Goal: Communication & Community: Answer question/provide support

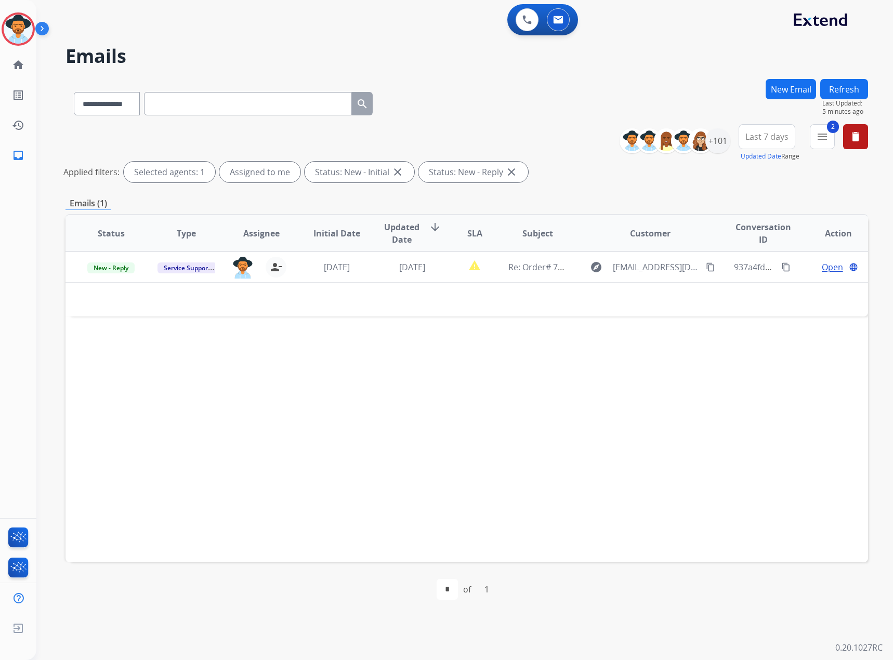
select select "**********"
click at [837, 83] on button "Refresh" at bounding box center [844, 89] width 48 height 20
click at [828, 139] on mat-icon "menu" at bounding box center [822, 136] width 12 height 12
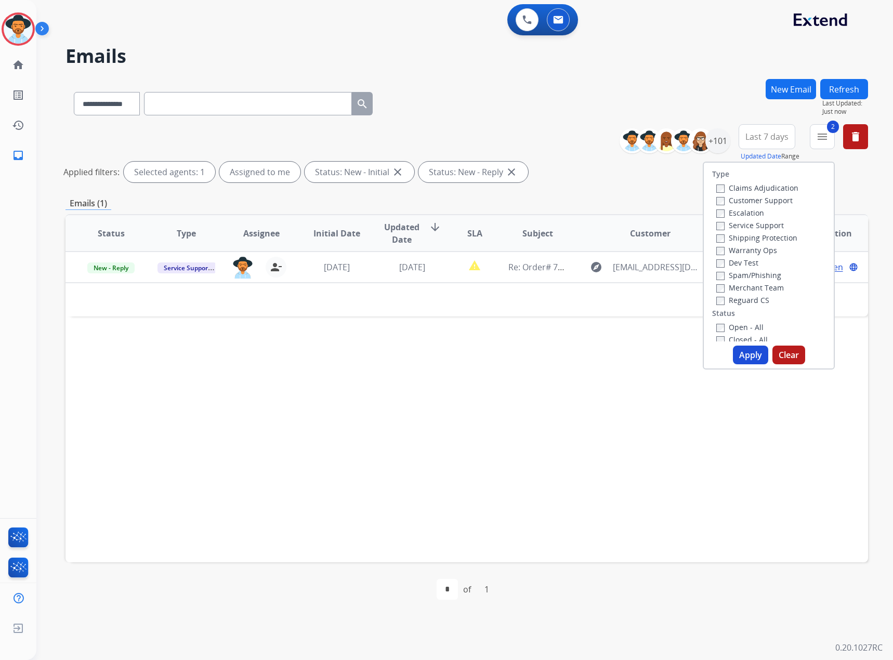
click at [745, 221] on label "Service Support" at bounding box center [750, 225] width 68 height 10
click at [751, 188] on label "Claims Adjudication" at bounding box center [757, 188] width 82 height 10
click at [748, 359] on button "Apply" at bounding box center [750, 355] width 35 height 19
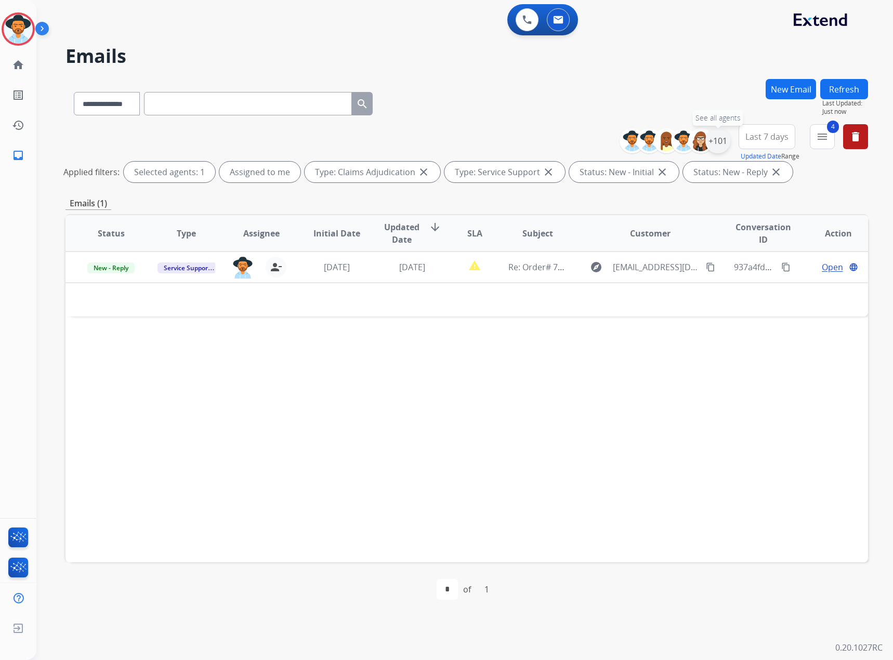
click at [720, 145] on div "+101" at bounding box center [717, 140] width 25 height 25
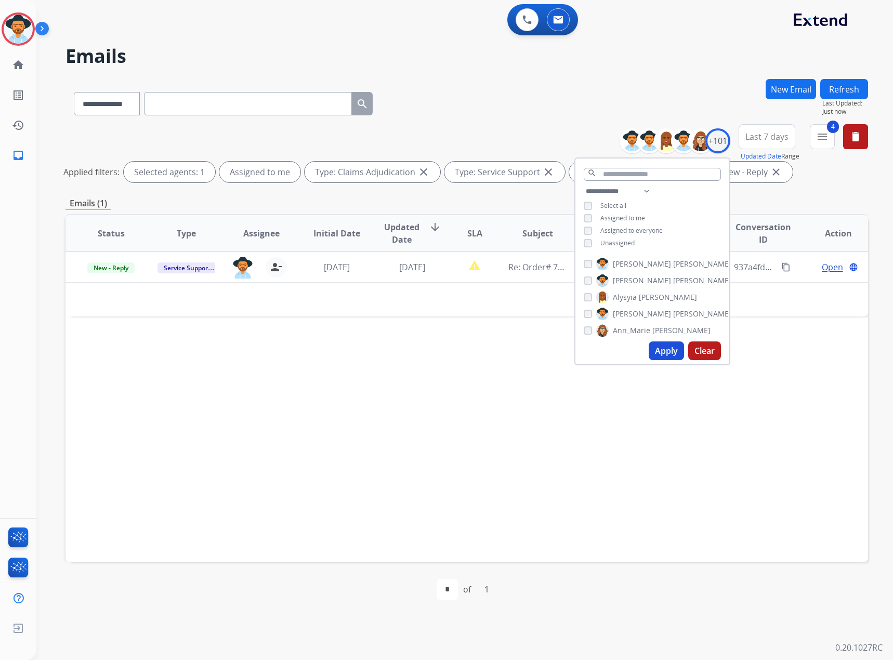
click at [615, 243] on span "Unassigned" at bounding box center [617, 243] width 34 height 9
click at [659, 351] on button "Apply" at bounding box center [665, 350] width 35 height 19
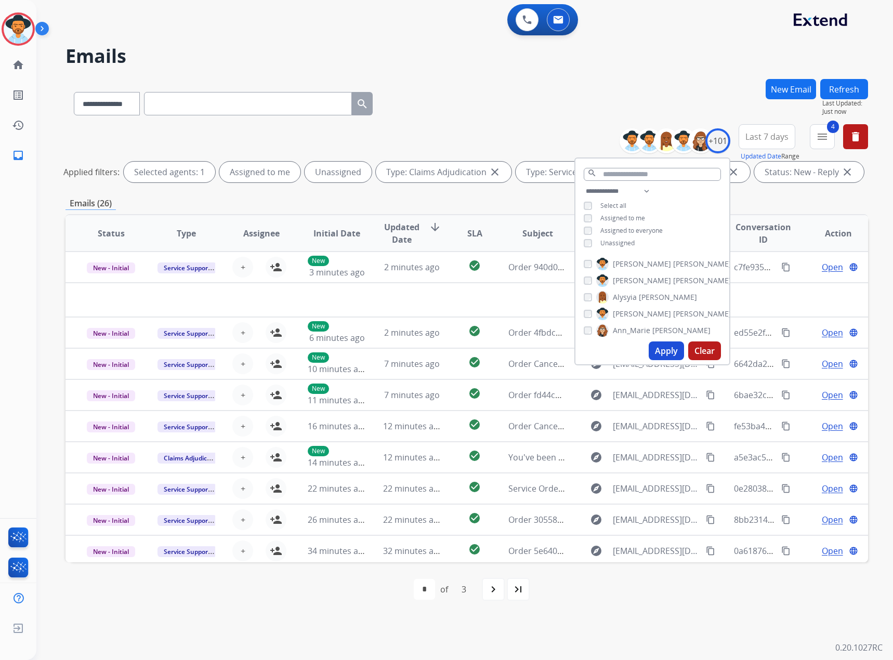
click at [624, 48] on h2 "Emails" at bounding box center [466, 56] width 802 height 21
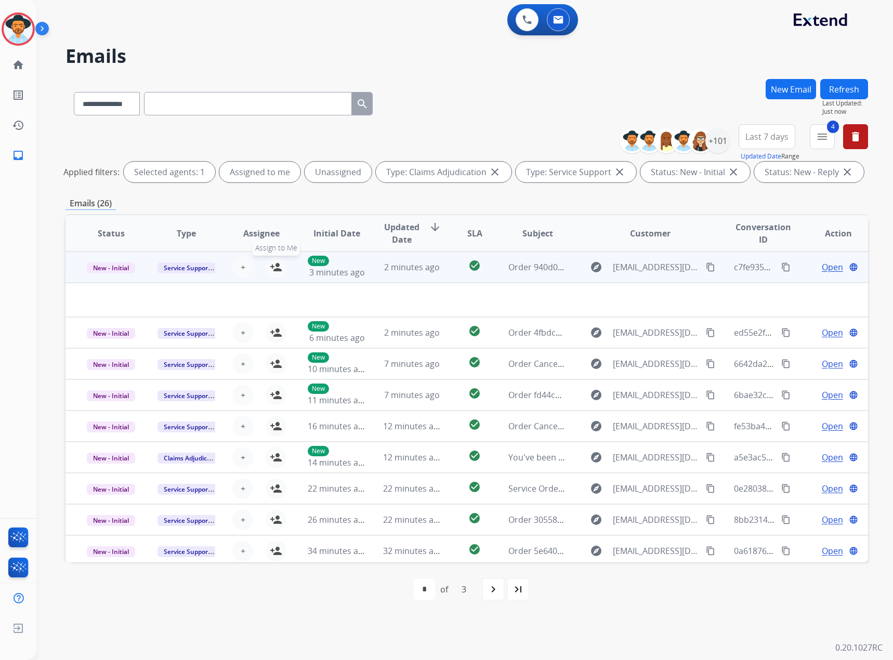
click at [279, 267] on mat-icon "person_add" at bounding box center [276, 267] width 12 height 12
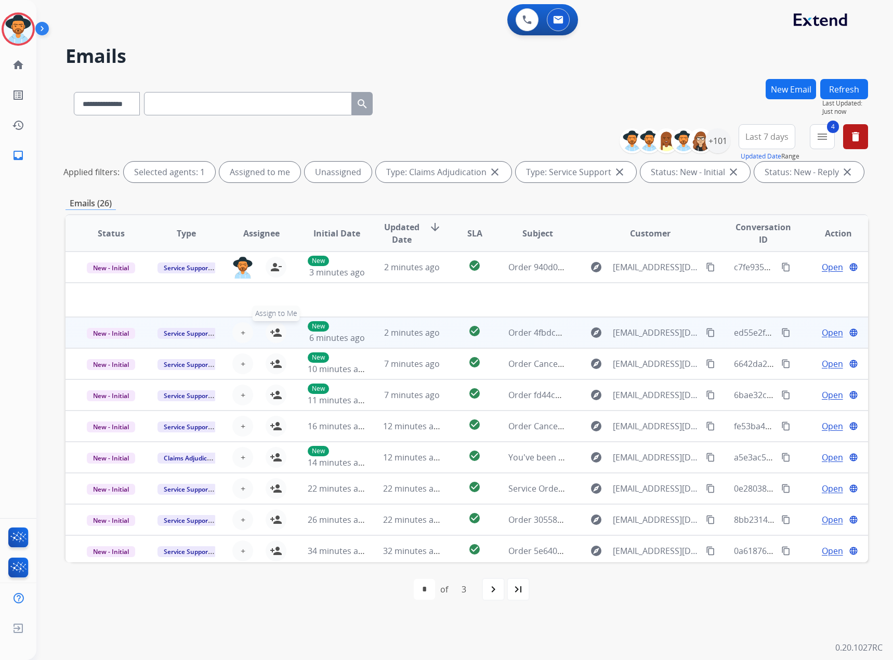
click at [277, 334] on mat-icon "person_add" at bounding box center [276, 332] width 12 height 12
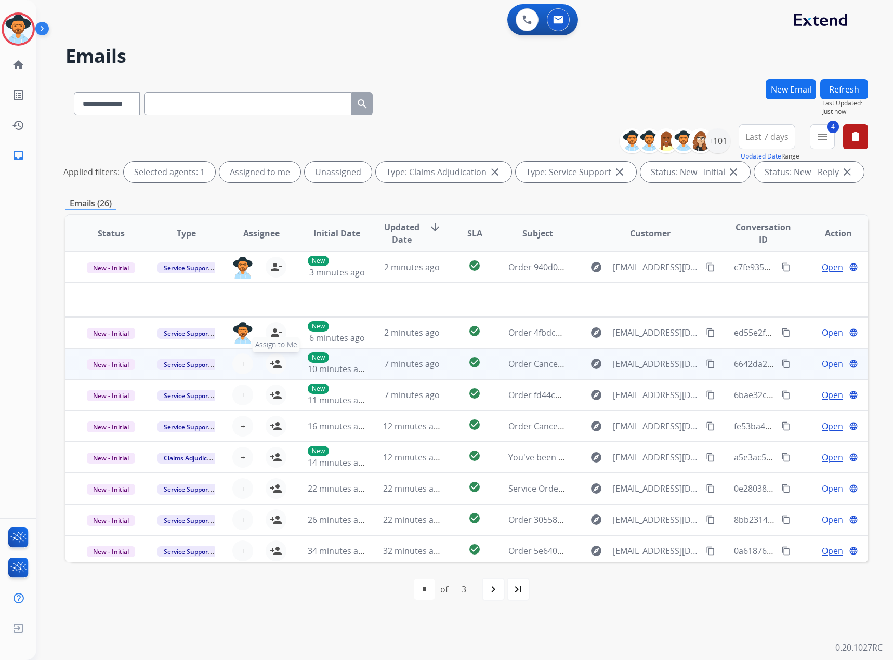
click at [273, 357] on mat-icon "person_add" at bounding box center [276, 363] width 12 height 12
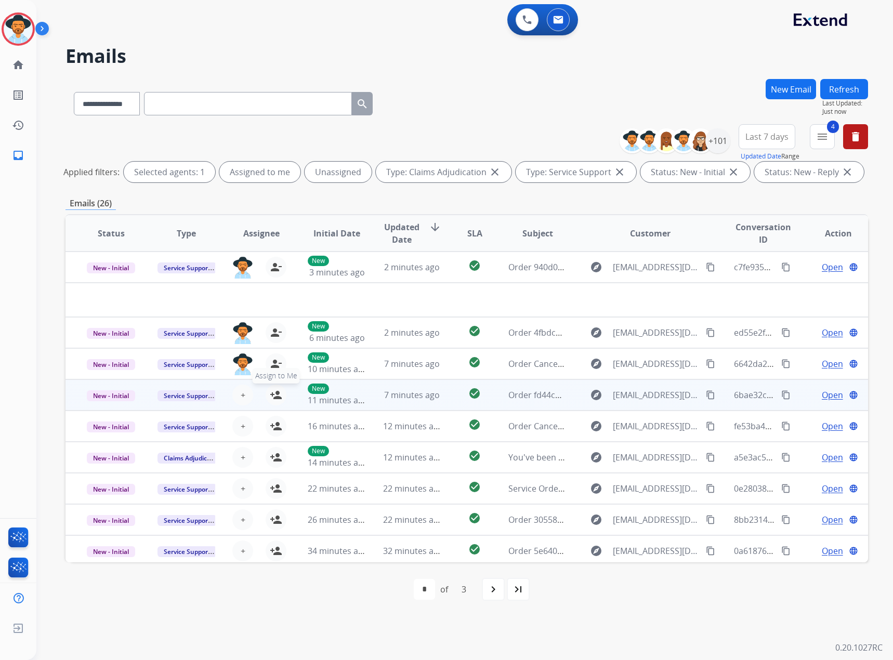
click at [274, 389] on mat-icon "person_add" at bounding box center [276, 395] width 12 height 12
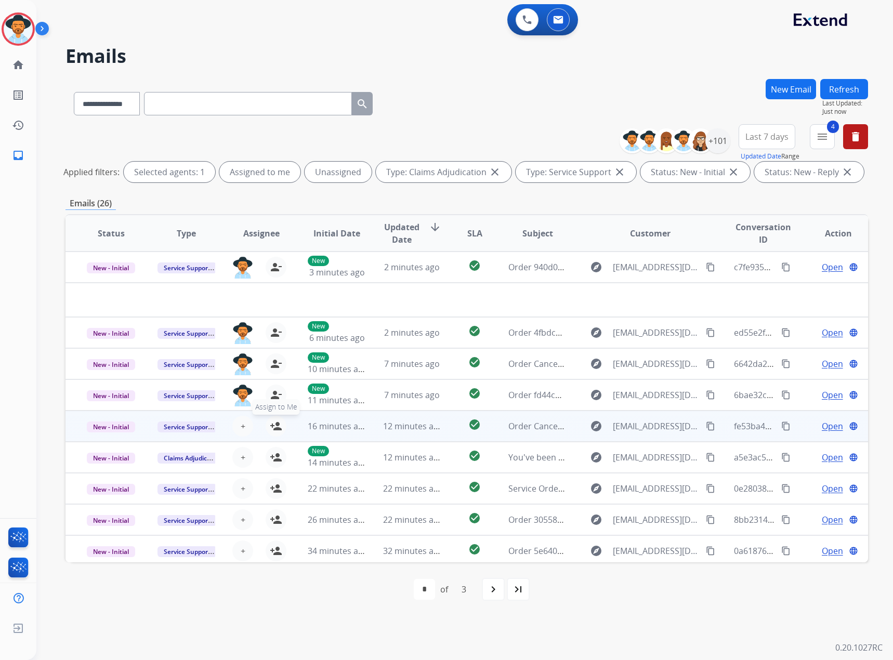
click at [277, 421] on mat-icon "person_add" at bounding box center [276, 426] width 12 height 12
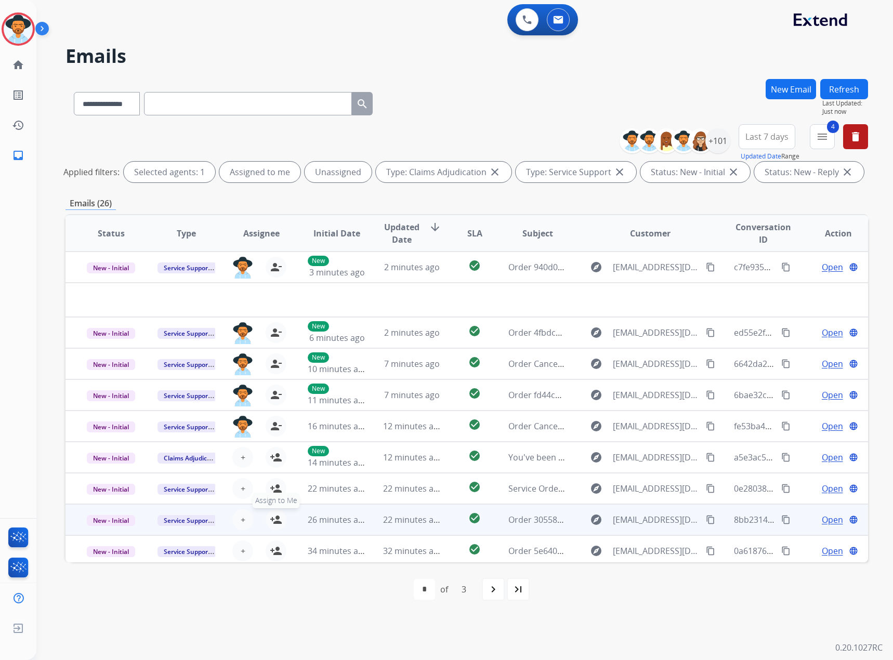
click at [264, 520] on div "+ Select agent person_add Assign to Me" at bounding box center [253, 519] width 67 height 21
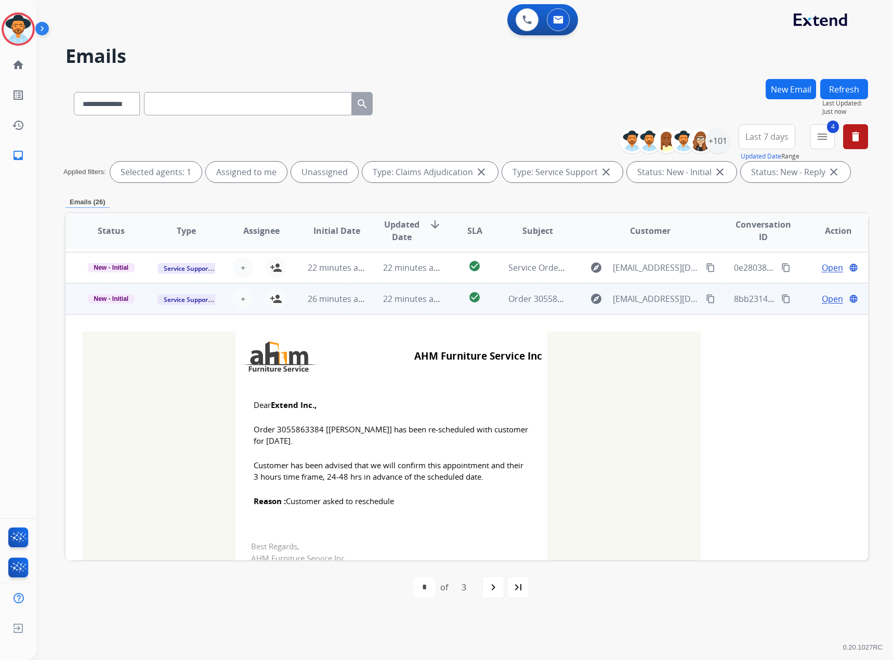
scroll to position [166, 0]
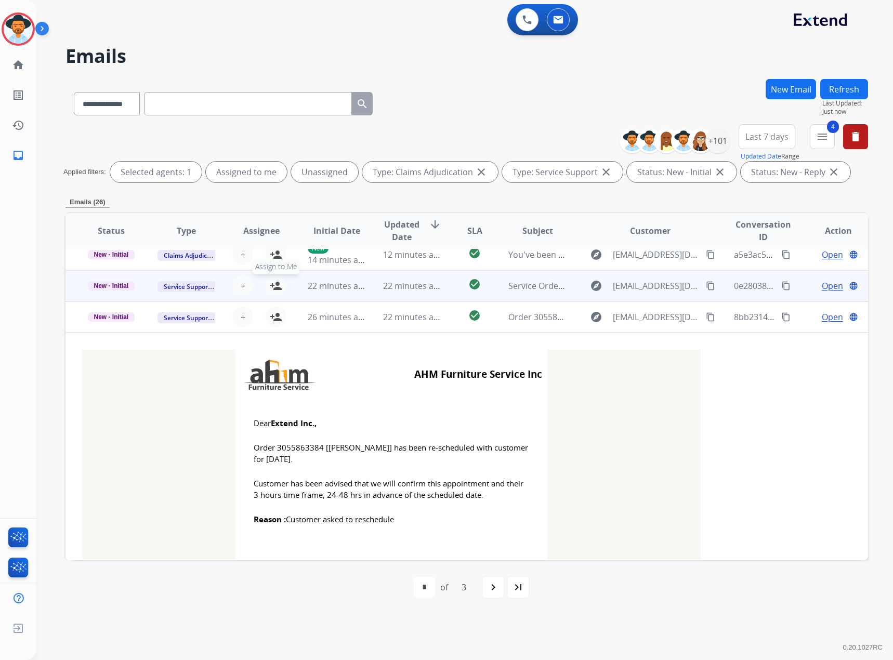
click at [270, 286] on mat-icon "person_add" at bounding box center [276, 286] width 12 height 12
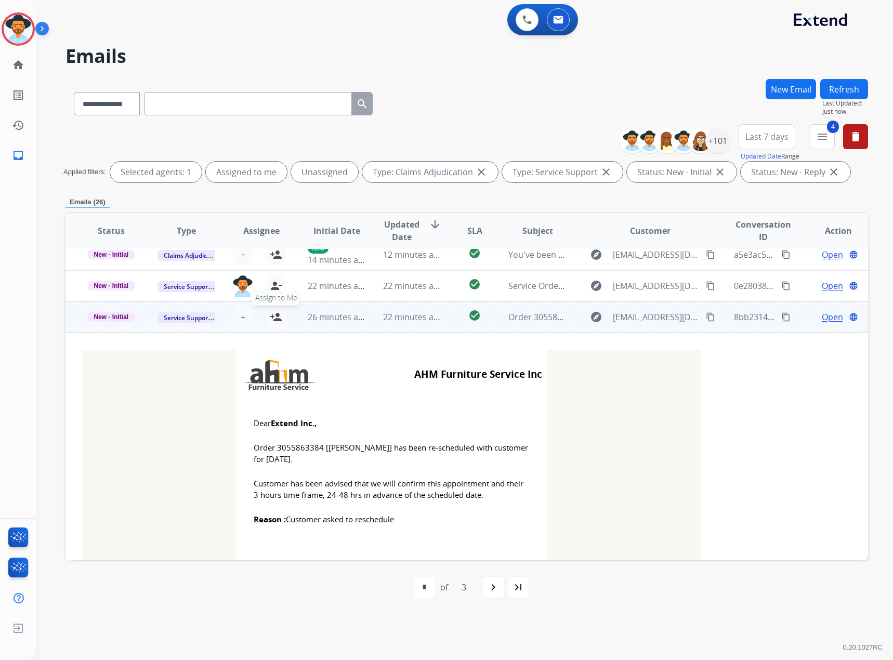
click at [270, 311] on mat-icon "person_add" at bounding box center [276, 317] width 12 height 12
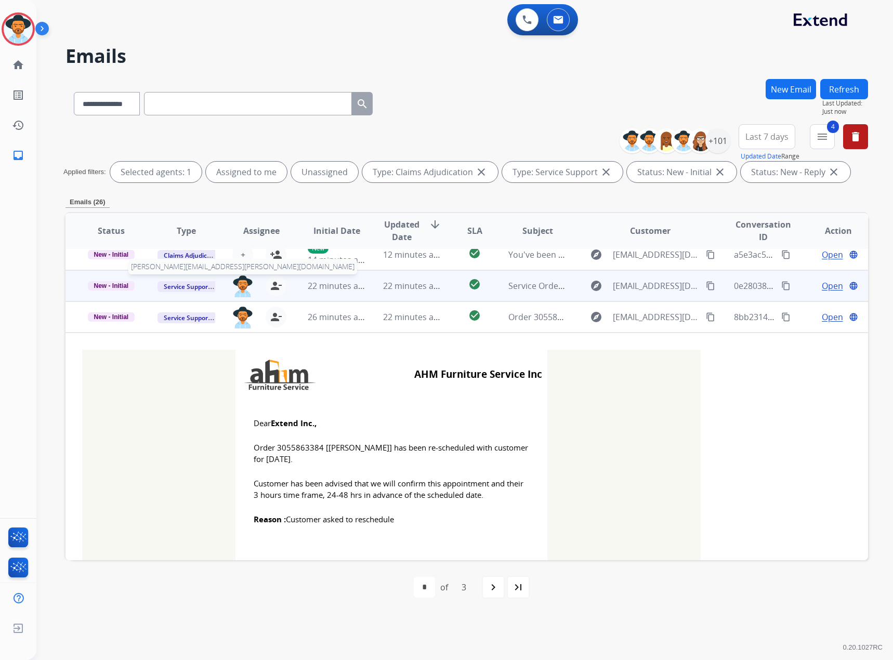
click at [249, 284] on img at bounding box center [242, 286] width 21 height 22
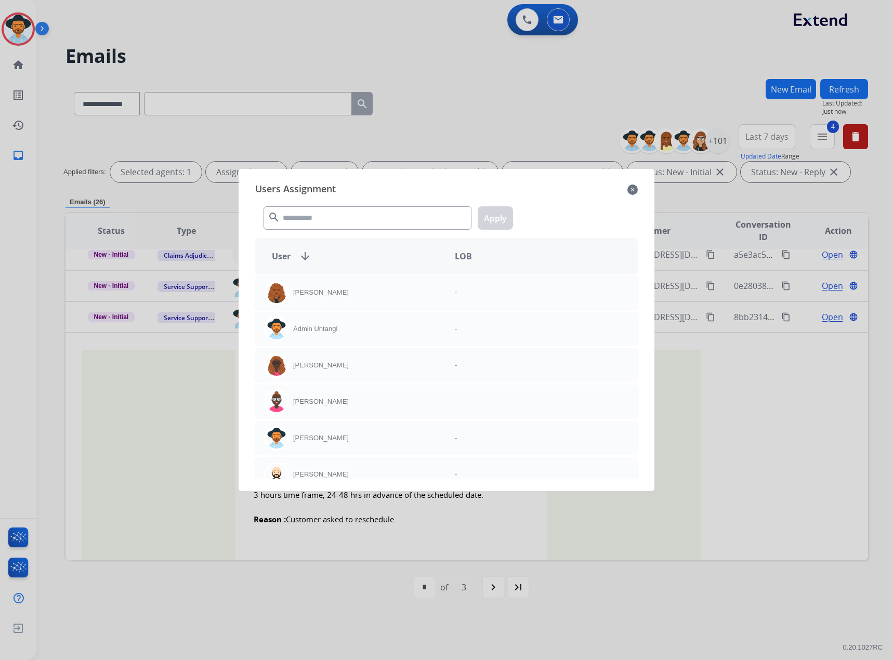
click at [635, 188] on mat-icon "close" at bounding box center [632, 189] width 10 height 12
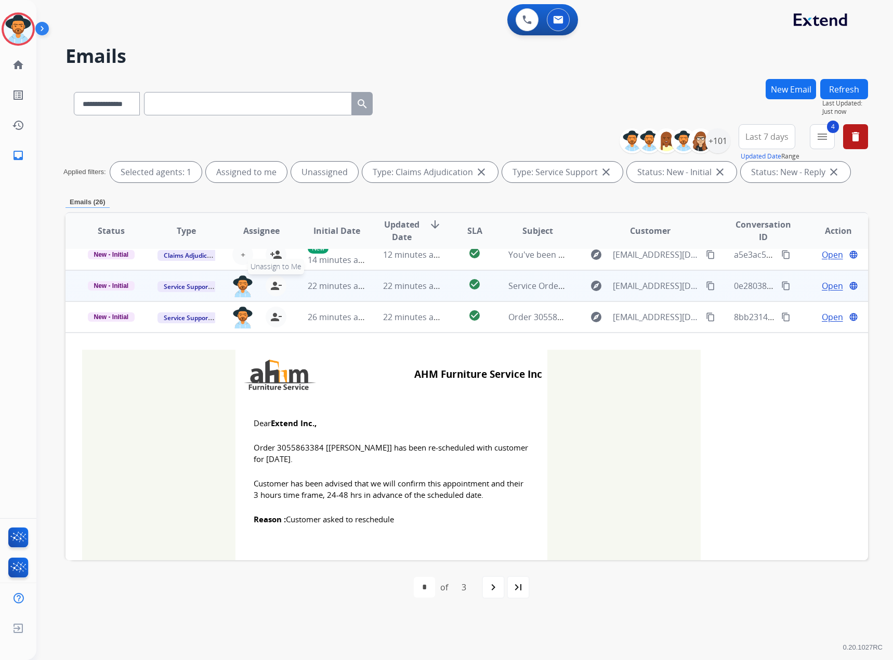
click at [268, 287] on button "person_remove [PERSON_NAME] to Me" at bounding box center [276, 285] width 21 height 21
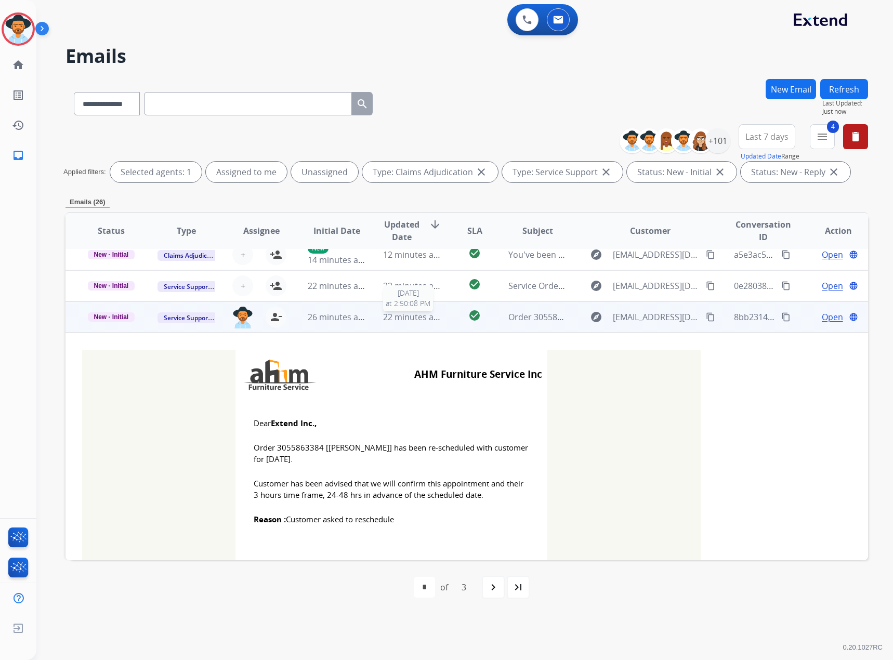
click at [406, 314] on span "22 minutes ago" at bounding box center [413, 316] width 60 height 11
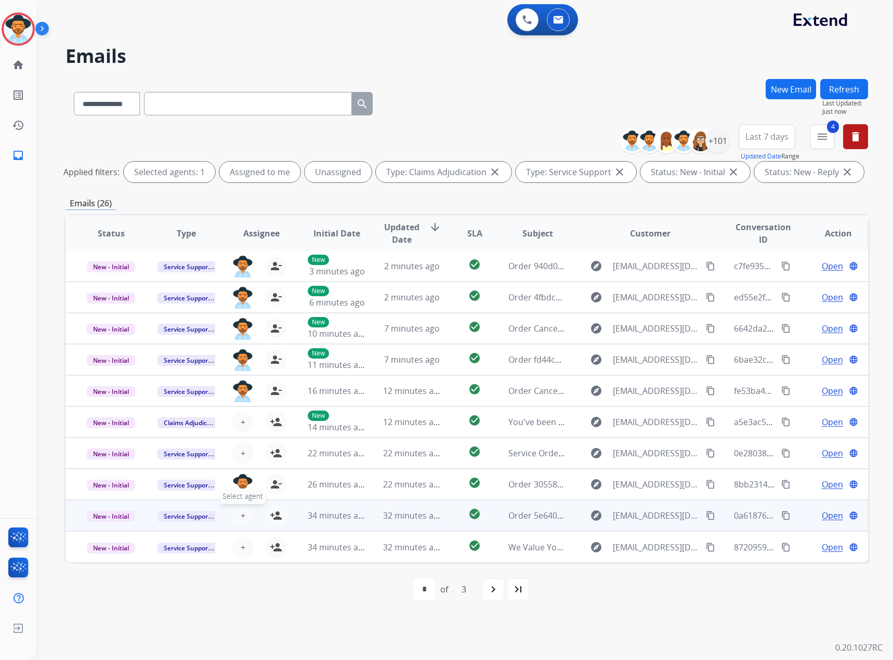
click at [244, 520] on button "+ Select agent" at bounding box center [242, 515] width 21 height 21
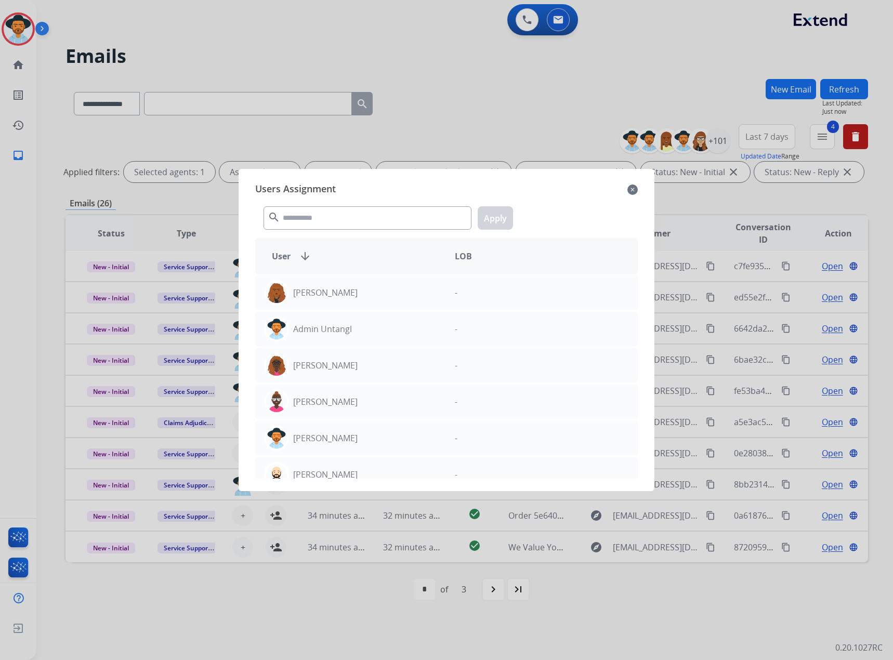
click at [630, 189] on mat-icon "close" at bounding box center [632, 189] width 10 height 12
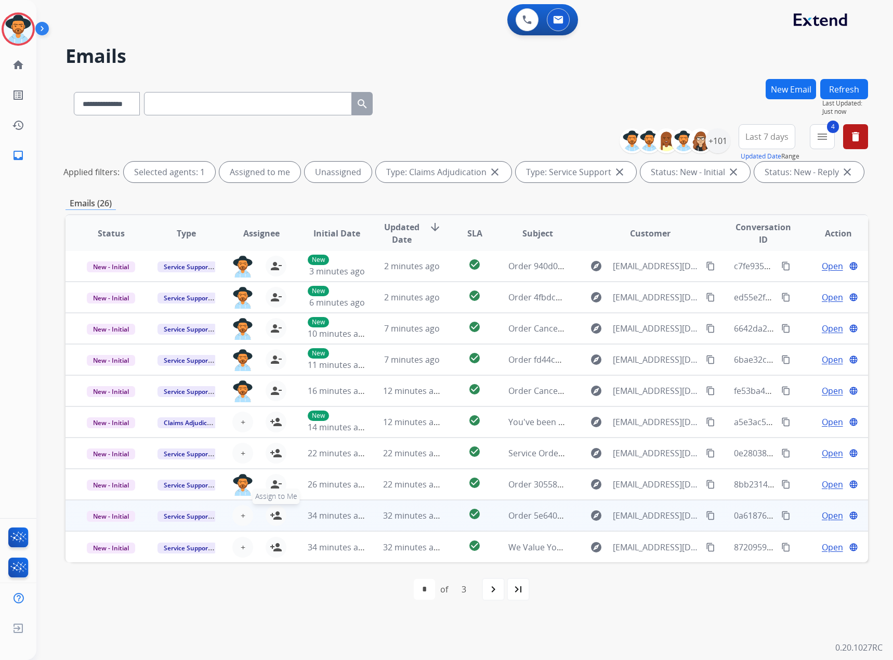
click at [275, 511] on mat-icon "person_add" at bounding box center [276, 515] width 12 height 12
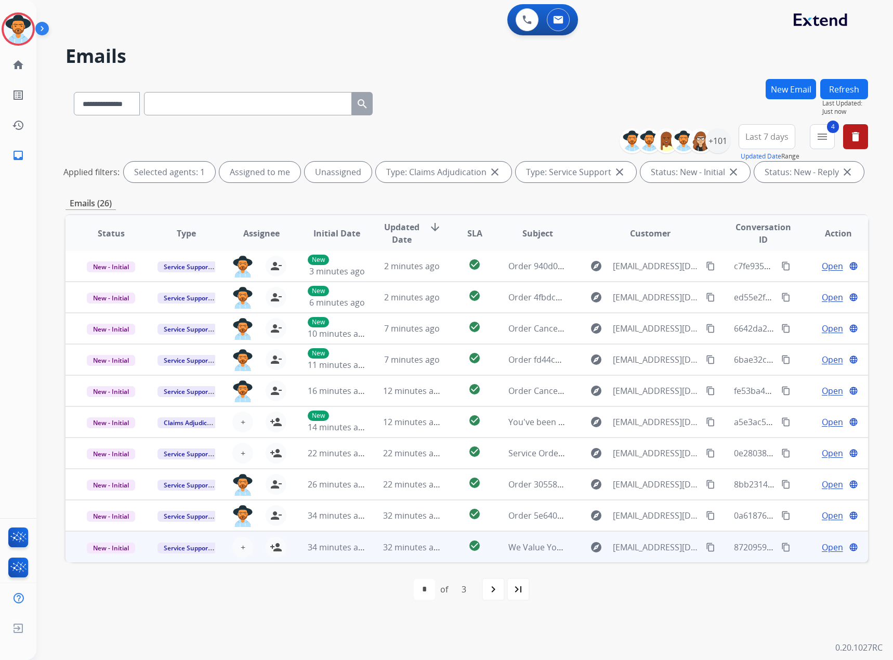
click at [822, 548] on span "Open" at bounding box center [832, 547] width 21 height 12
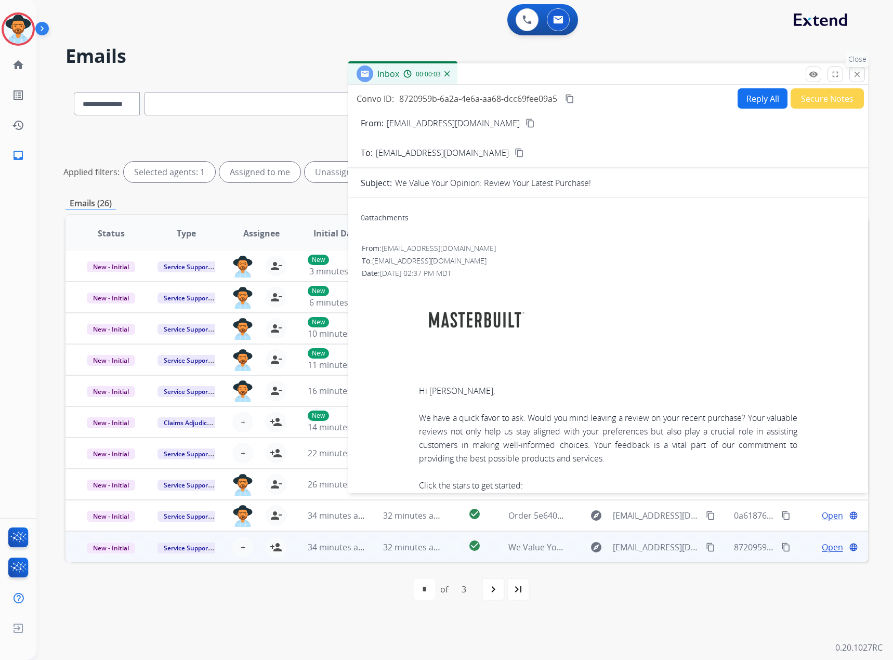
click at [854, 74] on mat-icon "close" at bounding box center [856, 74] width 9 height 9
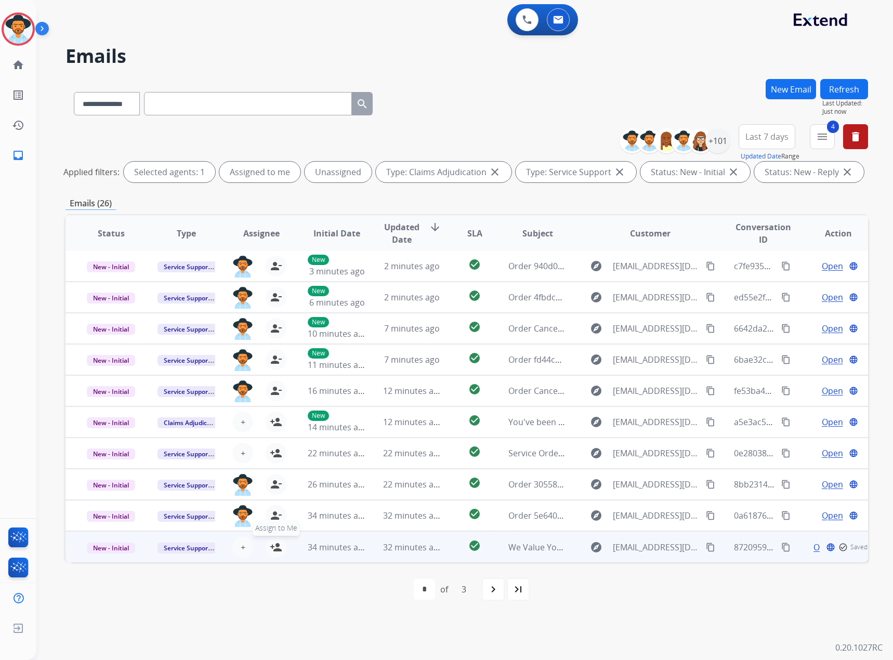
click at [275, 545] on mat-icon "person_add" at bounding box center [276, 547] width 12 height 12
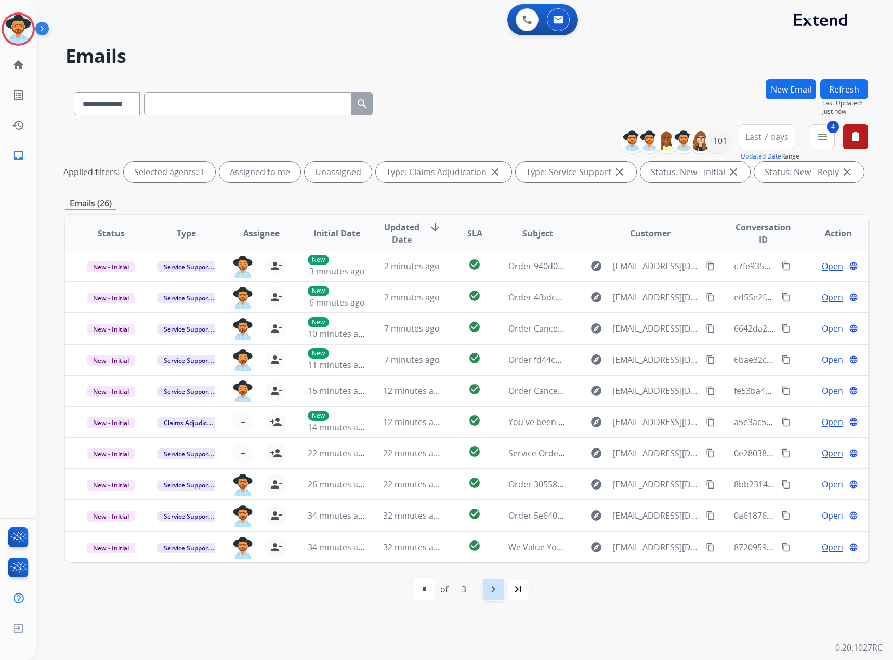
click at [499, 586] on mat-icon "navigate_next" at bounding box center [493, 589] width 12 height 12
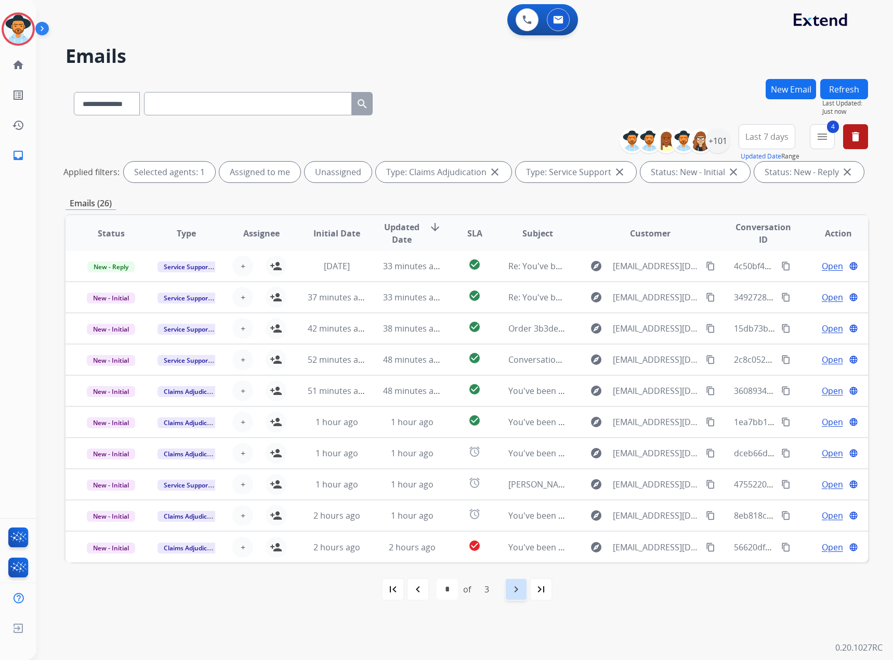
click at [511, 593] on mat-icon "navigate_next" at bounding box center [516, 589] width 12 height 12
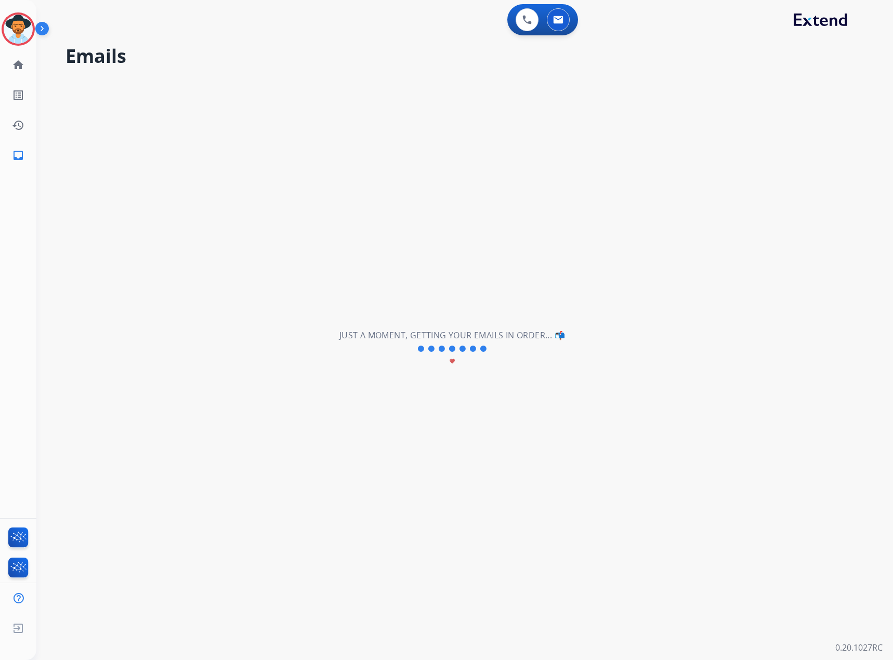
scroll to position [0, 0]
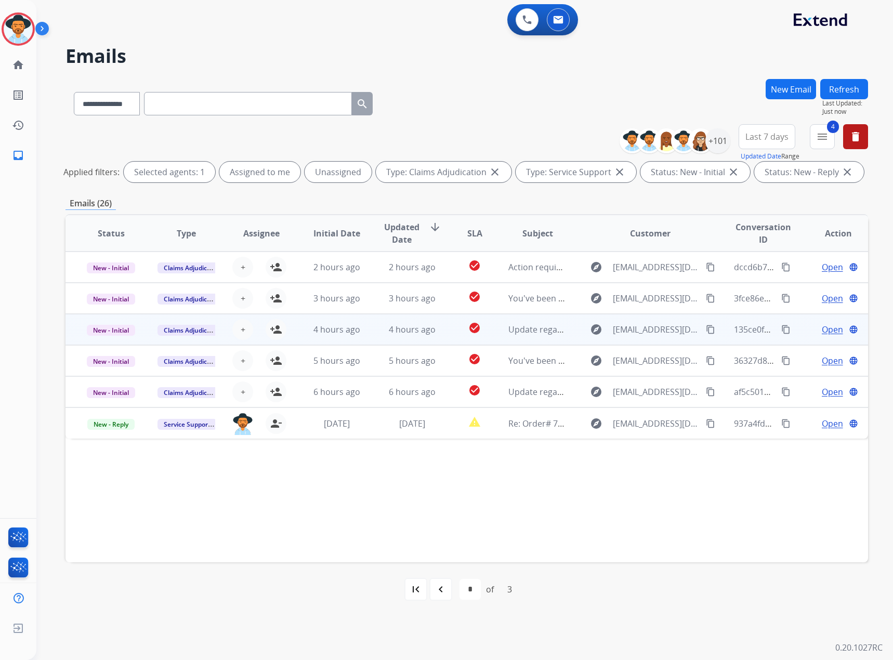
click at [827, 328] on span "Open" at bounding box center [832, 329] width 21 height 12
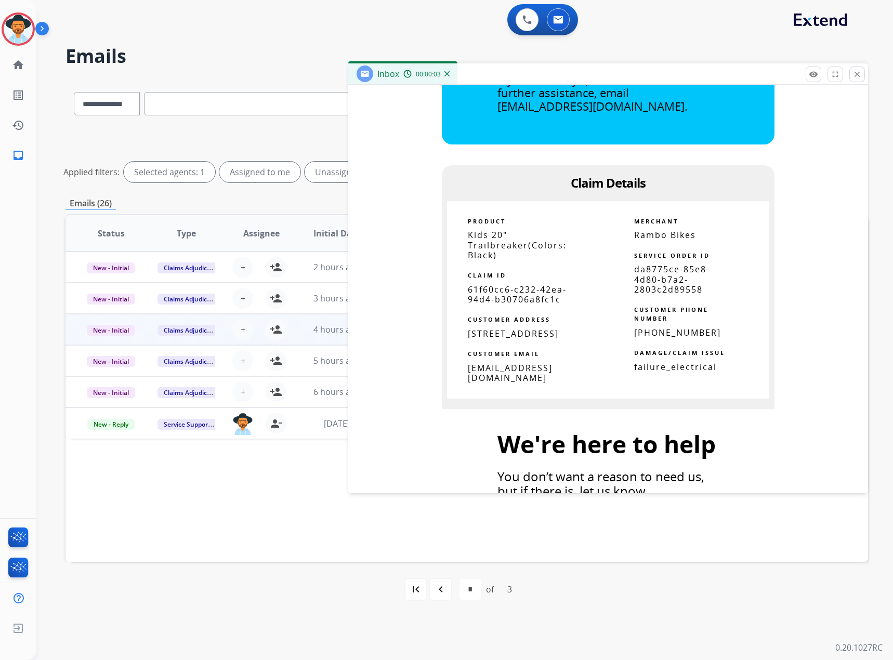
scroll to position [468, 0]
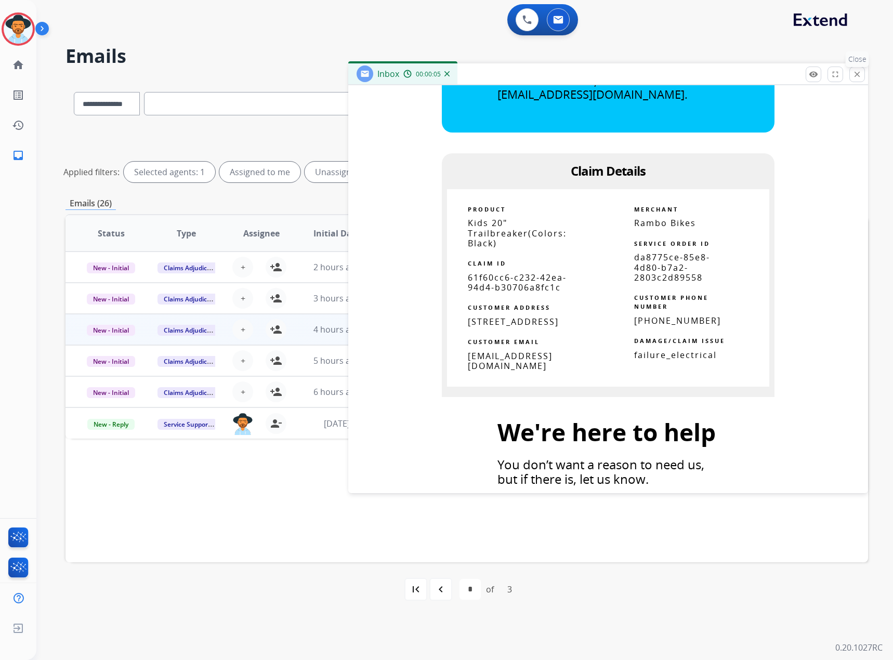
click at [857, 76] on mat-icon "close" at bounding box center [856, 74] width 9 height 9
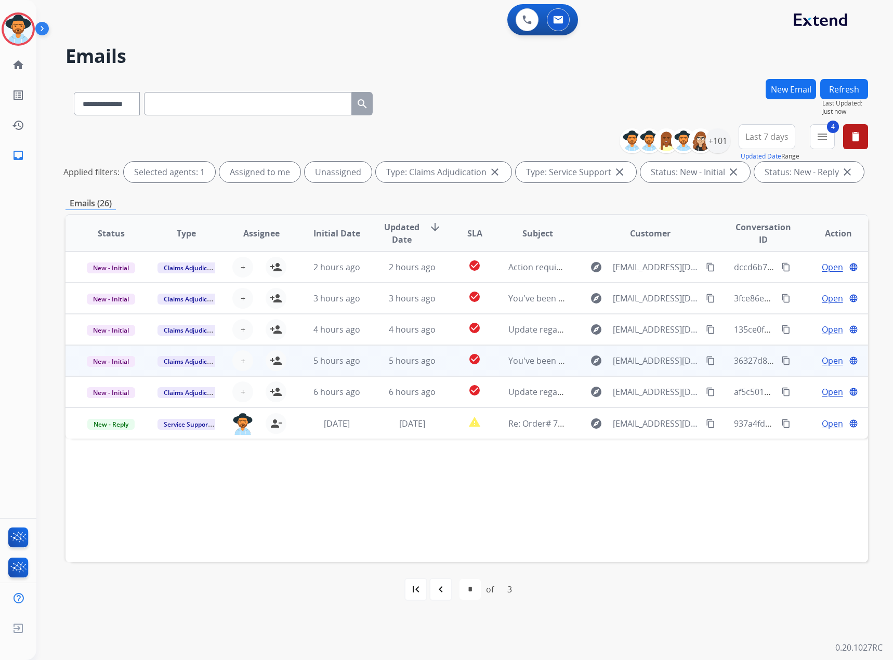
click at [822, 360] on span "Open" at bounding box center [832, 360] width 21 height 12
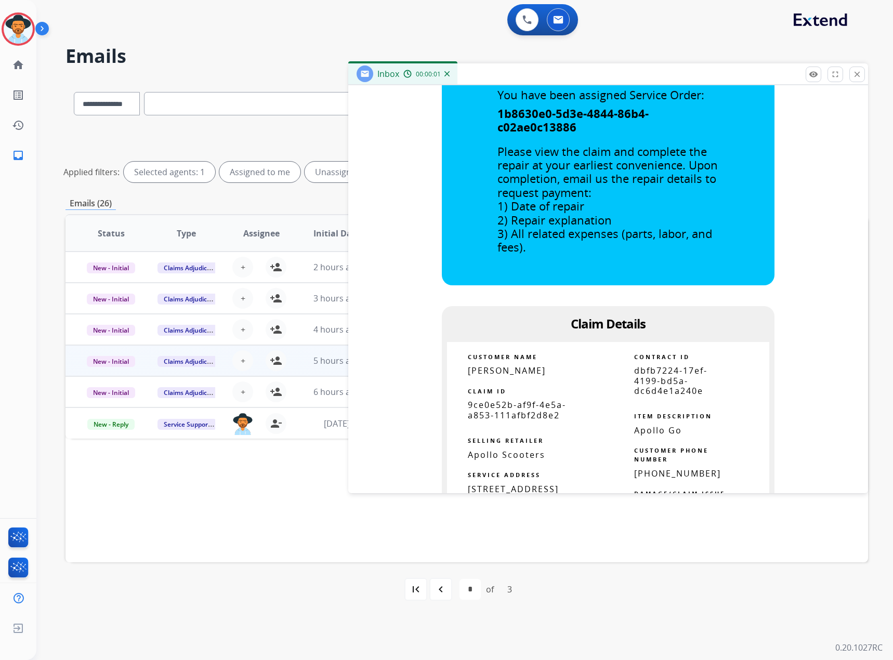
scroll to position [624, 0]
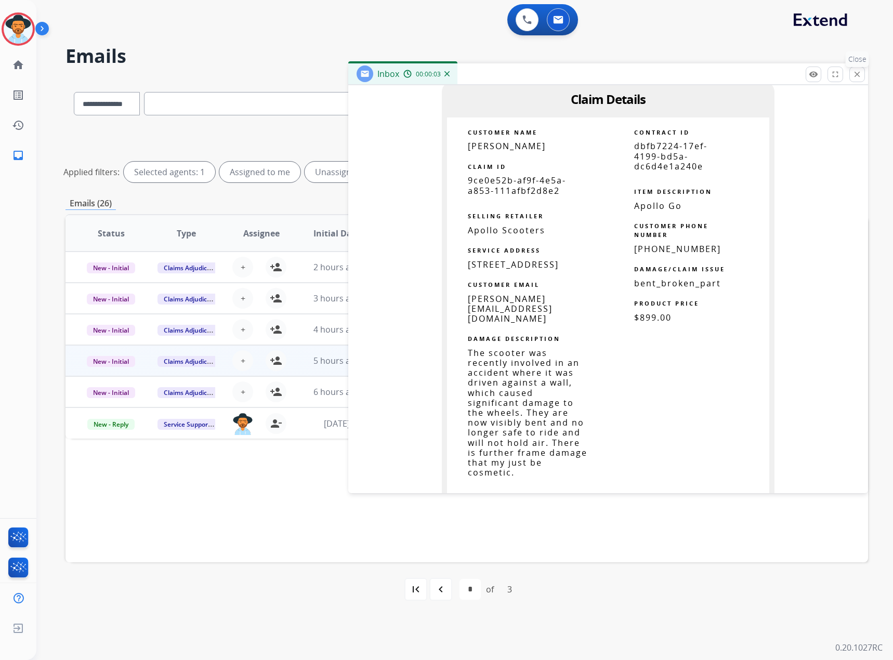
click at [863, 68] on button "close Close" at bounding box center [857, 75] width 16 height 16
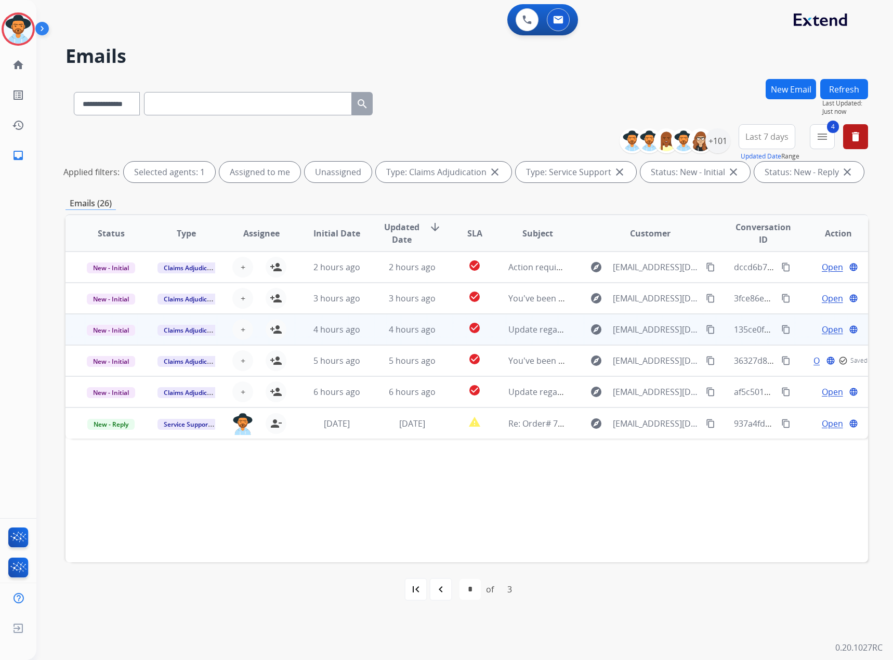
click at [828, 326] on span "Open" at bounding box center [832, 329] width 21 height 12
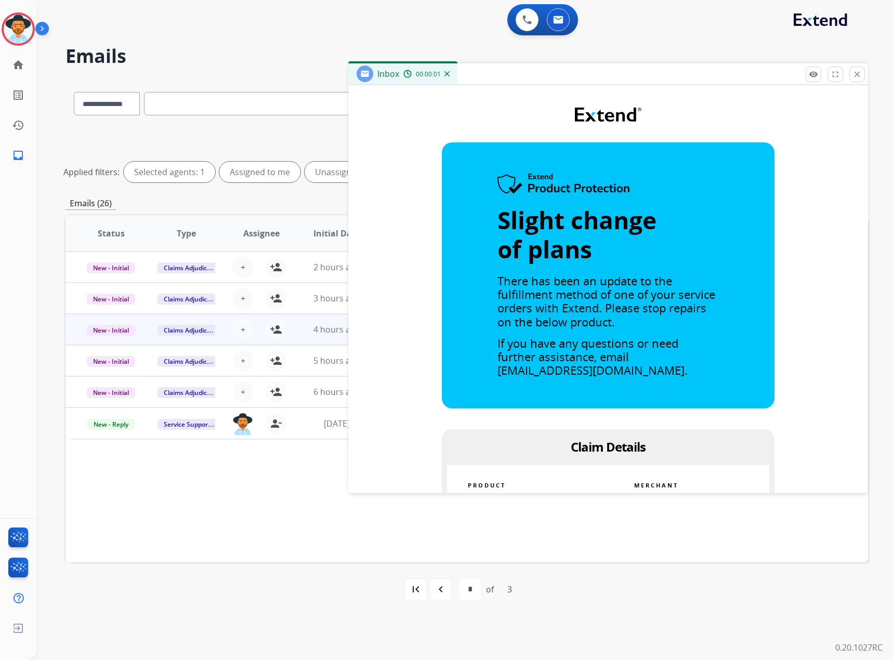
scroll to position [364, 0]
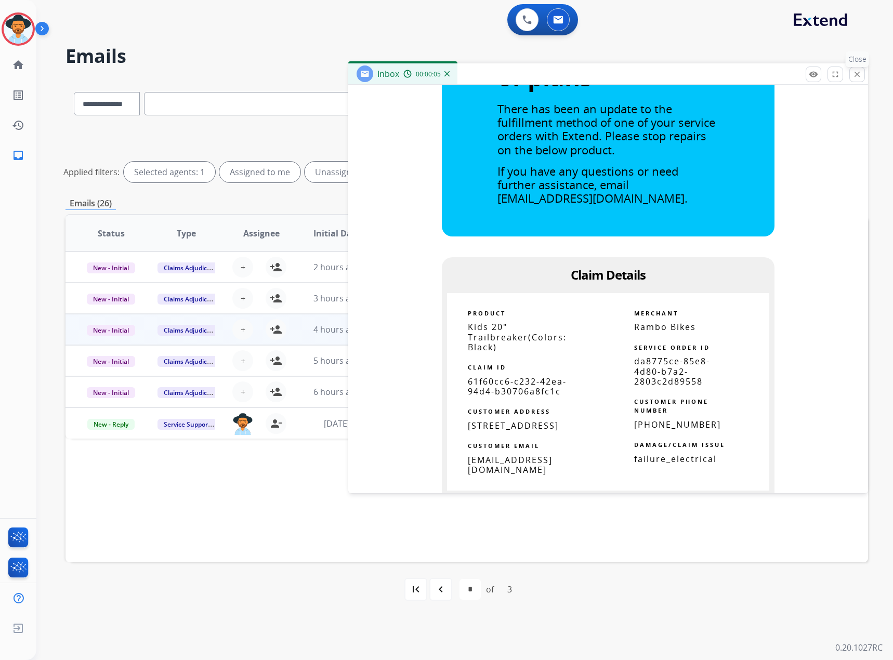
click at [854, 68] on button "close Close" at bounding box center [857, 75] width 16 height 16
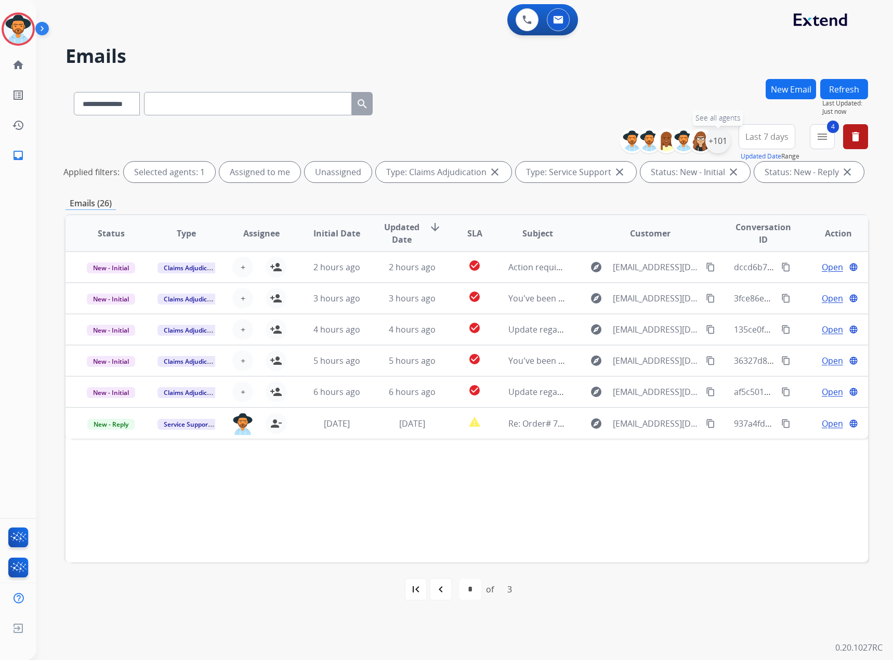
click at [721, 137] on div "+101" at bounding box center [717, 140] width 25 height 25
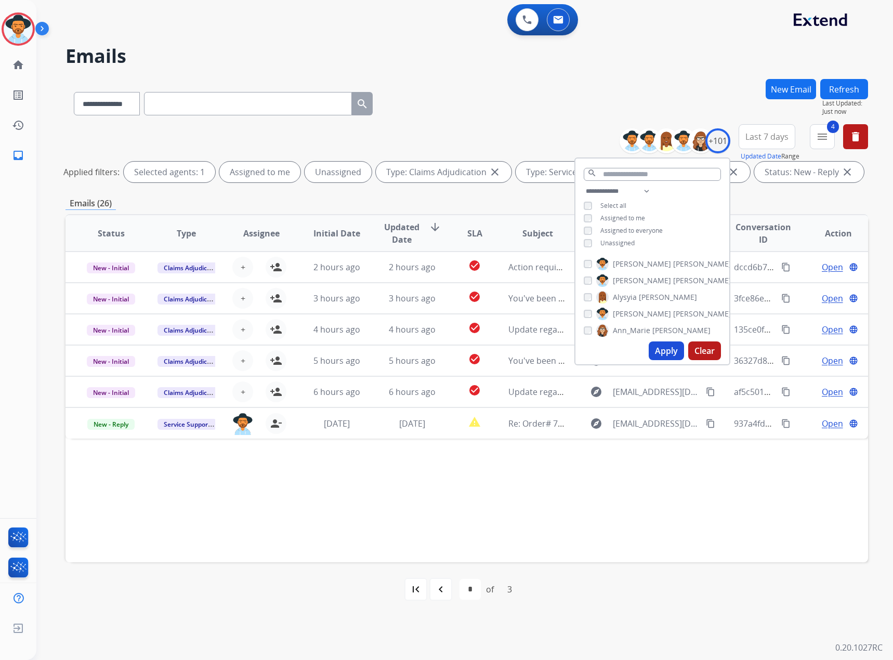
click at [610, 244] on span "Unassigned" at bounding box center [617, 243] width 34 height 9
click at [660, 351] on button "Apply" at bounding box center [665, 350] width 35 height 19
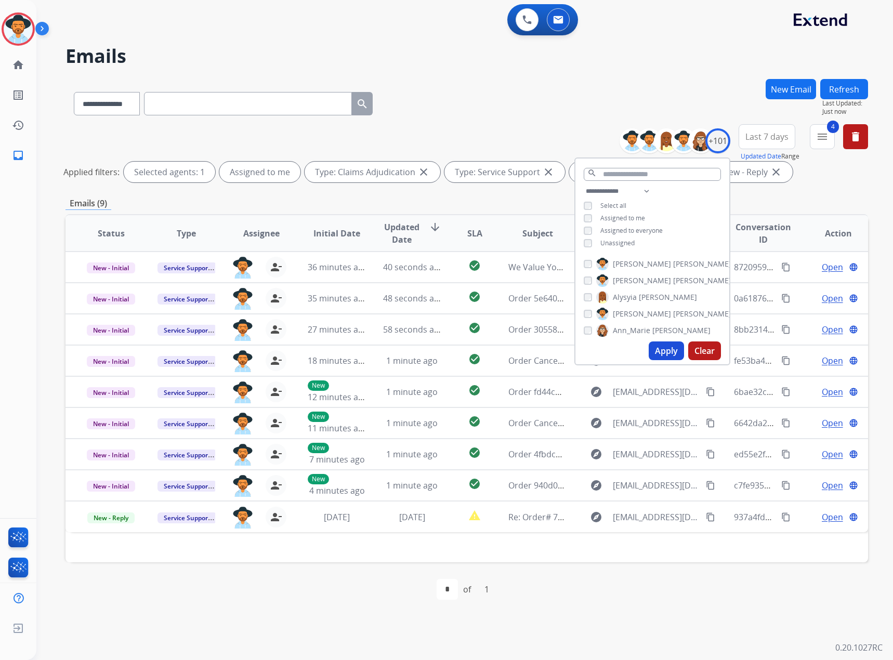
click at [667, 619] on div "**********" at bounding box center [451, 348] width 831 height 623
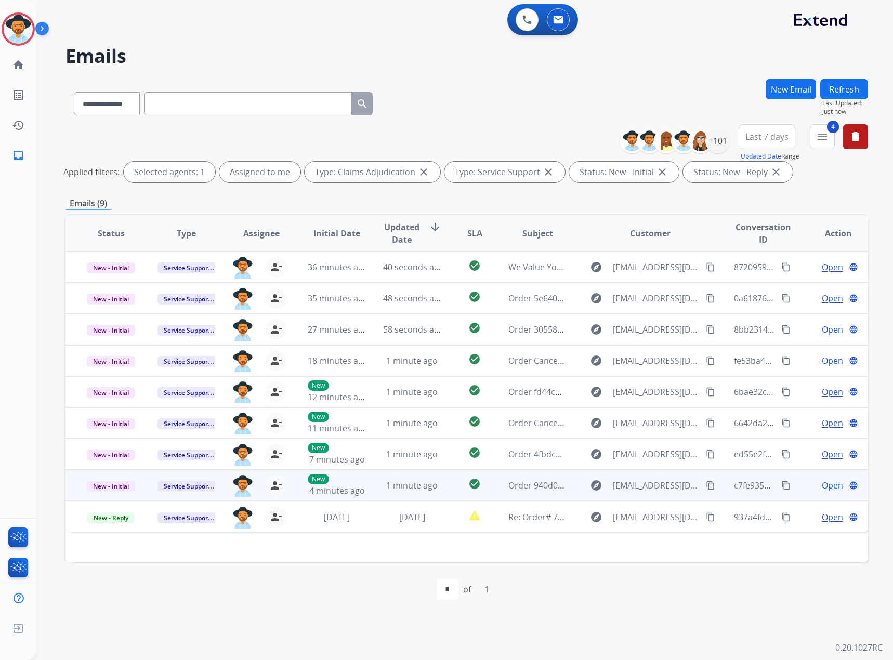
click at [822, 482] on span "Open" at bounding box center [832, 485] width 21 height 12
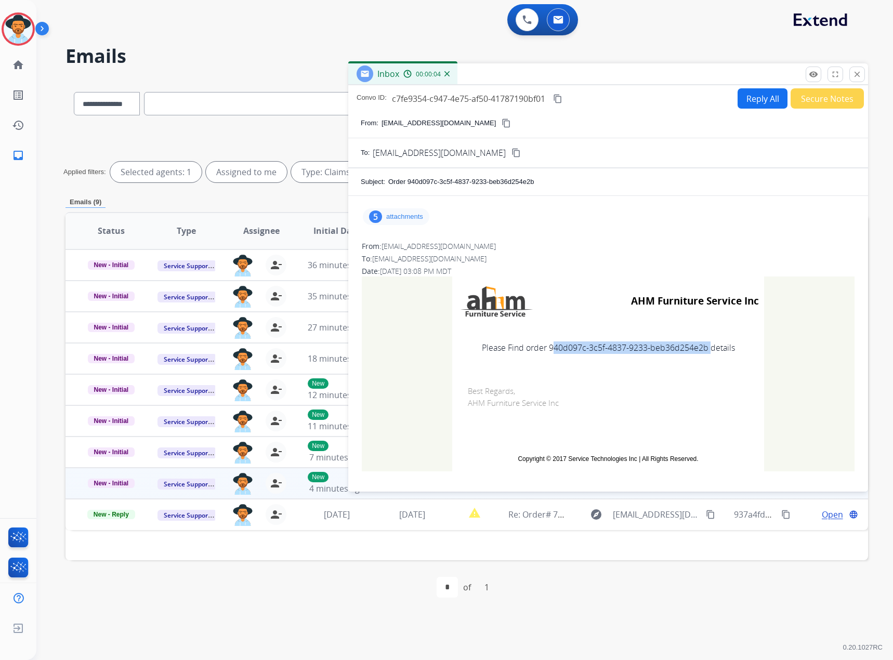
drag, startPoint x: 704, startPoint y: 351, endPoint x: 547, endPoint y: 357, distance: 157.6
click at [547, 357] on td "Please Find order 940d097c-3c5f-4837-9233-beb36d254e2b details" at bounding box center [608, 348] width 312 height 44
copy td "940d097c-3c5f-4837-9233-beb36d254e2b"
click at [860, 71] on mat-icon "close" at bounding box center [856, 74] width 9 height 9
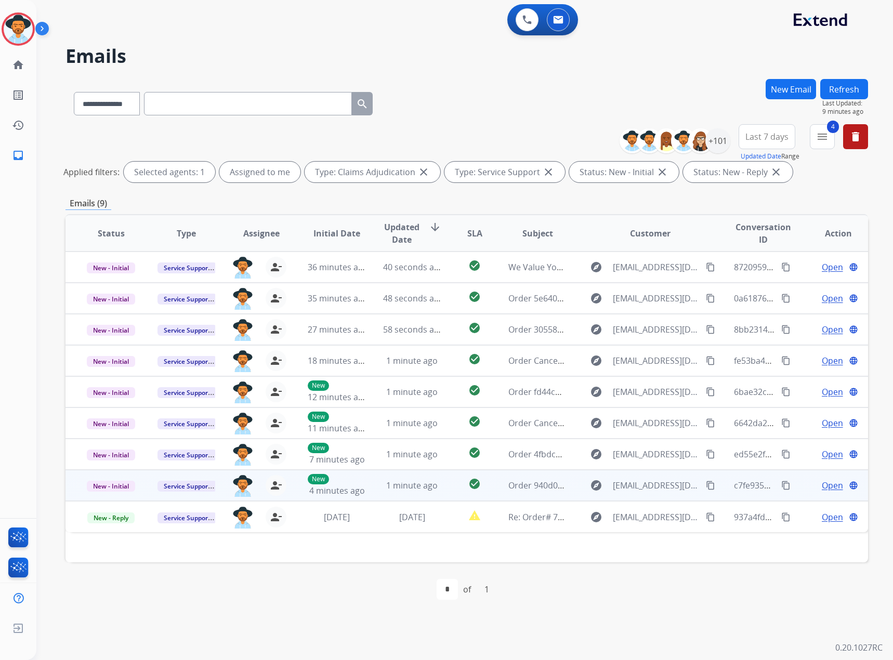
click at [822, 485] on span "Open" at bounding box center [832, 485] width 21 height 12
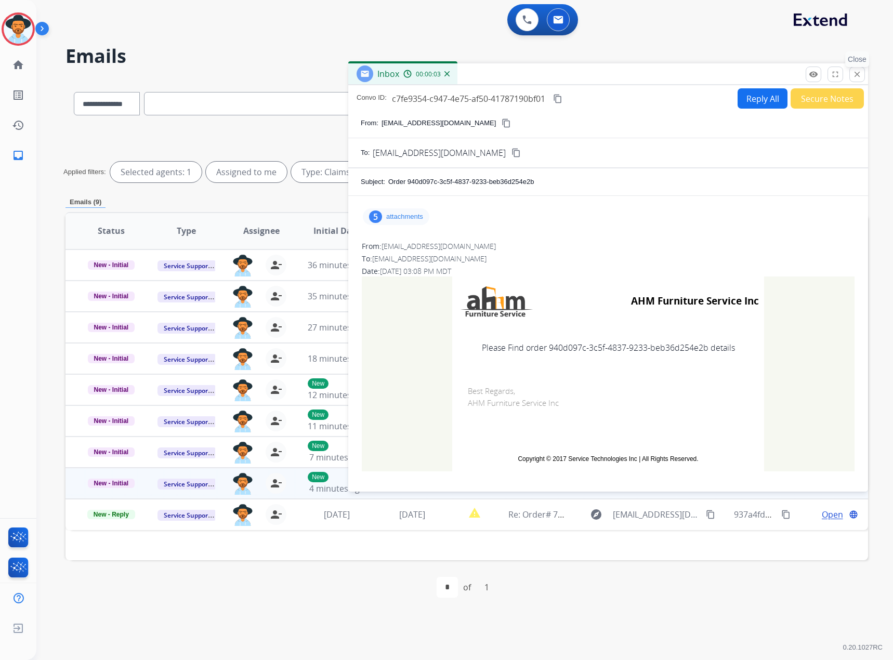
click at [860, 75] on mat-icon "close" at bounding box center [856, 74] width 9 height 9
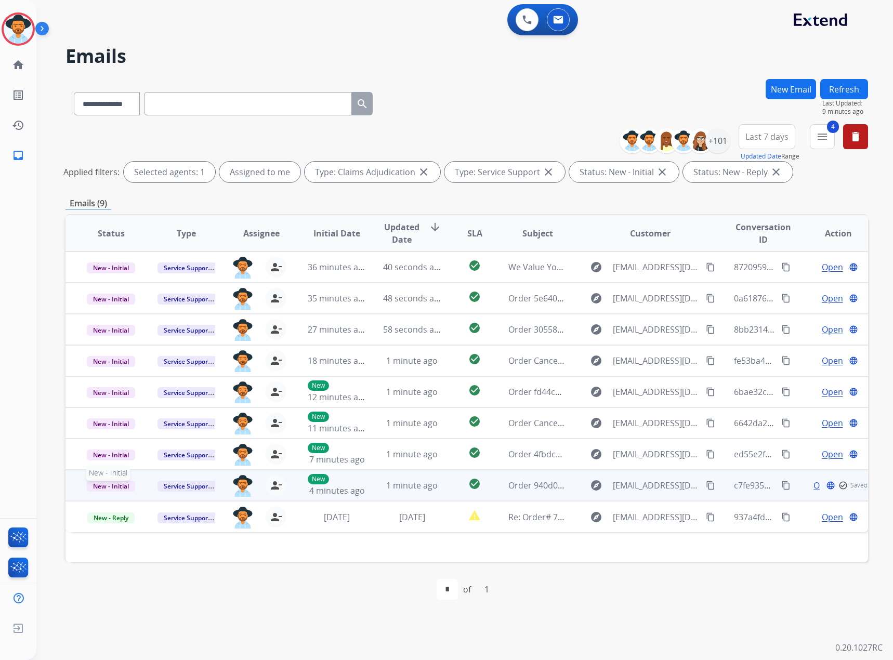
click at [91, 488] on span "New - Initial" at bounding box center [111, 486] width 48 height 11
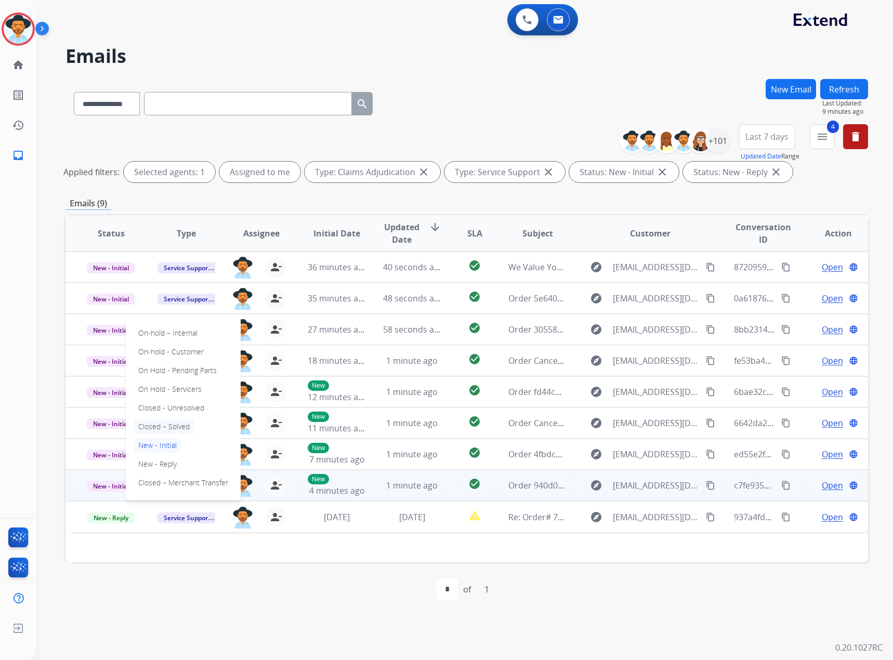
click at [179, 423] on p "Closed – Solved" at bounding box center [164, 426] width 60 height 15
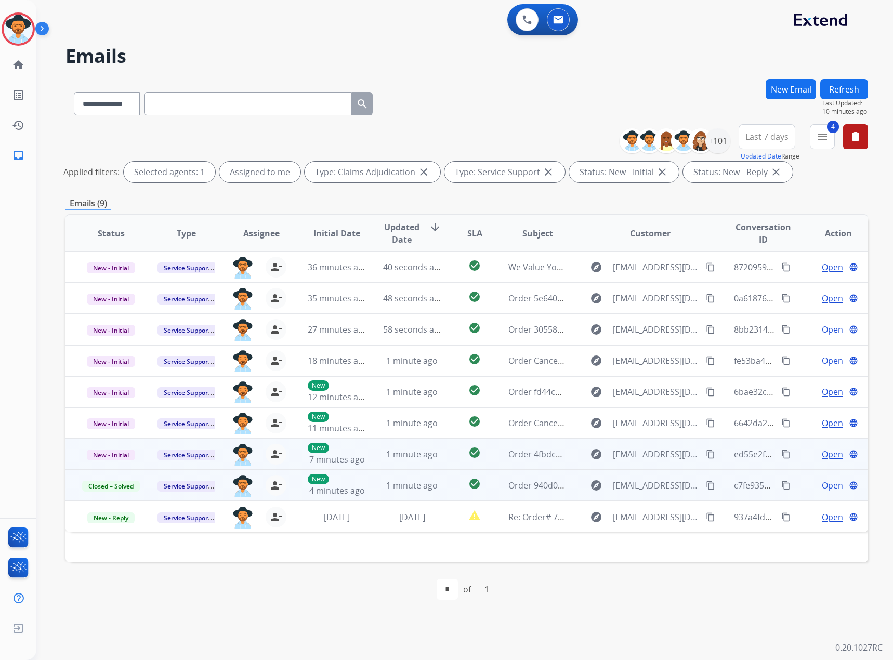
click at [824, 452] on span "Open" at bounding box center [832, 454] width 21 height 12
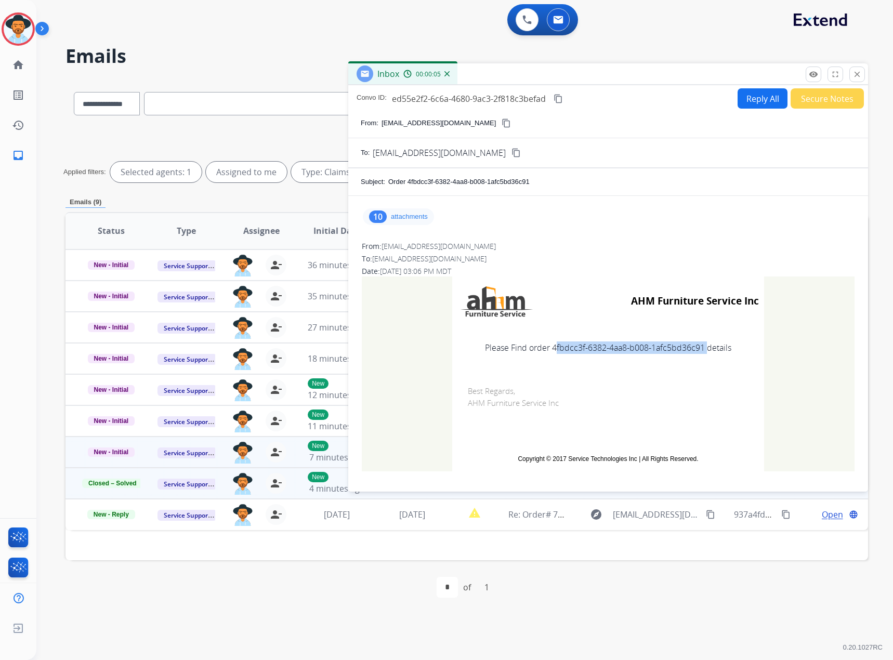
drag, startPoint x: 699, startPoint y: 350, endPoint x: 550, endPoint y: 354, distance: 148.7
click at [550, 354] on td "Please Find order 4fbdcc3f-6382-4aa8-b008-1afc5bd36c91 details" at bounding box center [608, 348] width 312 height 44
copy td "4fbdcc3f-6382-4aa8-b008-1afc5bd36c91"
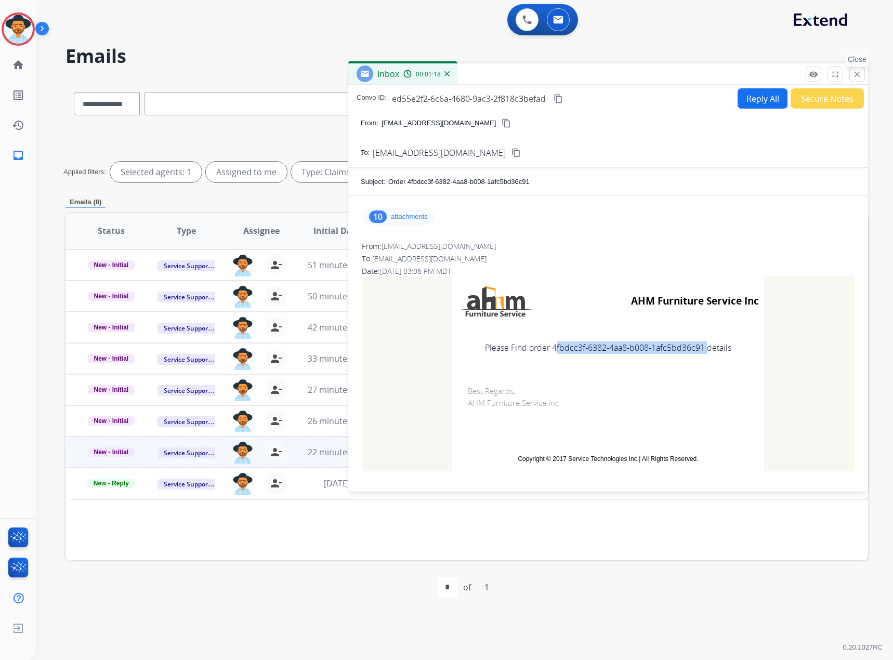
click at [854, 71] on mat-icon "close" at bounding box center [856, 74] width 9 height 9
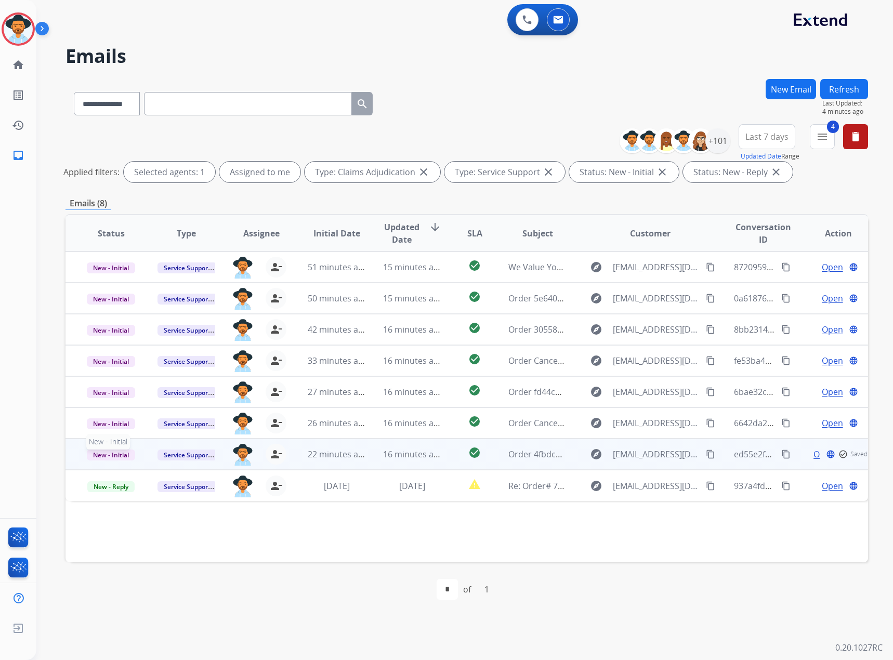
click at [116, 454] on span "New - Initial" at bounding box center [111, 454] width 48 height 11
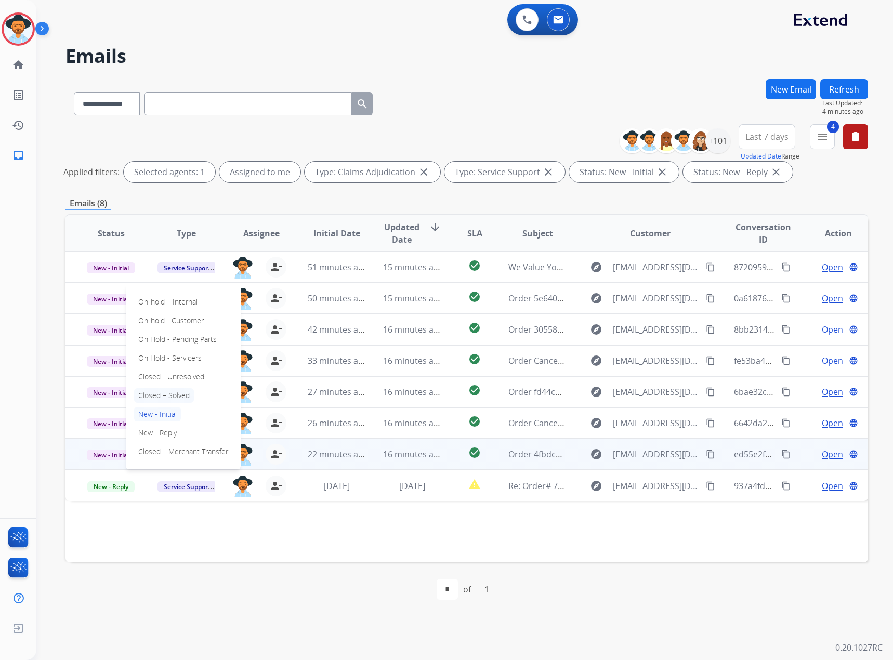
click at [181, 399] on p "Closed – Solved" at bounding box center [164, 395] width 60 height 15
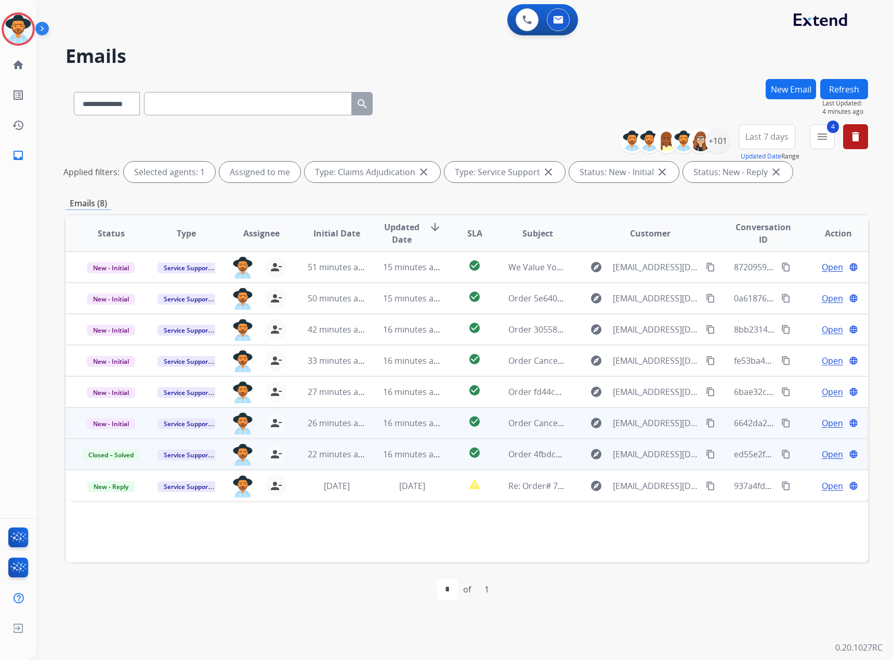
click at [822, 419] on span "Open" at bounding box center [832, 423] width 21 height 12
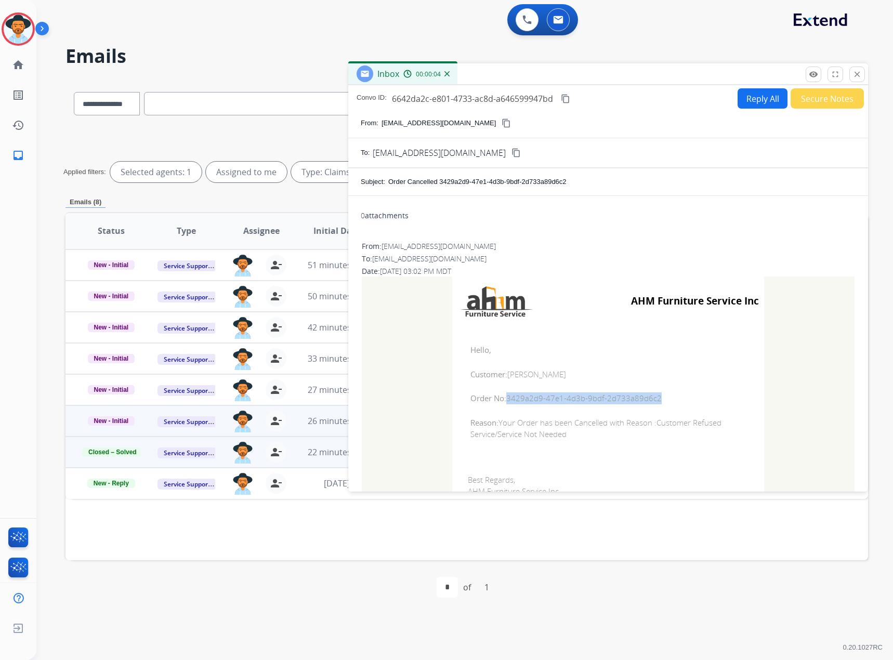
drag, startPoint x: 654, startPoint y: 402, endPoint x: 502, endPoint y: 402, distance: 151.7
click at [502, 402] on span "Order No: 3429a2d9-47e1-4d3b-9bdf-2d733a89d6c2" at bounding box center [607, 398] width 275 height 12
copy span "3429a2d9-47e1-4d3b-9bdf-2d733a89d6c2"
click at [862, 71] on button "close Close" at bounding box center [857, 75] width 16 height 16
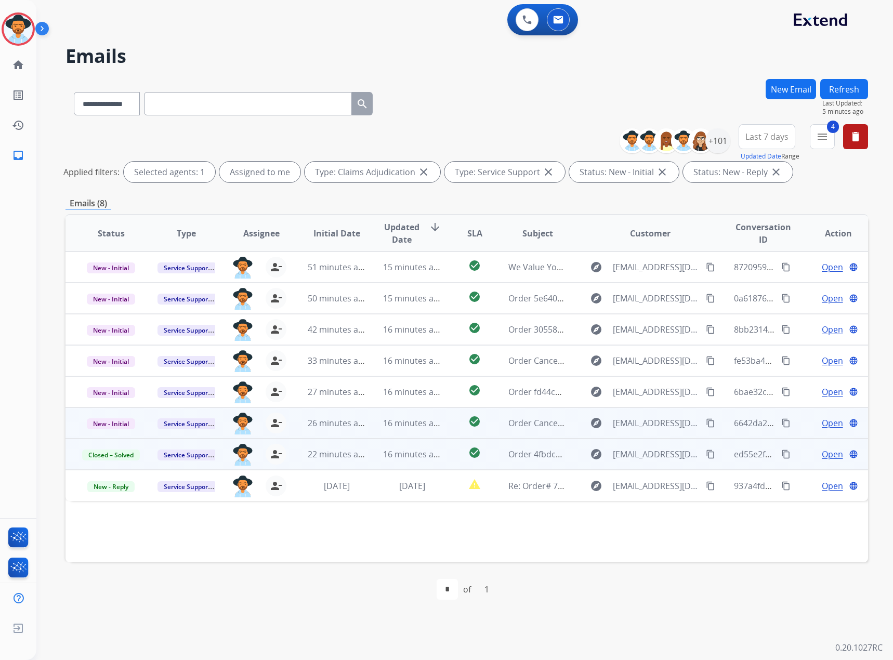
click at [822, 421] on span "Open" at bounding box center [832, 423] width 21 height 12
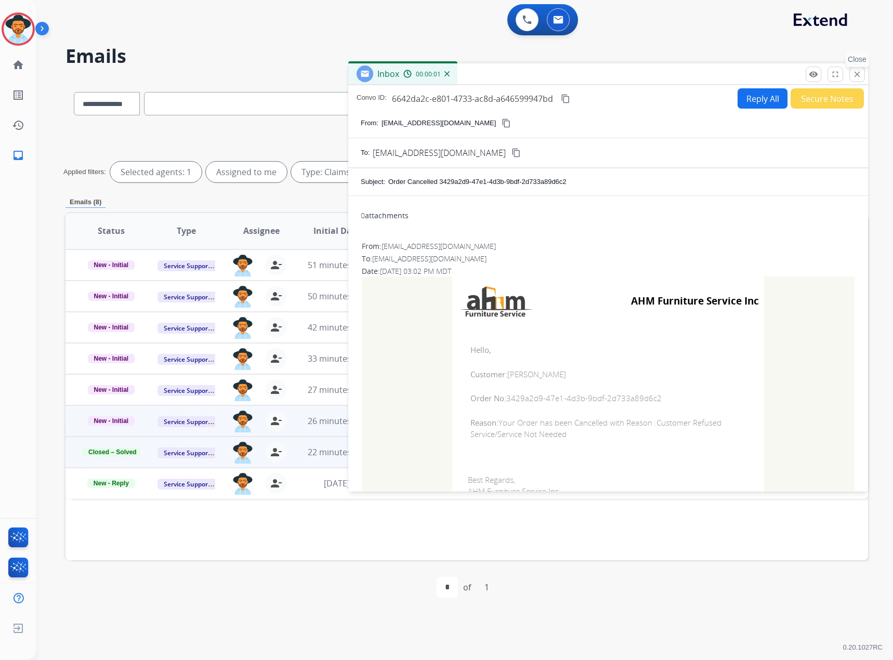
click at [857, 70] on mat-icon "close" at bounding box center [856, 74] width 9 height 9
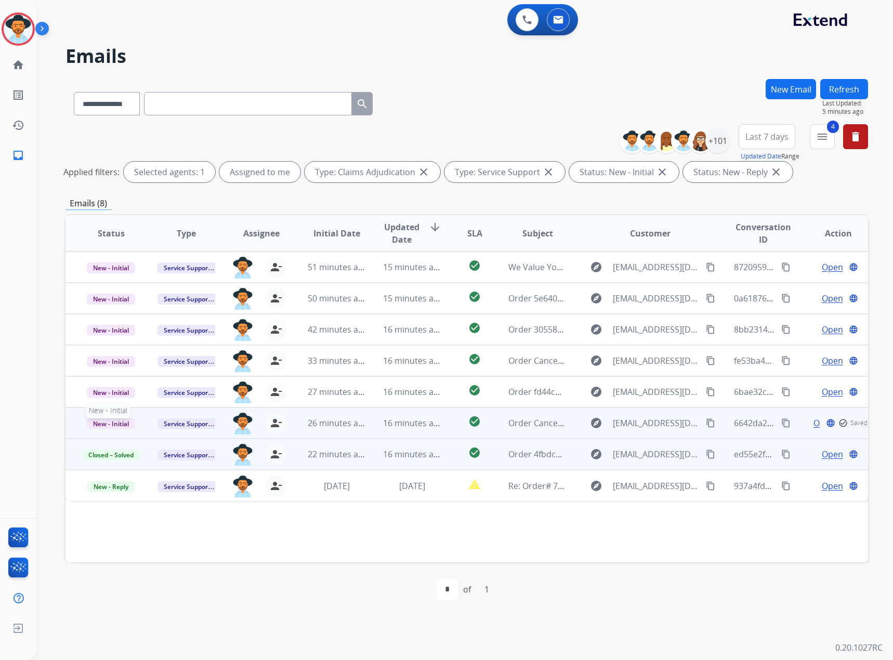
click at [102, 425] on span "New - Initial" at bounding box center [111, 423] width 48 height 11
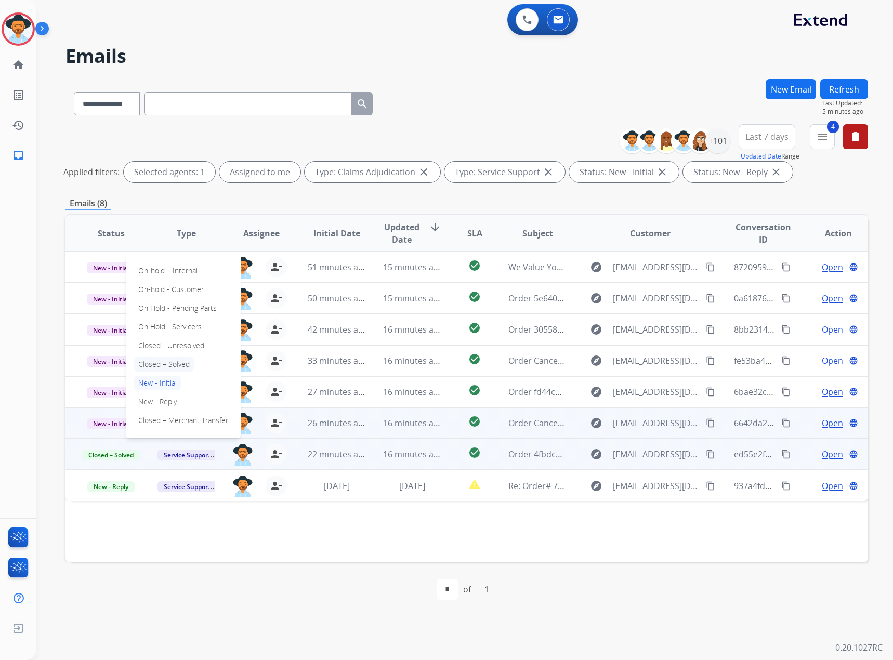
click at [171, 361] on p "Closed – Solved" at bounding box center [164, 364] width 60 height 15
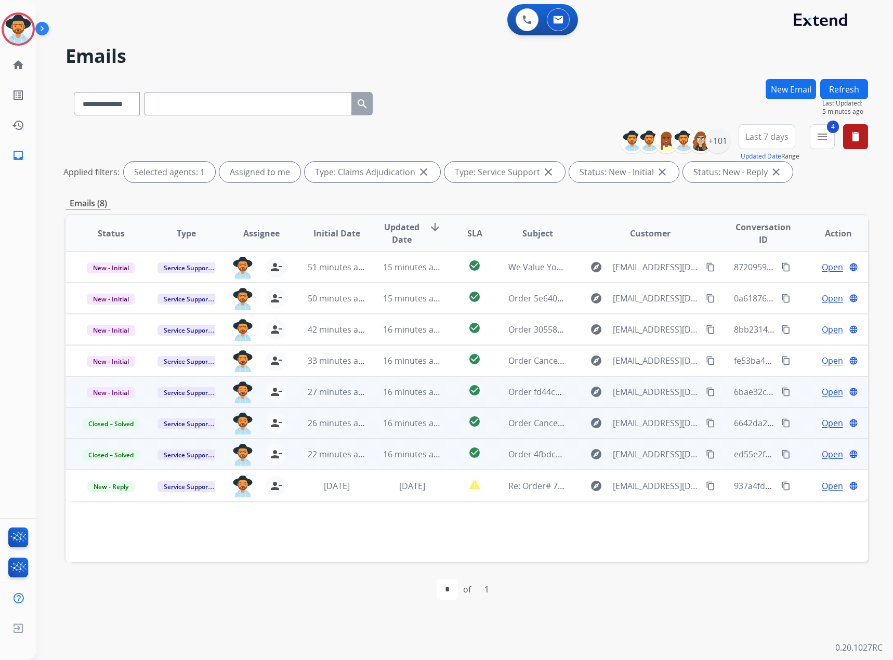
click at [811, 384] on td "Open language" at bounding box center [829, 391] width 75 height 31
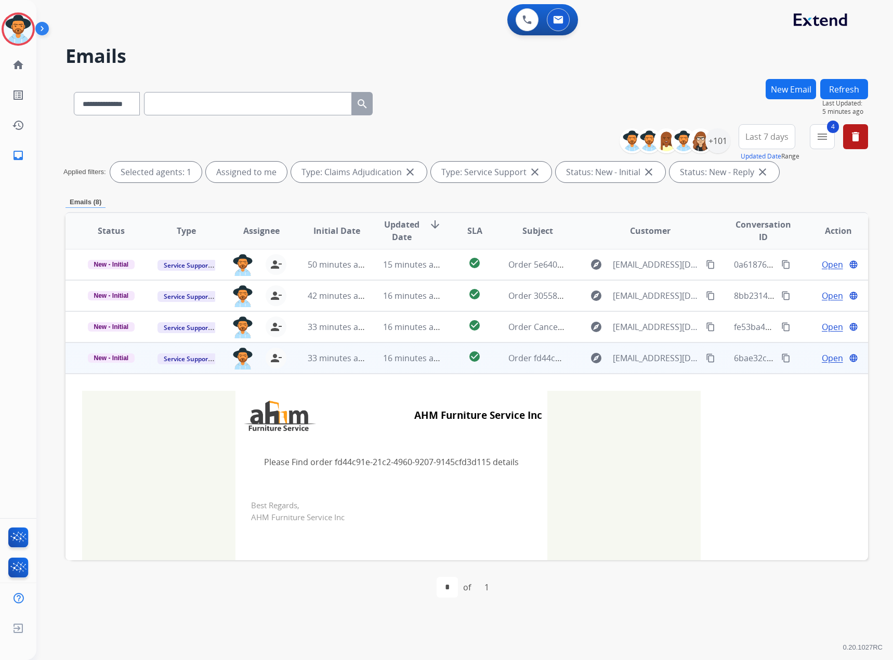
scroll to position [21, 0]
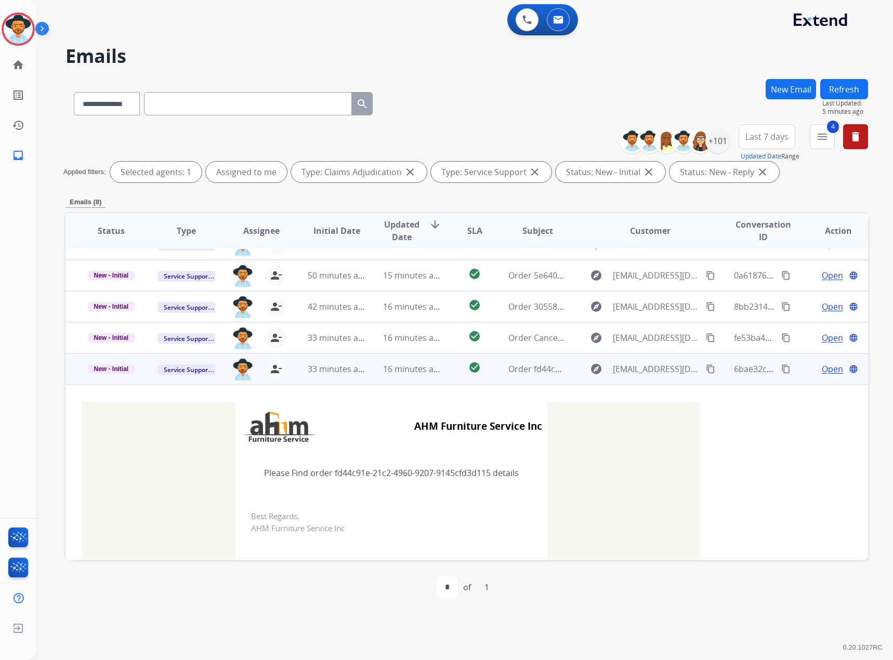
click at [822, 368] on span "Open" at bounding box center [832, 369] width 21 height 12
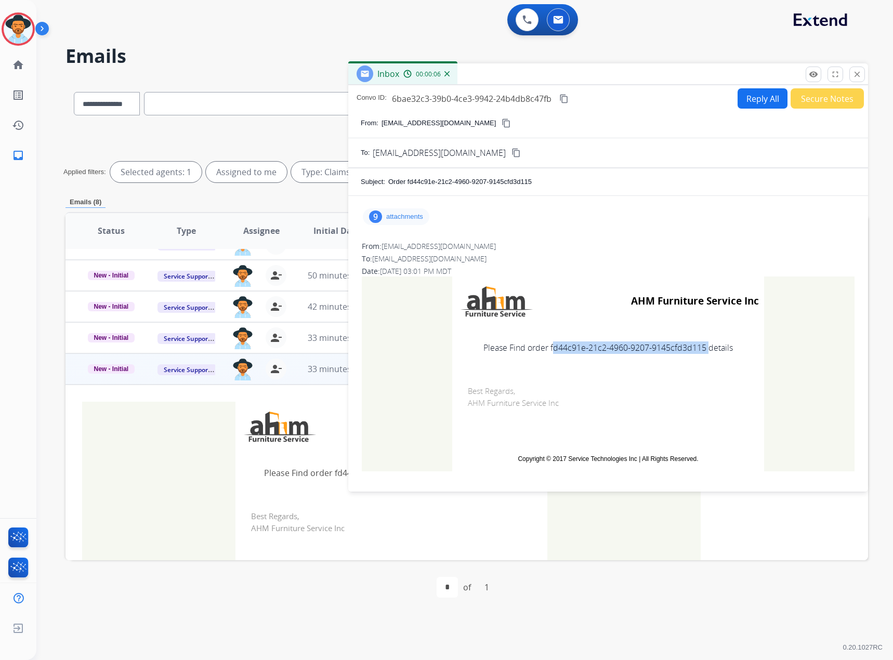
drag, startPoint x: 701, startPoint y: 351, endPoint x: 547, endPoint y: 350, distance: 153.8
click at [547, 350] on td "Please Find order fd44c91e-21c2-4960-9207-9145cfd3d115 details" at bounding box center [608, 348] width 312 height 44
copy td "fd44c91e-21c2-4960-9207-9145cfd3d115"
click at [858, 76] on mat-icon "close" at bounding box center [856, 74] width 9 height 9
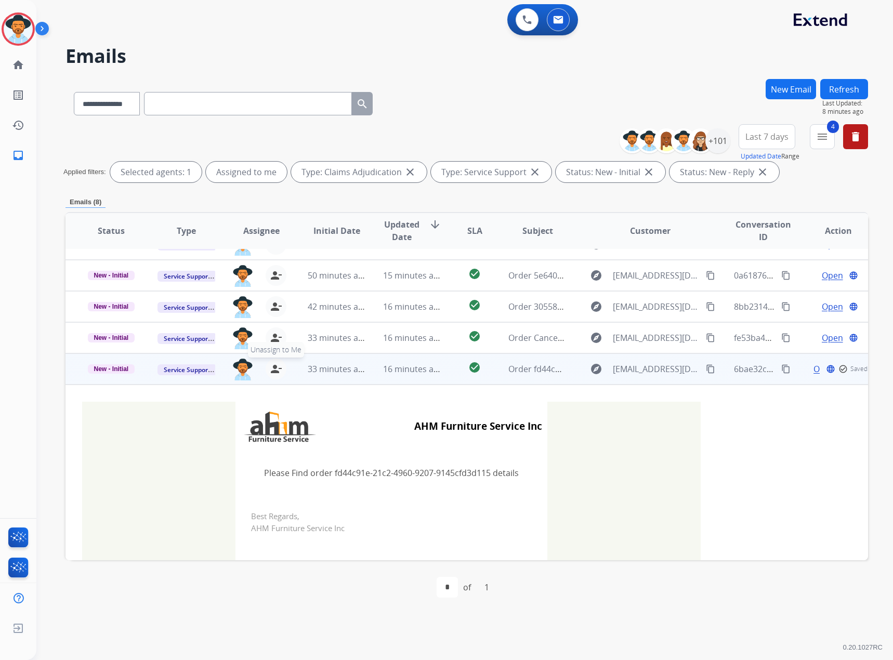
click at [276, 368] on mat-icon "person_remove" at bounding box center [276, 369] width 12 height 12
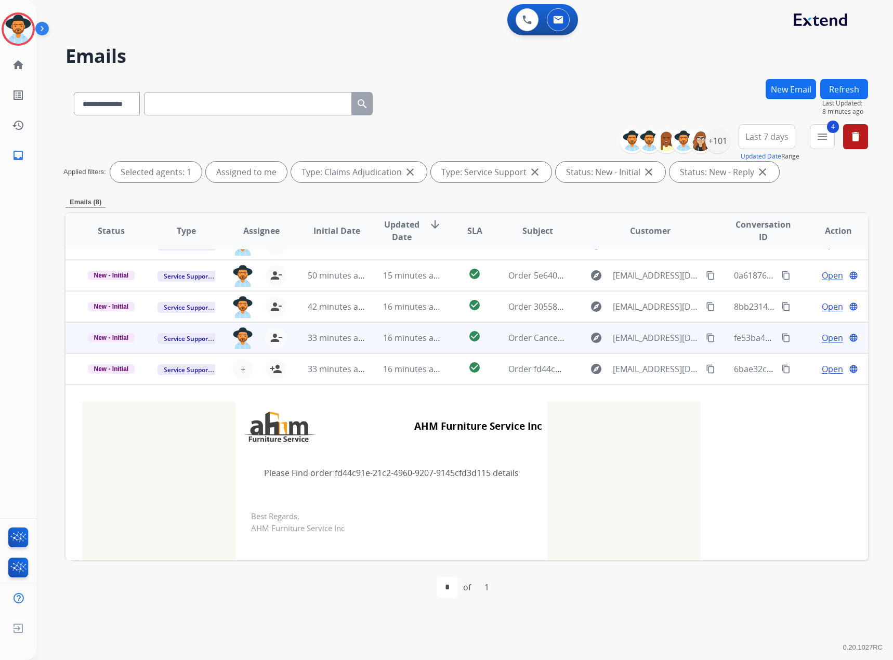
click at [826, 332] on span "Open" at bounding box center [832, 338] width 21 height 12
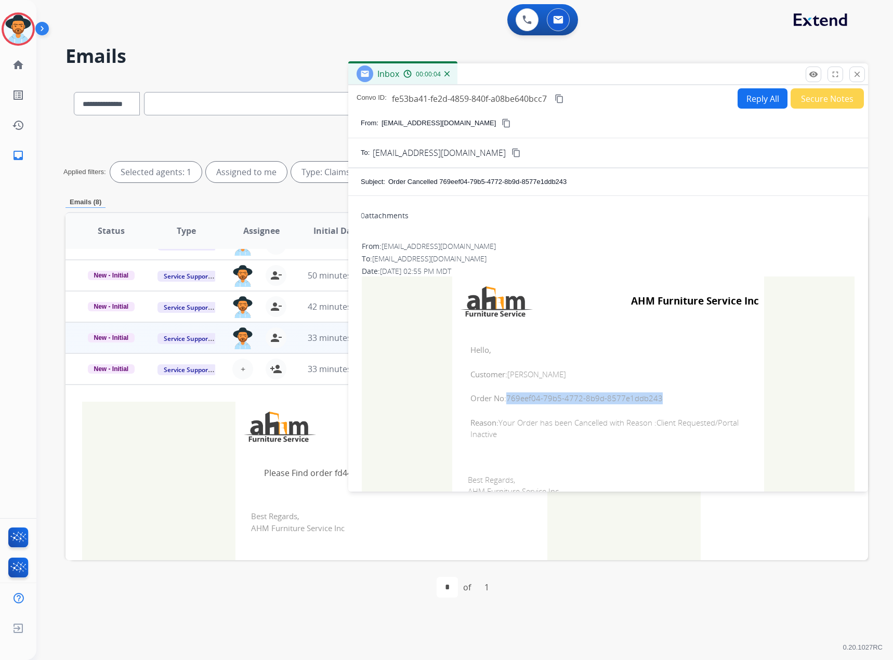
drag, startPoint x: 663, startPoint y: 402, endPoint x: 504, endPoint y: 400, distance: 159.0
click at [504, 400] on span "Order No: 769eef04-79b5-4772-8b9d-8577e1ddb243" at bounding box center [607, 398] width 275 height 12
copy span "769eef04-79b5-4772-8b9d-8577e1ddb243"
click at [858, 75] on mat-icon "close" at bounding box center [856, 74] width 9 height 9
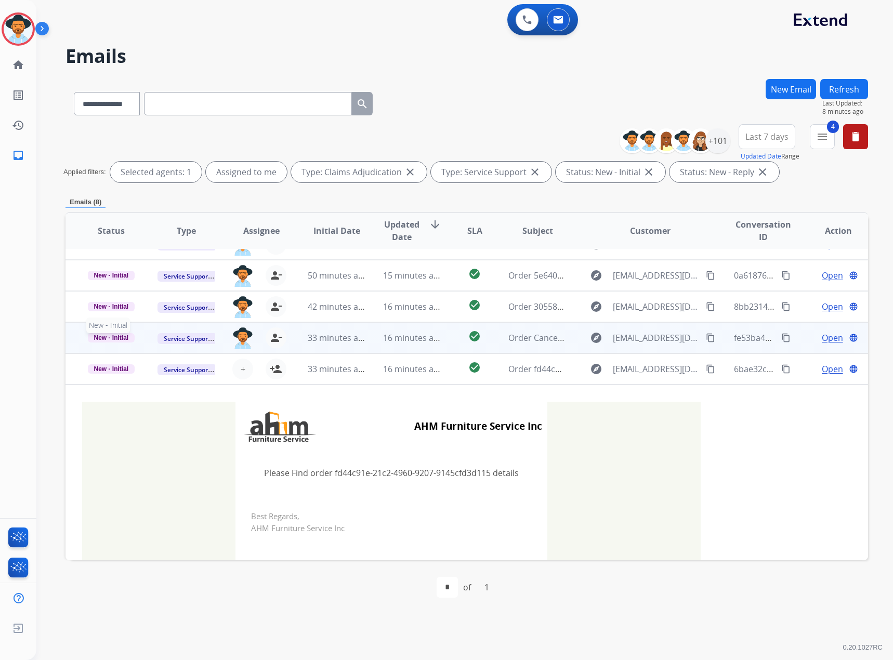
click at [99, 339] on span "New - Initial" at bounding box center [111, 337] width 47 height 9
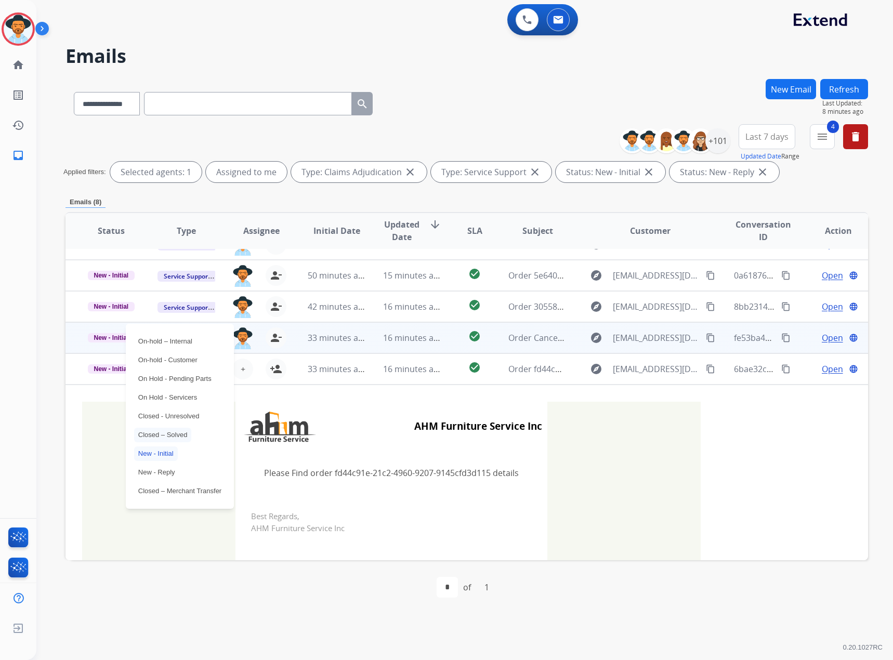
click at [151, 435] on p "Closed – Solved" at bounding box center [163, 435] width 58 height 15
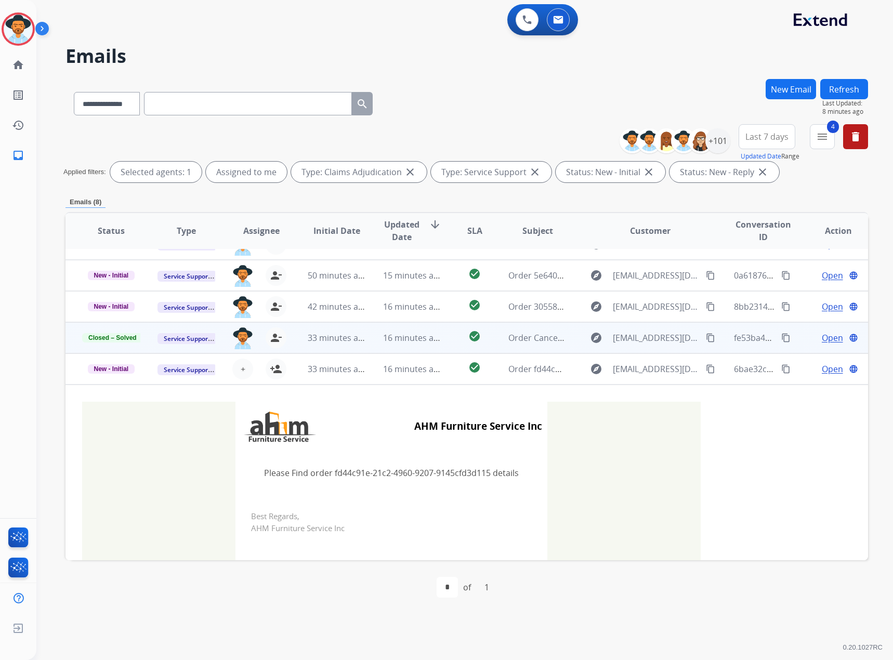
click at [858, 84] on button "Refresh" at bounding box center [844, 89] width 48 height 20
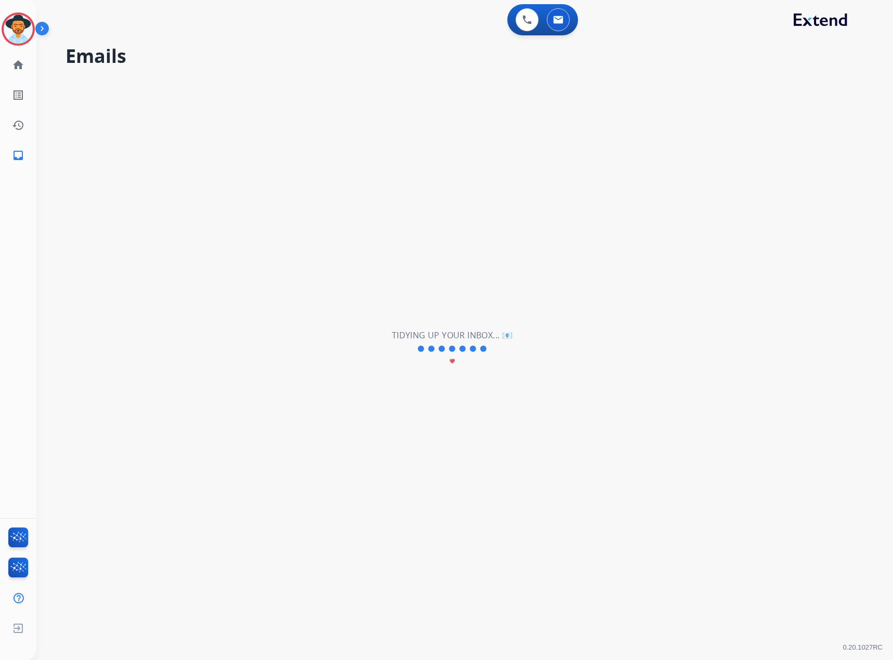
scroll to position [0, 0]
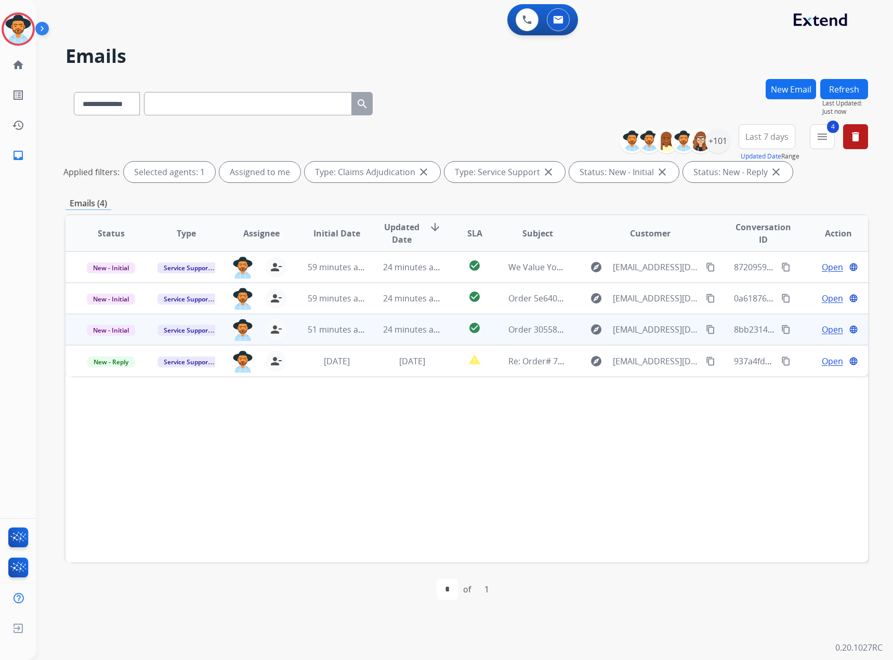
click at [825, 328] on span "Open" at bounding box center [832, 329] width 21 height 12
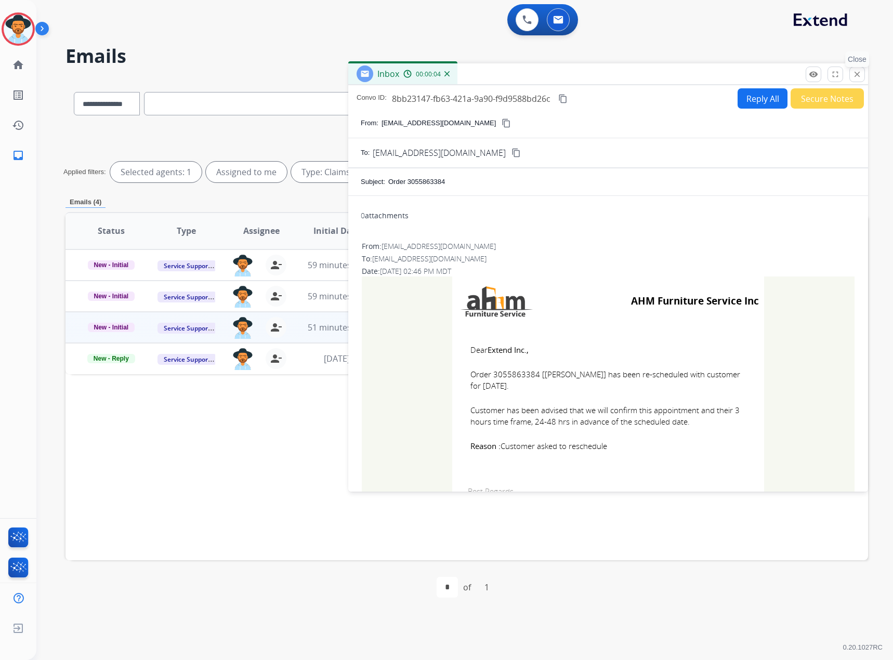
click at [855, 73] on mat-icon "close" at bounding box center [856, 74] width 9 height 9
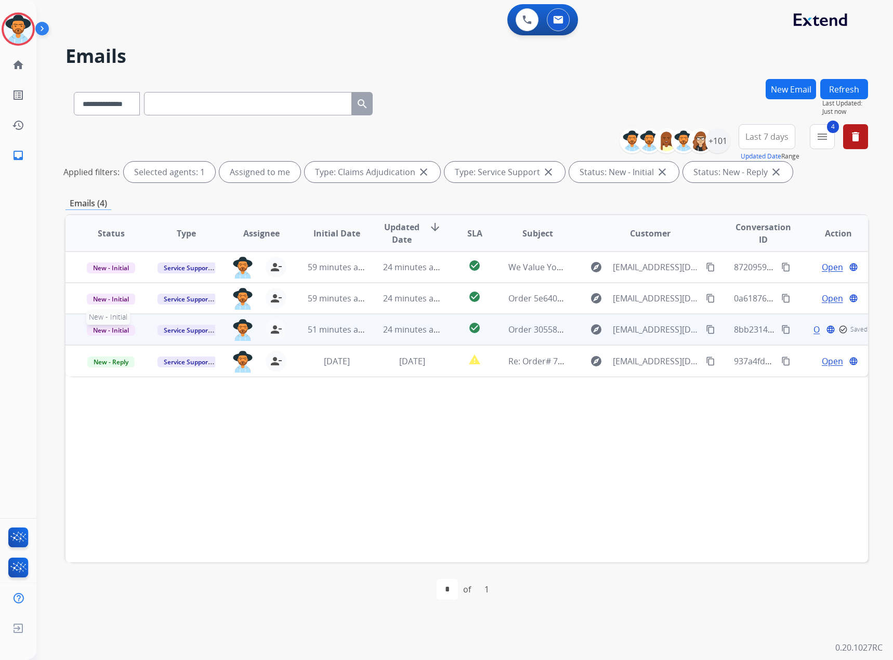
click at [124, 329] on span "New - Initial" at bounding box center [111, 330] width 48 height 11
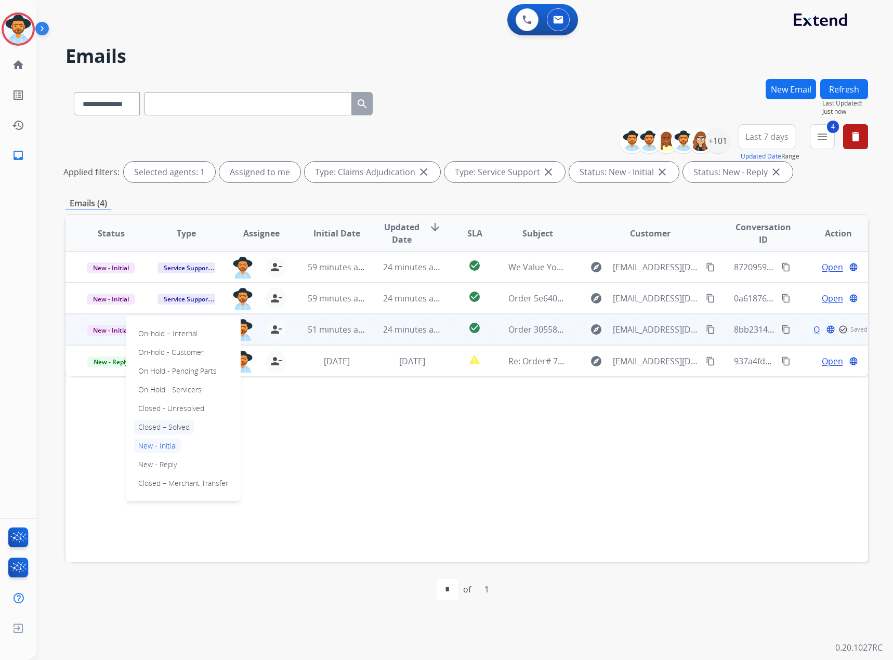
click at [169, 427] on p "Closed – Solved" at bounding box center [164, 427] width 60 height 15
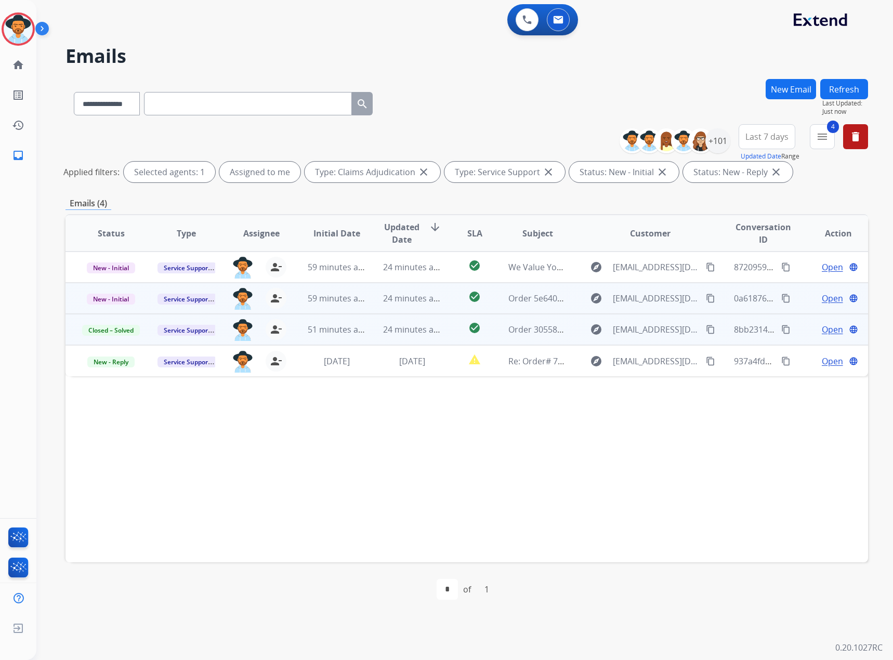
click at [822, 295] on span "Open" at bounding box center [832, 298] width 21 height 12
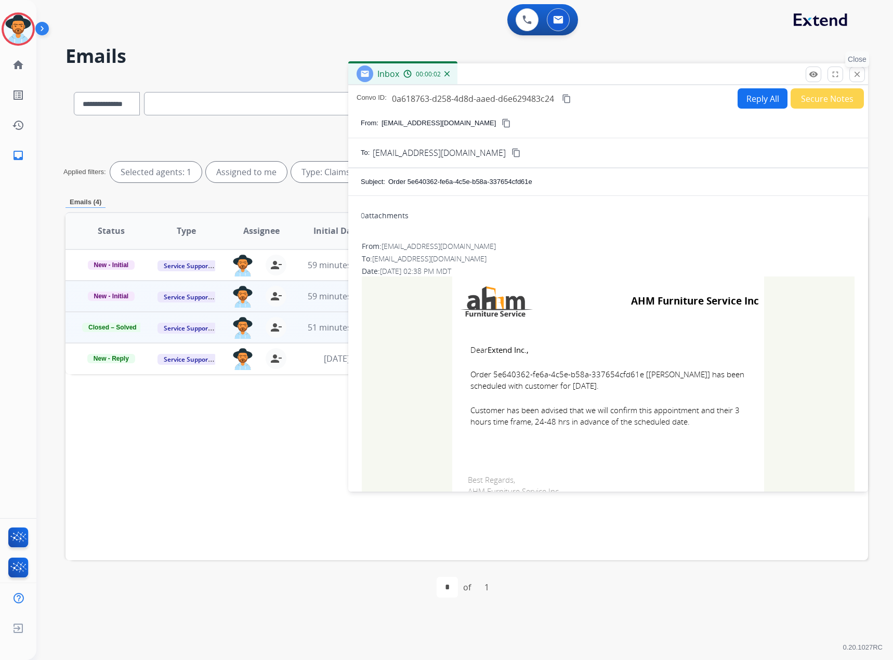
click at [858, 71] on mat-icon "close" at bounding box center [856, 74] width 9 height 9
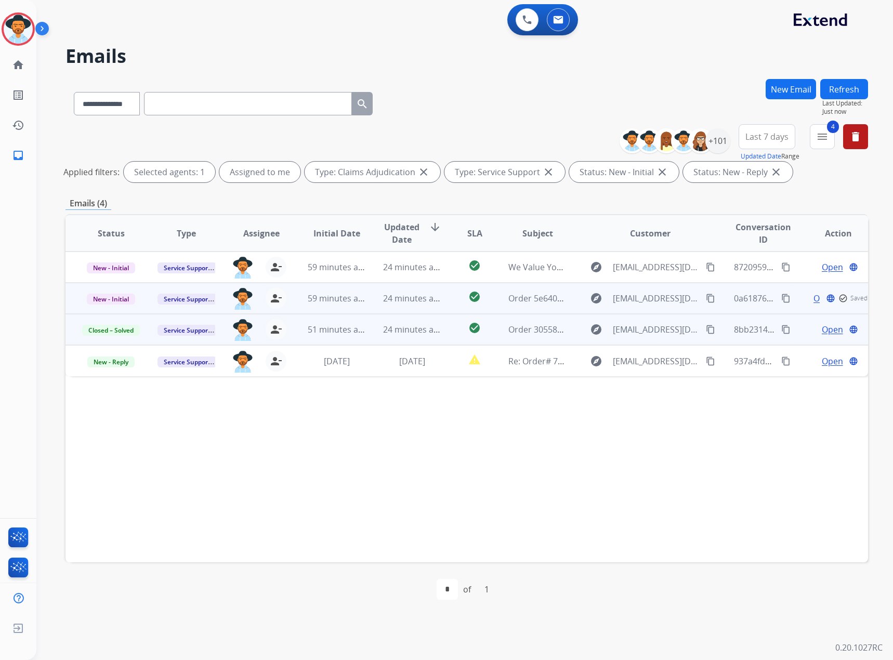
click at [68, 301] on td "New - Initial" at bounding box center [102, 298] width 75 height 31
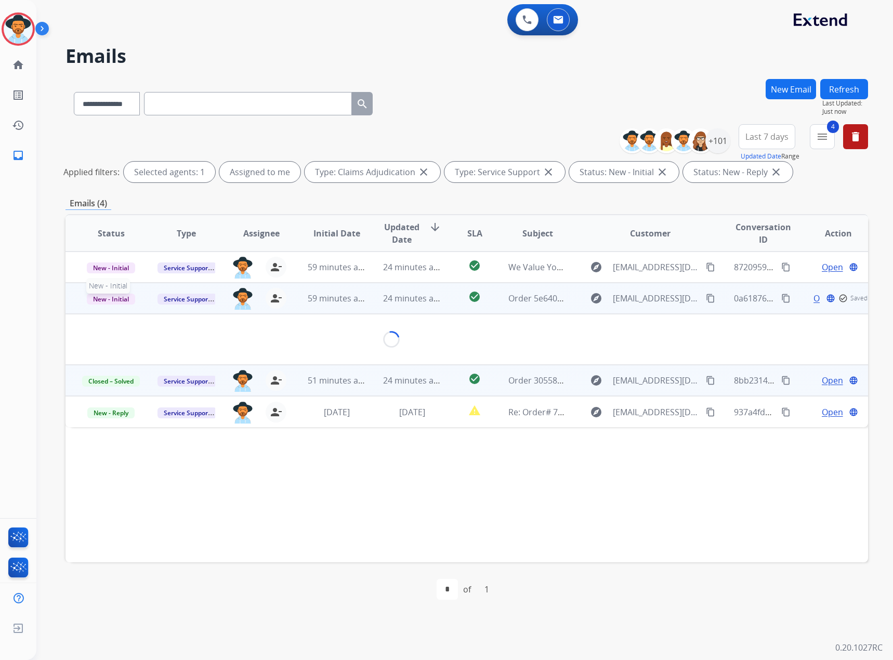
click at [102, 296] on span "New - Initial" at bounding box center [111, 299] width 48 height 11
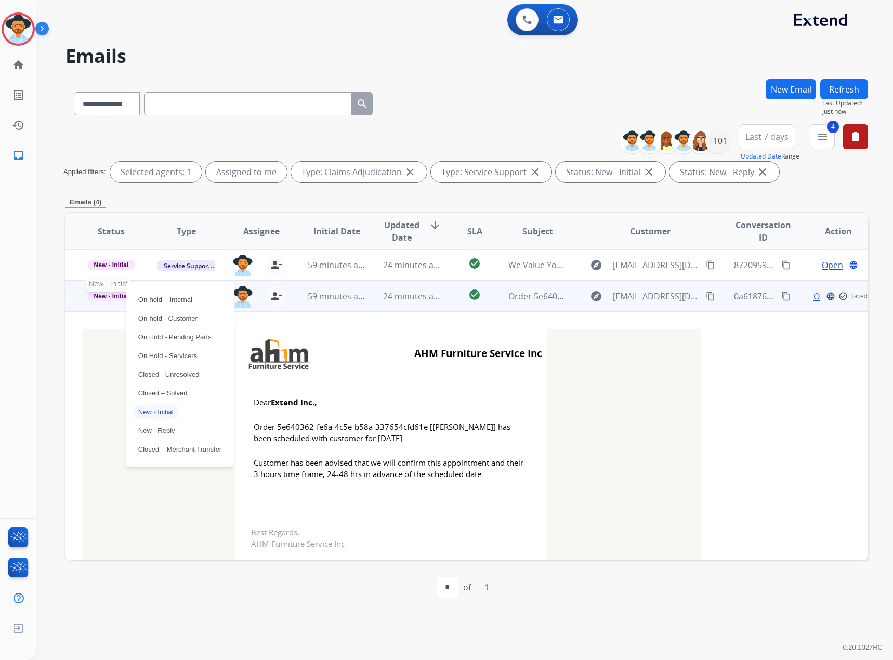
scroll to position [31, 0]
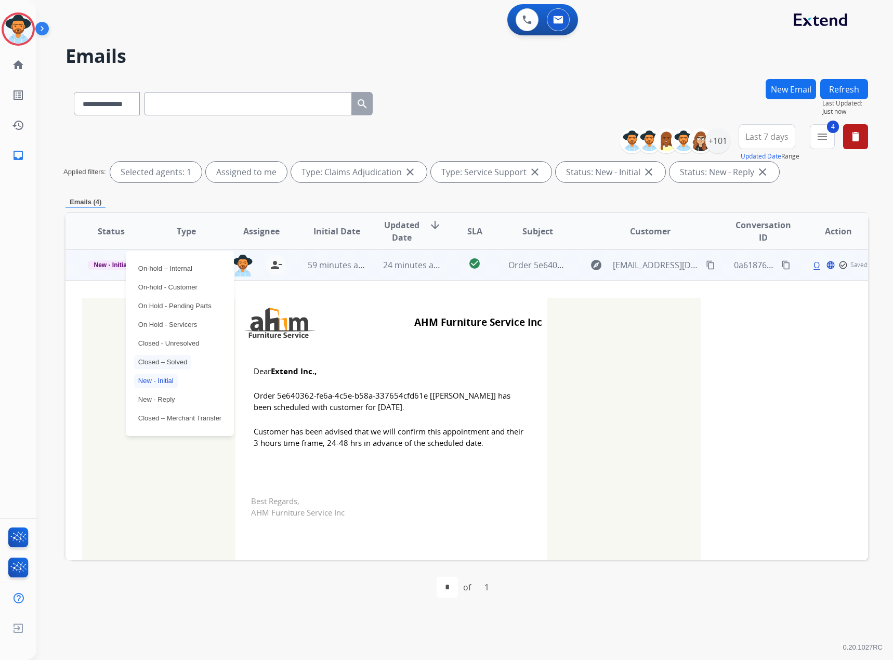
click at [153, 361] on p "Closed – Solved" at bounding box center [163, 362] width 58 height 15
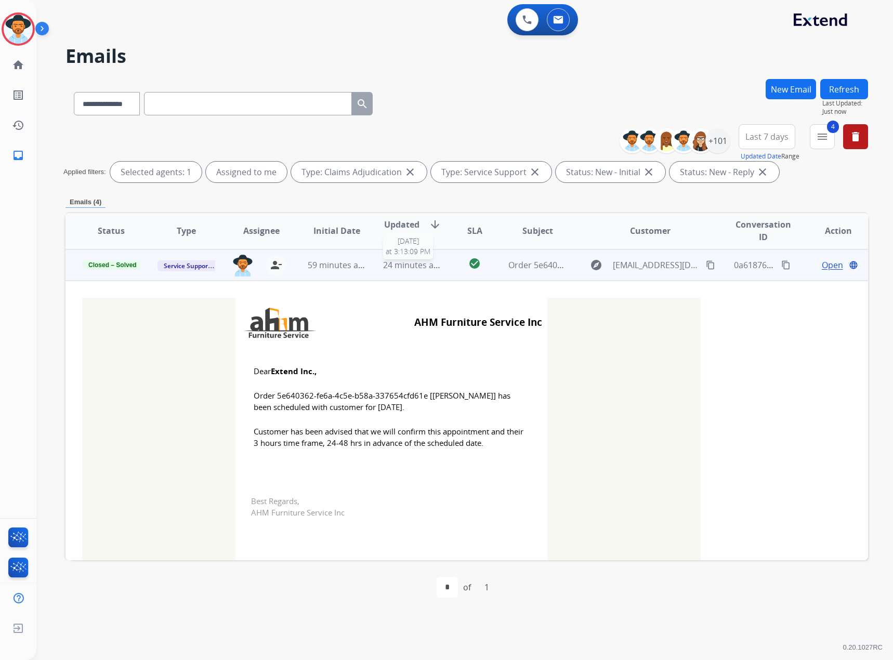
click at [404, 269] on span "24 minutes ago" at bounding box center [413, 264] width 60 height 11
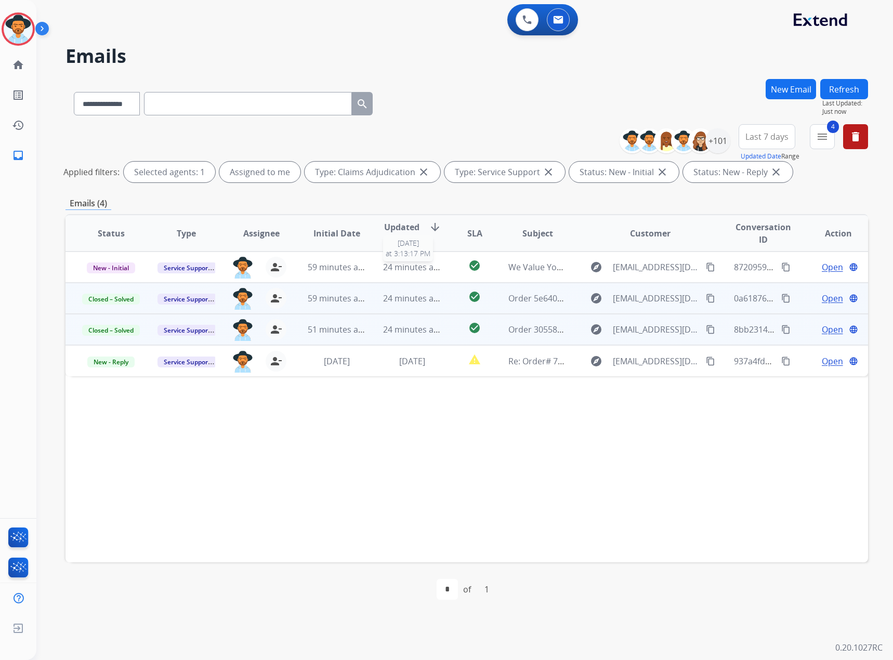
scroll to position [0, 0]
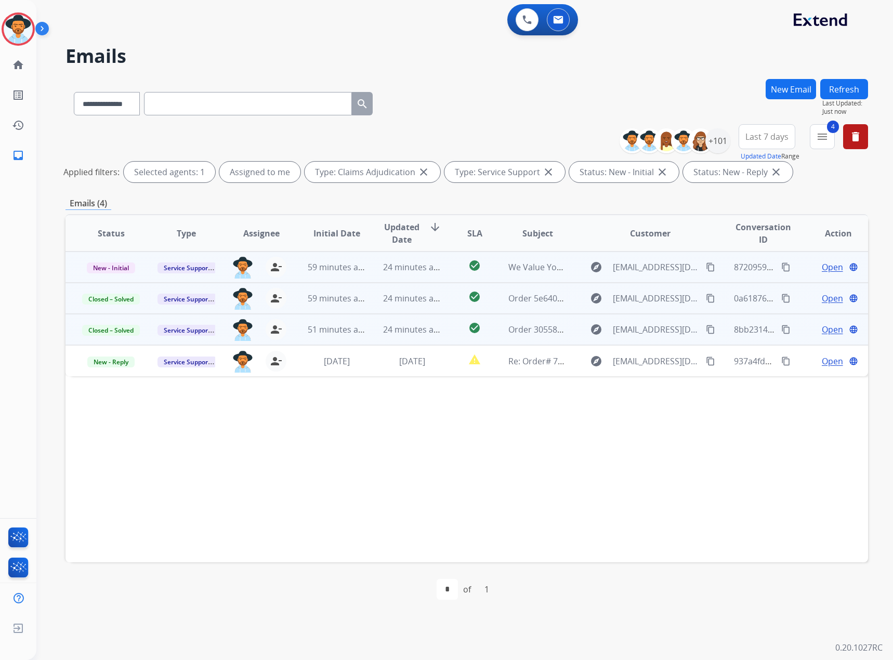
click at [811, 268] on div "Open language" at bounding box center [838, 267] width 58 height 12
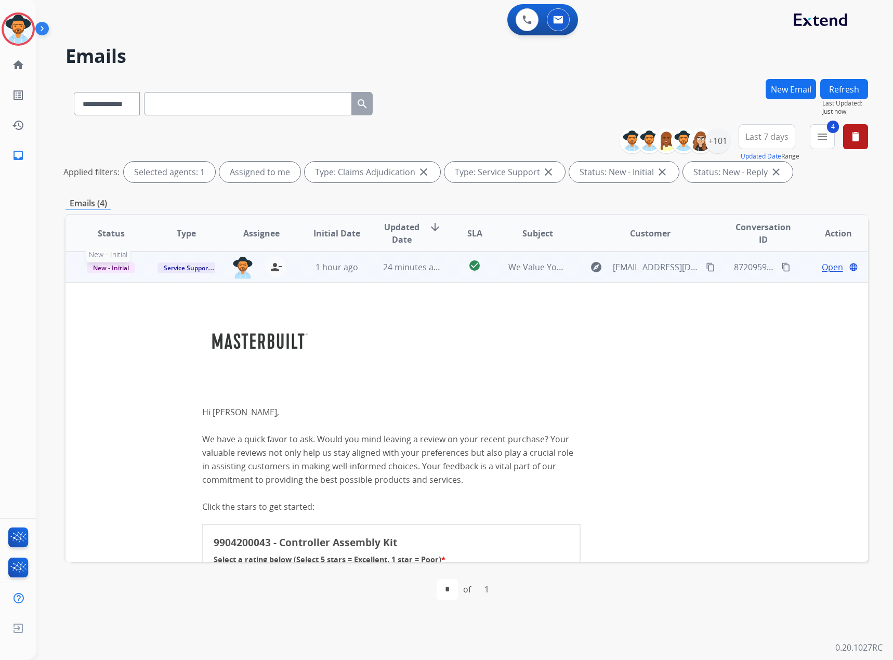
click at [98, 267] on span "New - Initial" at bounding box center [111, 267] width 48 height 11
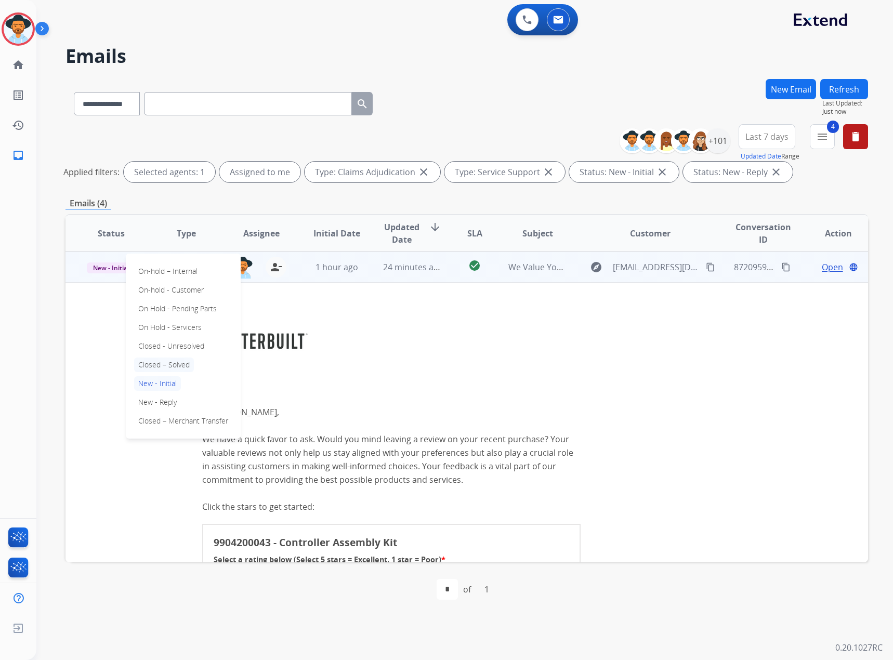
click at [169, 367] on p "Closed – Solved" at bounding box center [164, 364] width 60 height 15
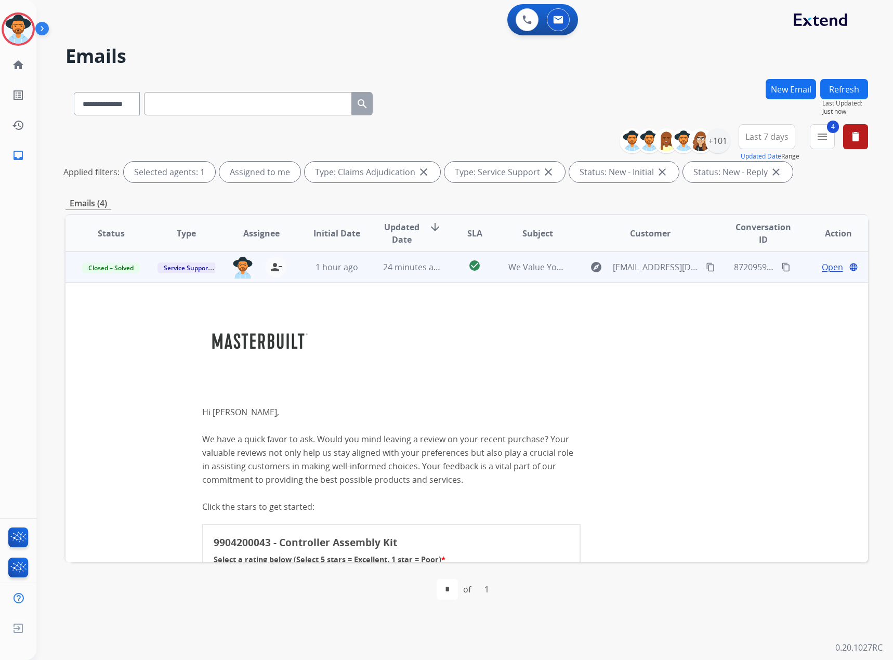
click at [867, 130] on button "delete" at bounding box center [855, 136] width 25 height 25
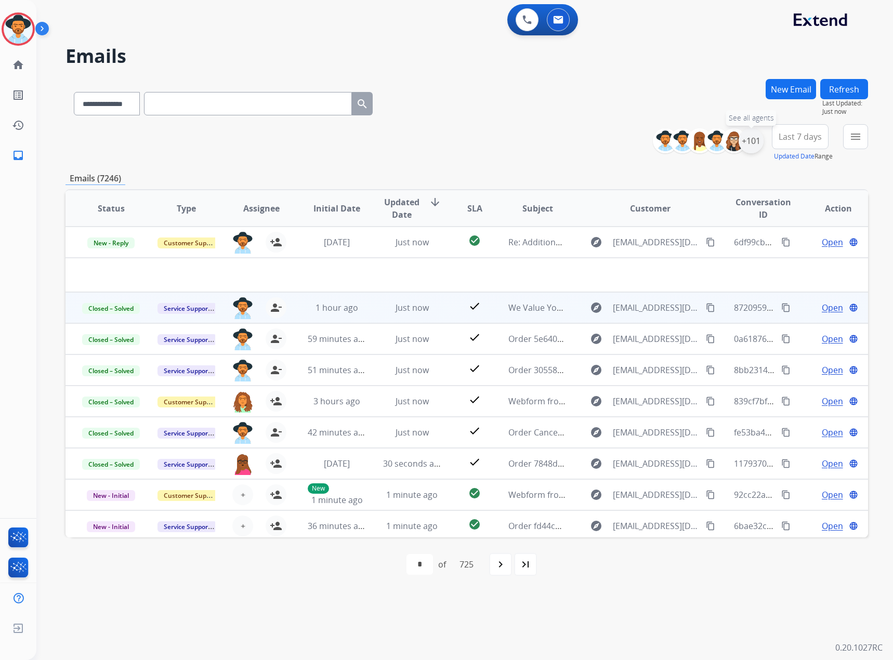
click at [747, 138] on div "+101" at bounding box center [750, 140] width 25 height 25
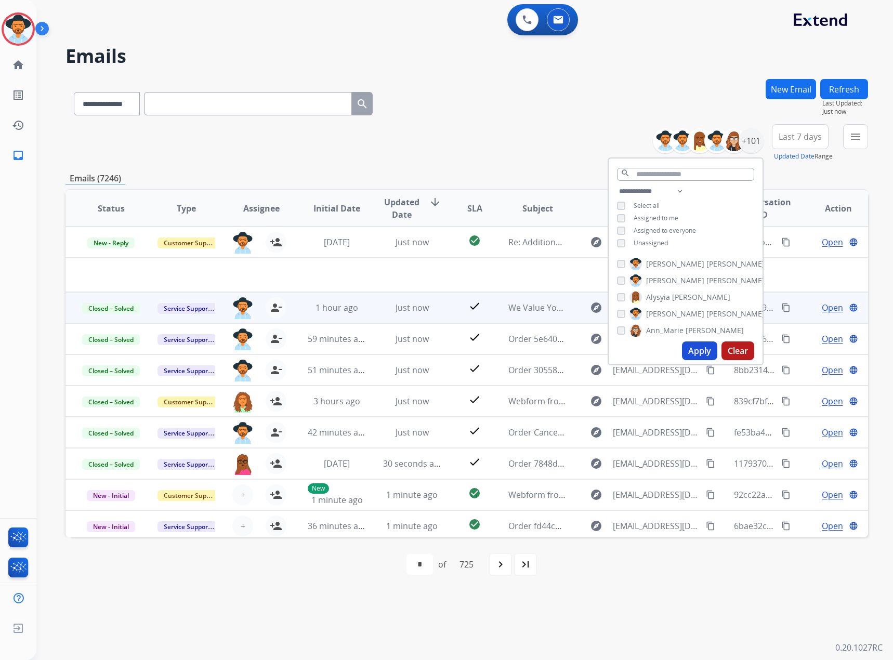
click at [656, 218] on span "Assigned to me" at bounding box center [655, 218] width 45 height 9
click at [693, 354] on button "Apply" at bounding box center [699, 350] width 35 height 19
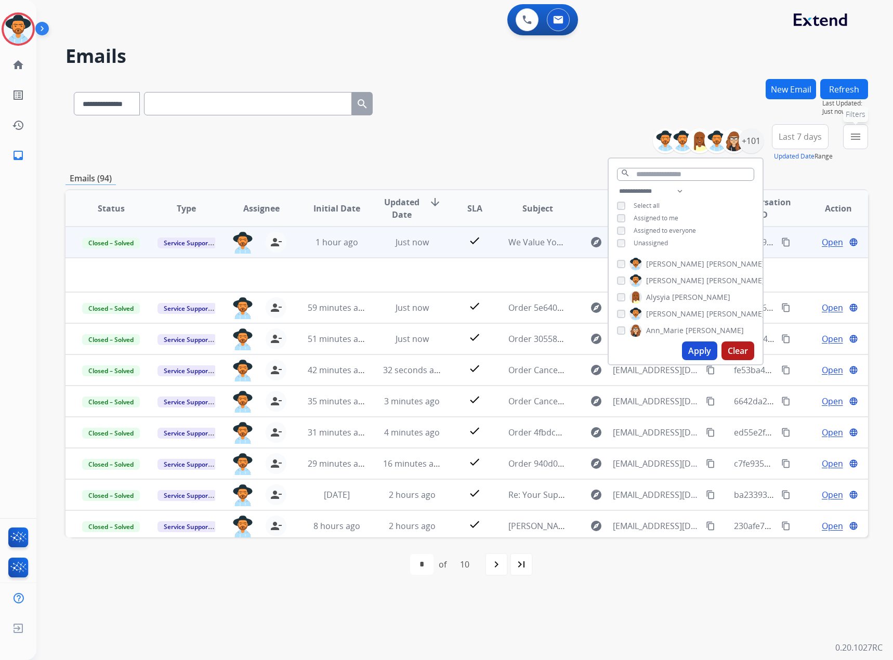
click at [854, 138] on mat-icon "menu" at bounding box center [855, 136] width 12 height 12
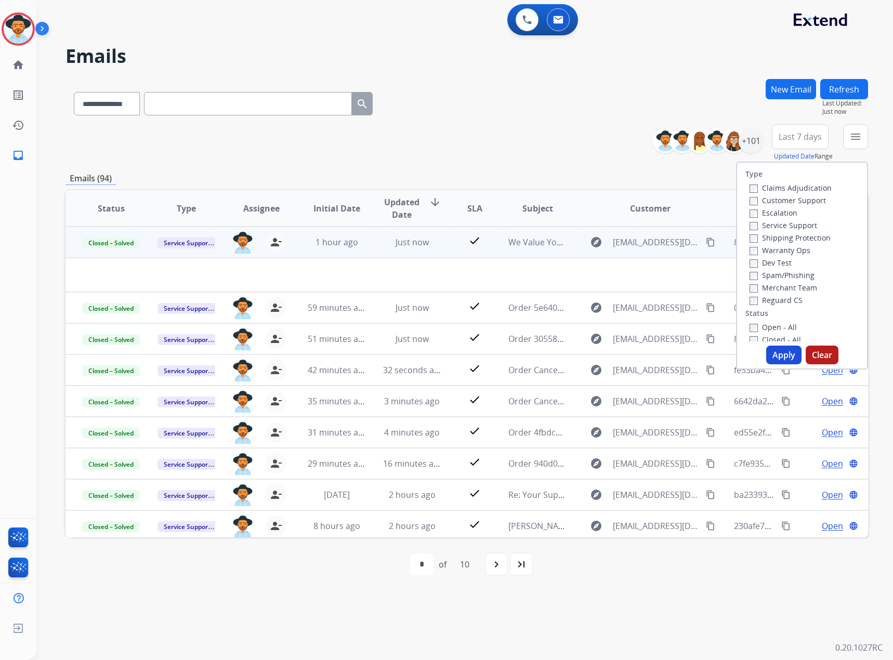
scroll to position [52, 0]
click at [770, 286] on label "Closed - All" at bounding box center [774, 288] width 51 height 10
click at [777, 355] on button "Apply" at bounding box center [783, 355] width 35 height 19
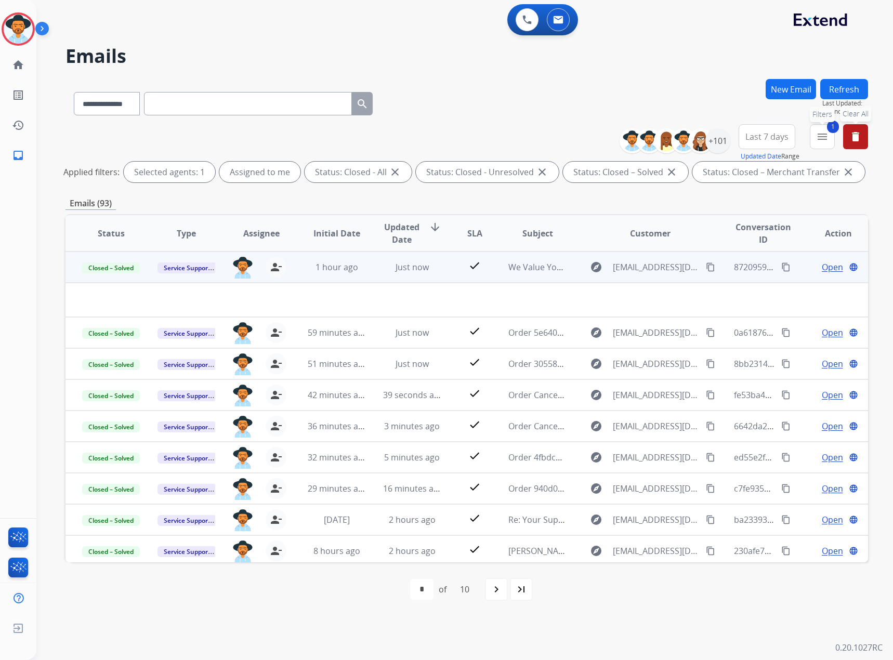
click at [818, 140] on mat-icon "menu" at bounding box center [822, 136] width 12 height 12
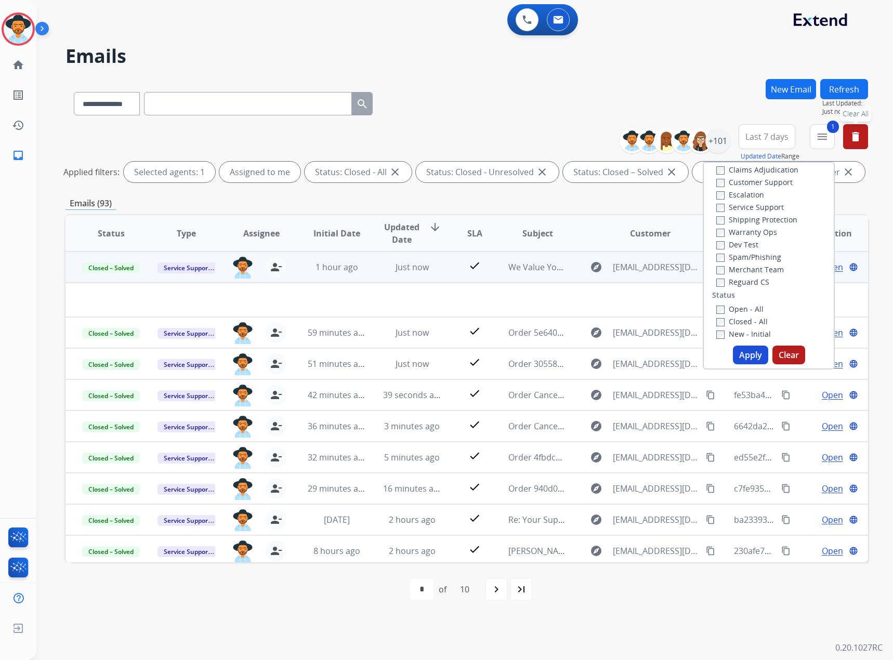
scroll to position [0, 0]
click at [753, 222] on label "Service Support" at bounding box center [750, 225] width 68 height 10
click at [752, 356] on button "Apply" at bounding box center [750, 355] width 35 height 19
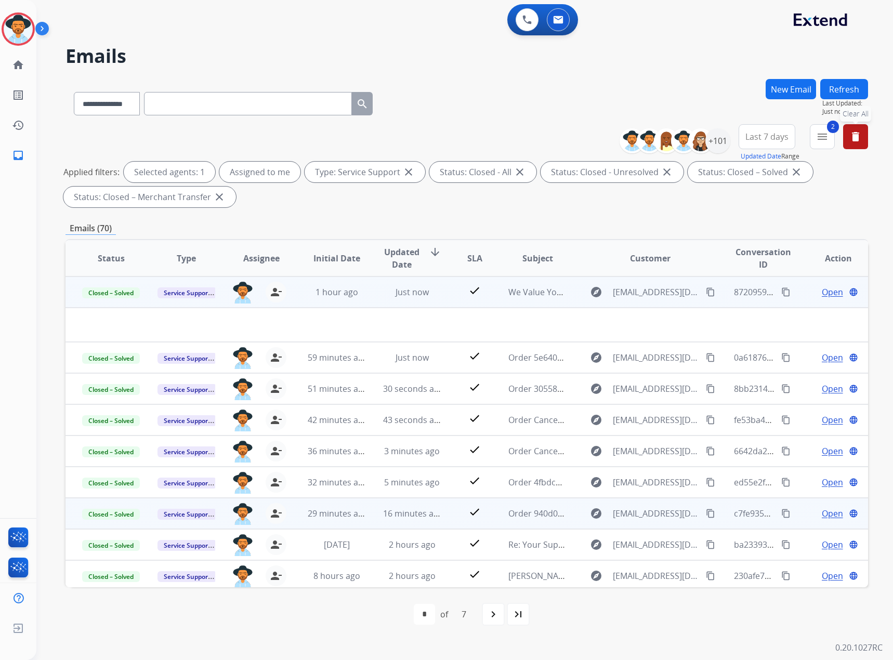
scroll to position [35, 0]
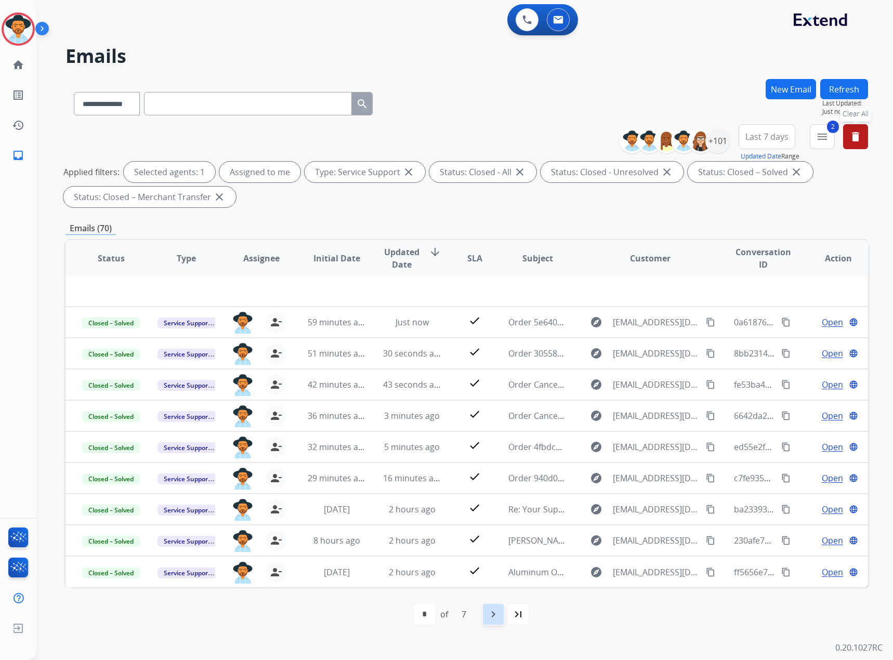
click at [487, 615] on mat-icon "navigate_next" at bounding box center [493, 614] width 12 height 12
click at [415, 620] on mat-icon "navigate_before" at bounding box center [418, 614] width 12 height 12
select select "*"
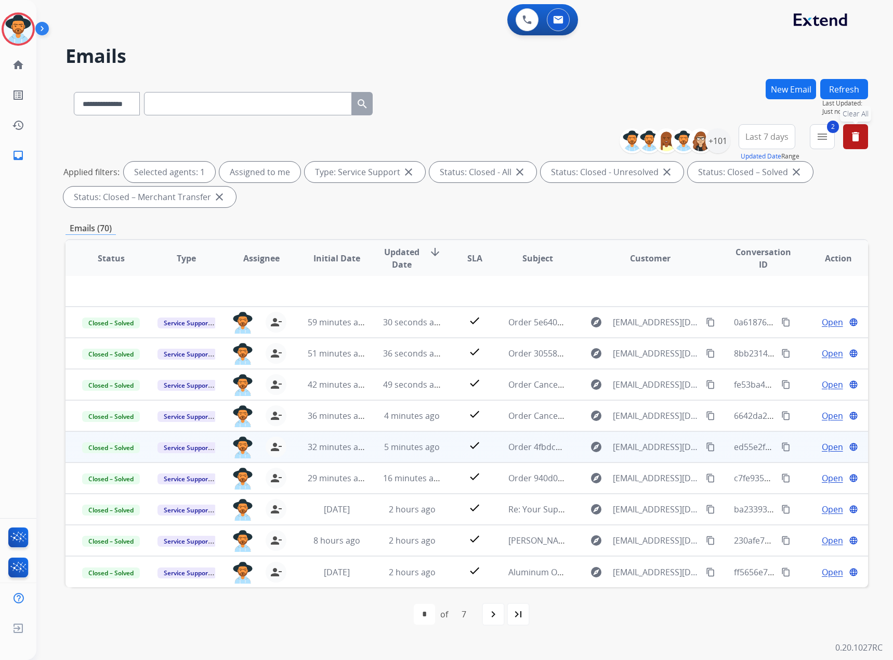
scroll to position [0, 0]
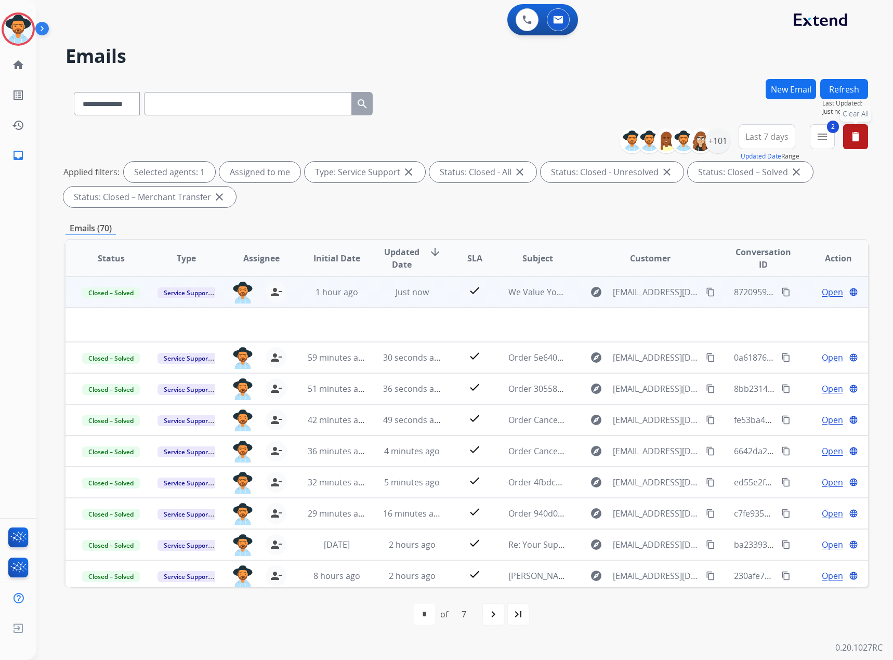
click at [858, 136] on mat-icon "delete" at bounding box center [855, 136] width 12 height 12
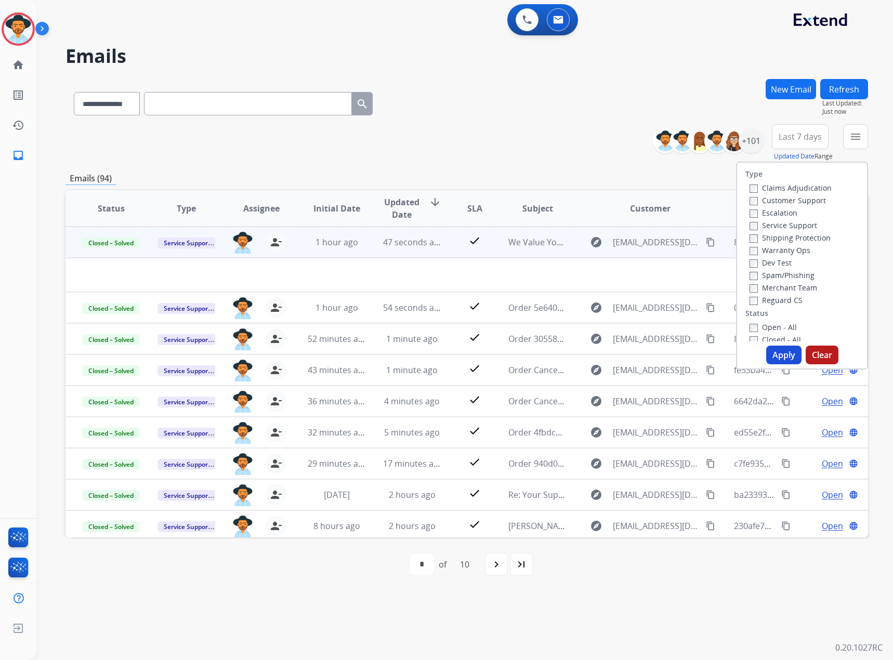
scroll to position [104, 0]
click at [775, 256] on label "New - Reply" at bounding box center [776, 261] width 54 height 10
click at [776, 248] on label "New - Initial" at bounding box center [776, 248] width 55 height 10
click at [780, 360] on button "Apply" at bounding box center [783, 355] width 35 height 19
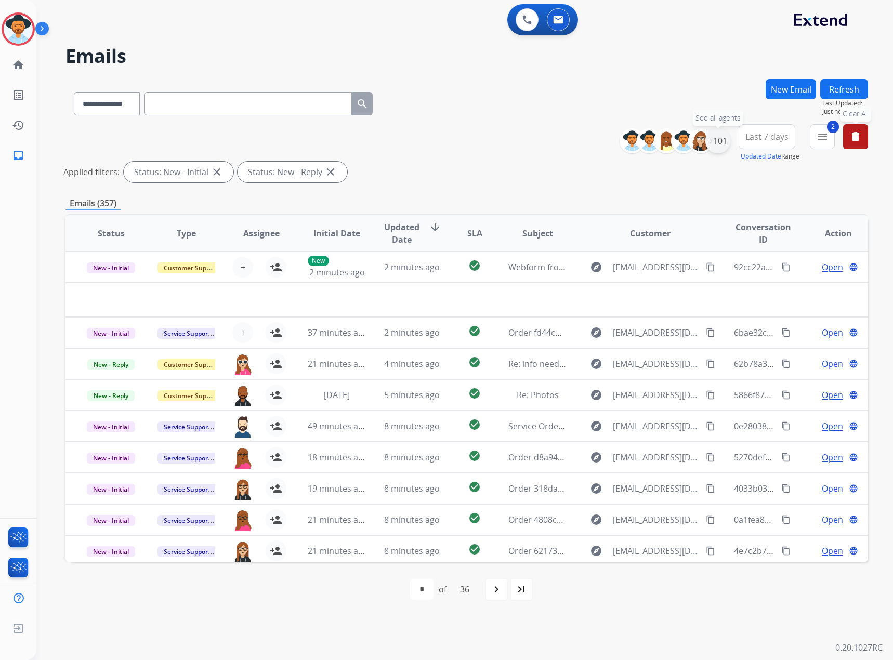
click at [721, 137] on div "+101" at bounding box center [717, 140] width 25 height 25
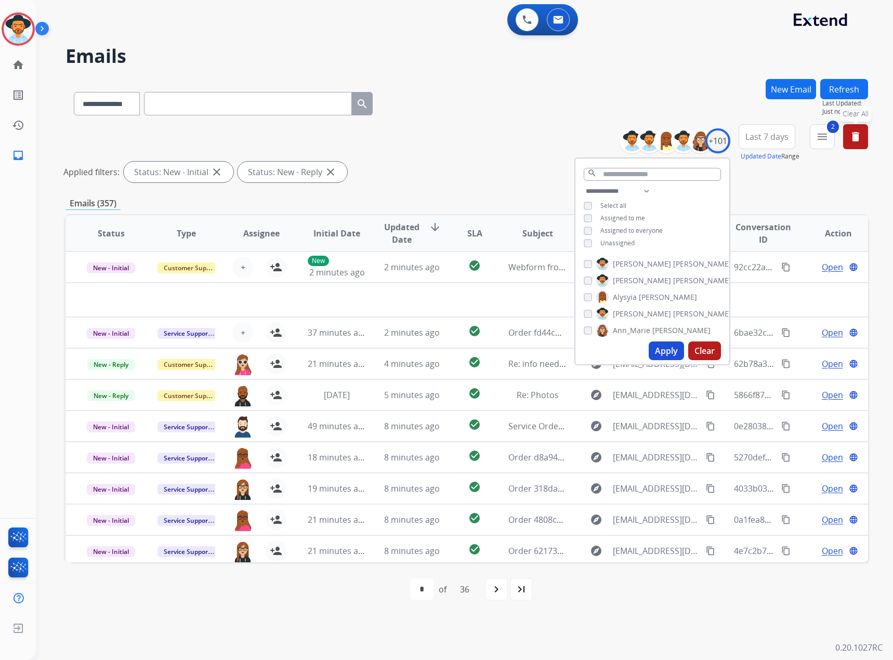
click at [629, 221] on div "**********" at bounding box center [652, 218] width 154 height 67
click at [637, 218] on span "Assigned to me" at bounding box center [622, 218] width 45 height 9
click at [654, 343] on button "Apply" at bounding box center [665, 350] width 35 height 19
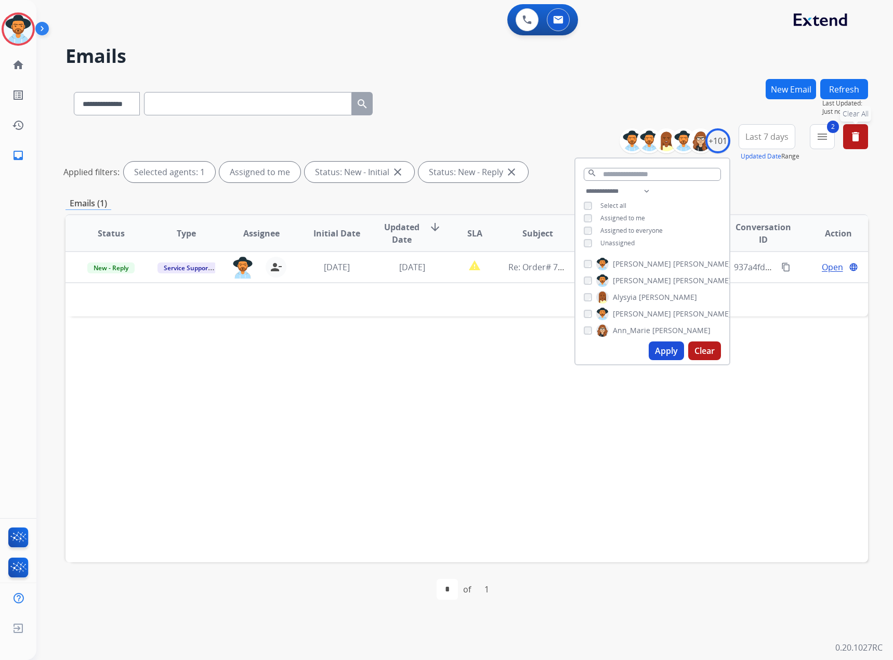
click at [527, 116] on div "**********" at bounding box center [466, 101] width 802 height 45
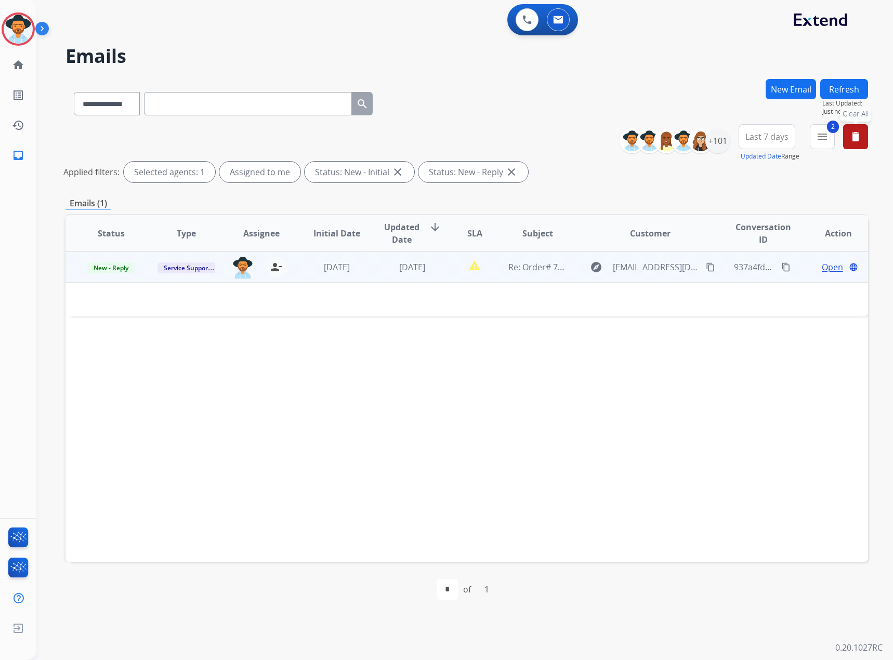
click at [832, 263] on span "Open" at bounding box center [832, 267] width 21 height 12
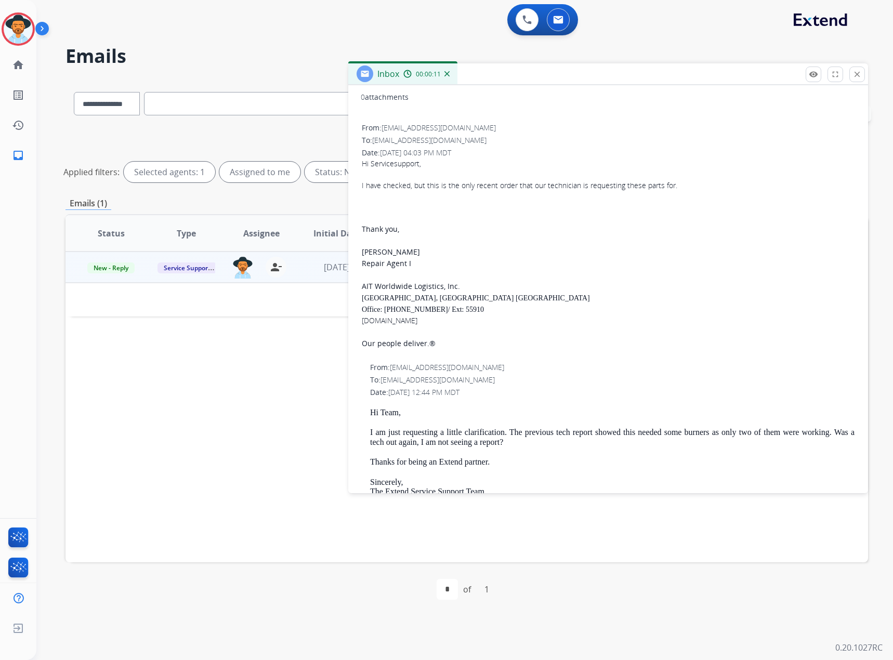
scroll to position [0, 0]
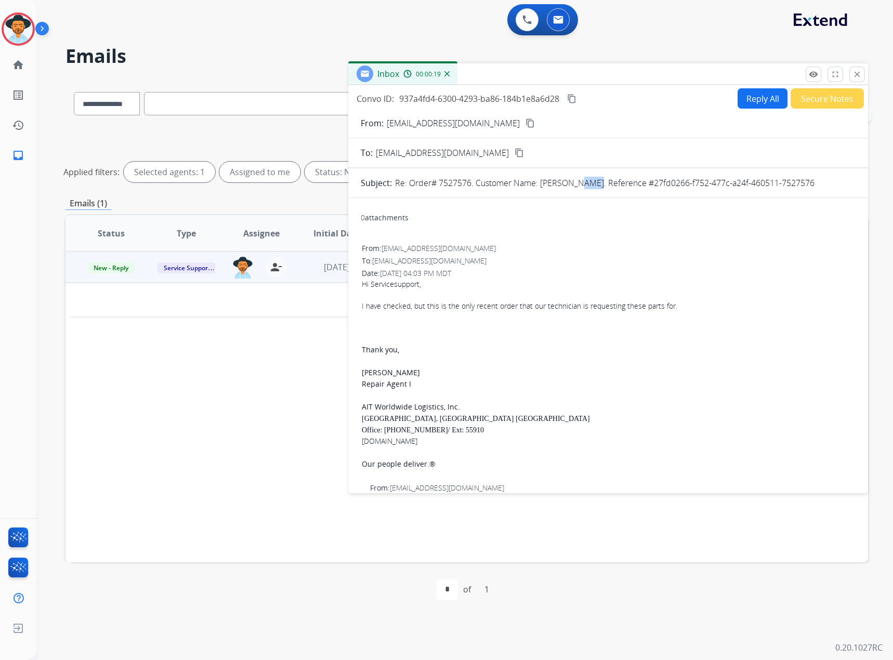
drag, startPoint x: 589, startPoint y: 185, endPoint x: 572, endPoint y: 186, distance: 16.6
click at [572, 186] on p "Re: Order# 7527576. Customer Name: [PERSON_NAME]. Reference #27fd0266-f752-477c…" at bounding box center [604, 183] width 419 height 12
drag, startPoint x: 590, startPoint y: 186, endPoint x: 540, endPoint y: 184, distance: 49.9
click at [540, 184] on p "Re: Order# 7527576. Customer Name: [PERSON_NAME]. Reference #27fd0266-f752-477c…" at bounding box center [604, 183] width 419 height 12
copy p "[PERSON_NAME]"
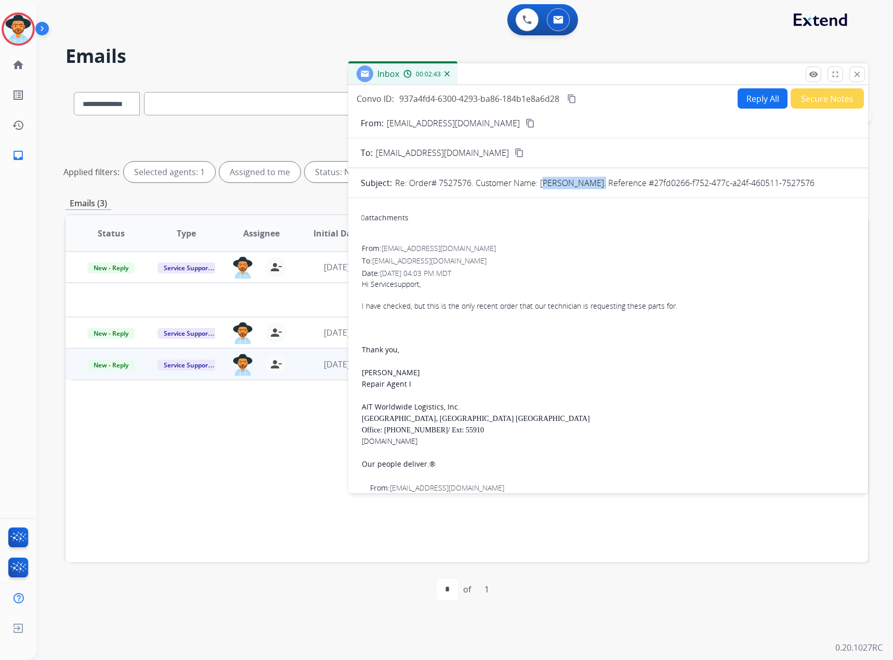
click at [756, 96] on button "Reply All" at bounding box center [762, 98] width 50 height 20
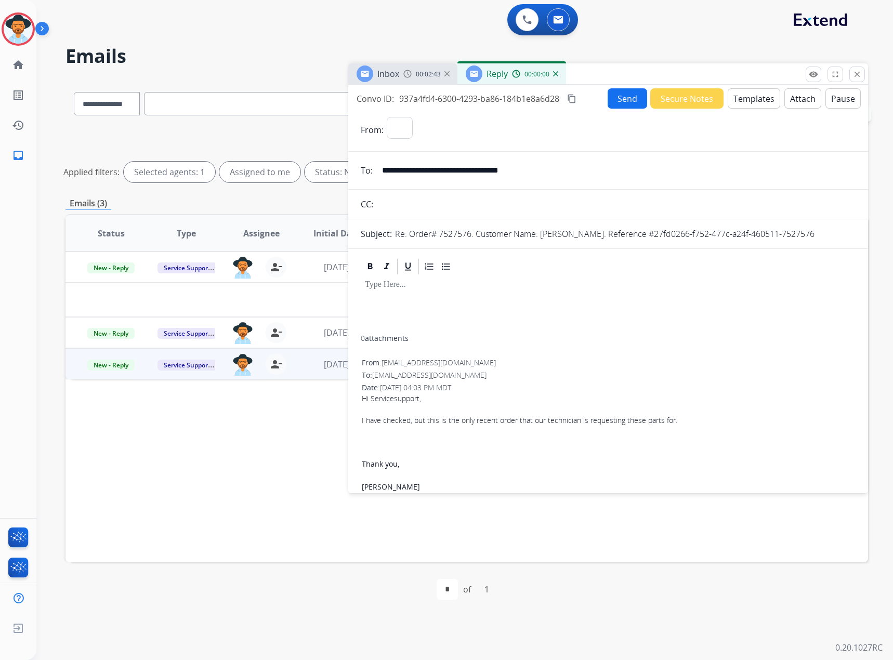
select select "**********"
click at [755, 92] on button "Templates" at bounding box center [753, 98] width 52 height 20
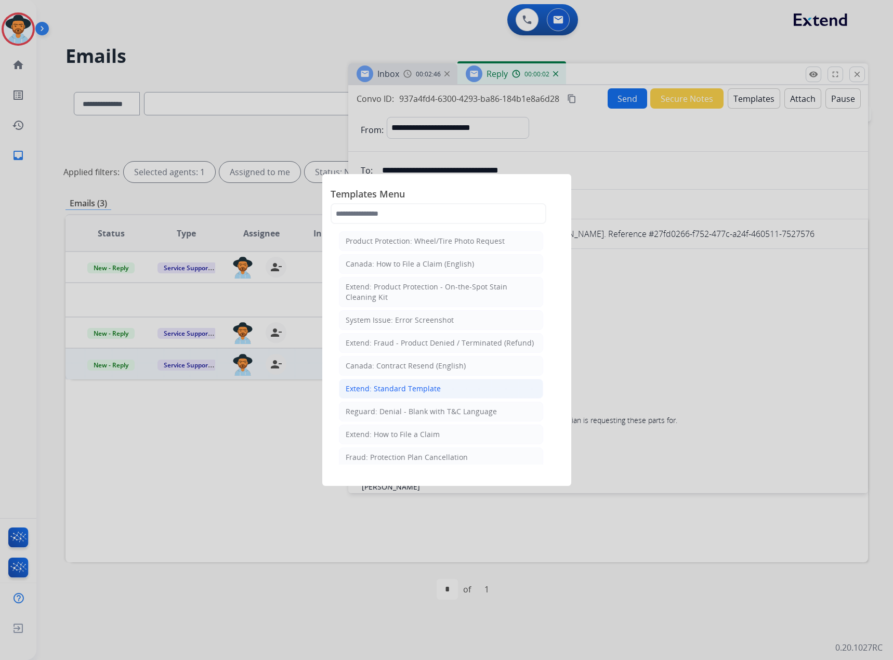
click at [391, 387] on div "Extend: Standard Template" at bounding box center [393, 388] width 95 height 10
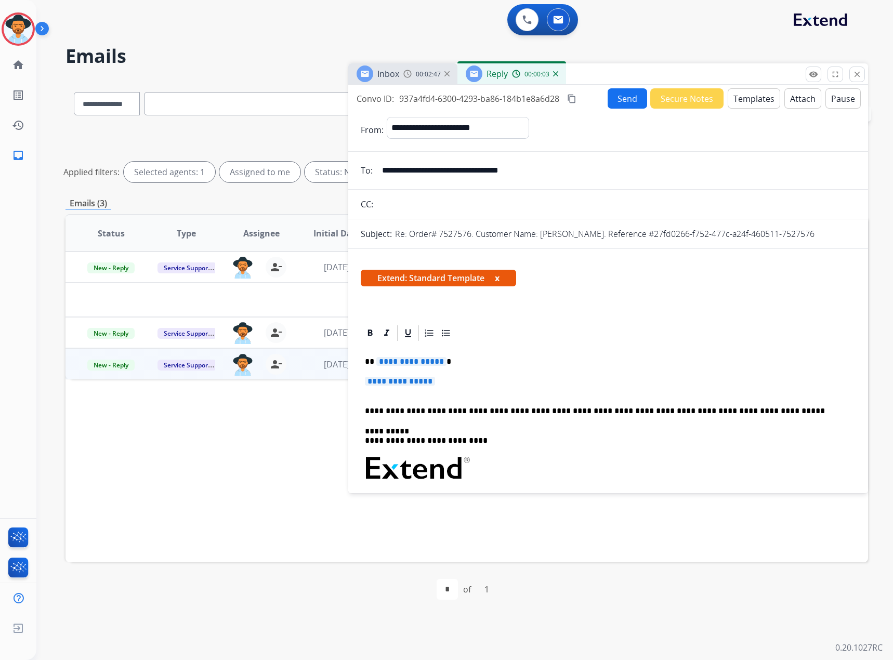
click at [503, 277] on span "Extend: Standard Template x" at bounding box center [438, 278] width 155 height 17
click at [499, 280] on button "x" at bounding box center [497, 278] width 5 height 12
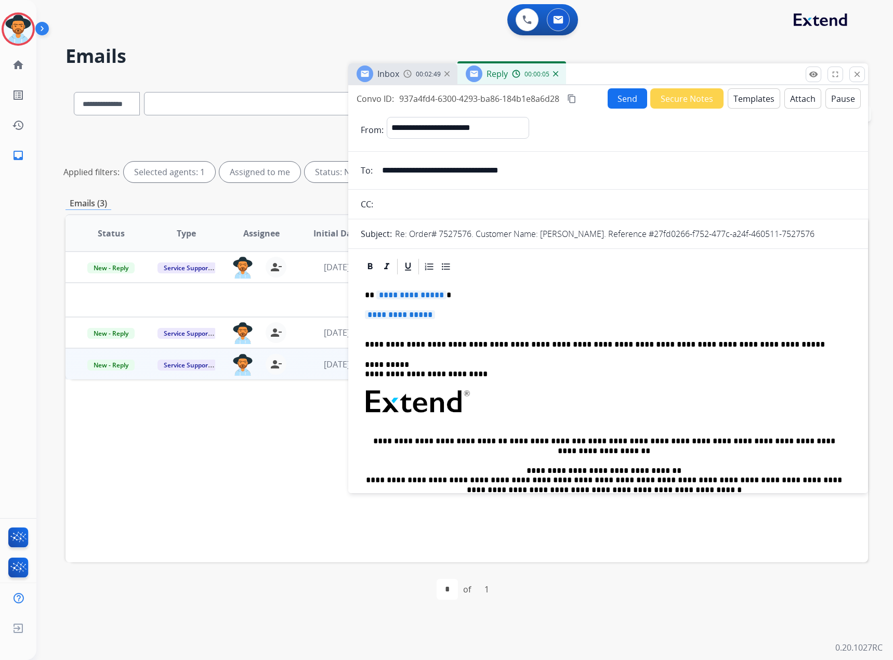
click at [418, 293] on span "**********" at bounding box center [411, 294] width 70 height 9
click at [418, 311] on span "**********" at bounding box center [400, 314] width 70 height 9
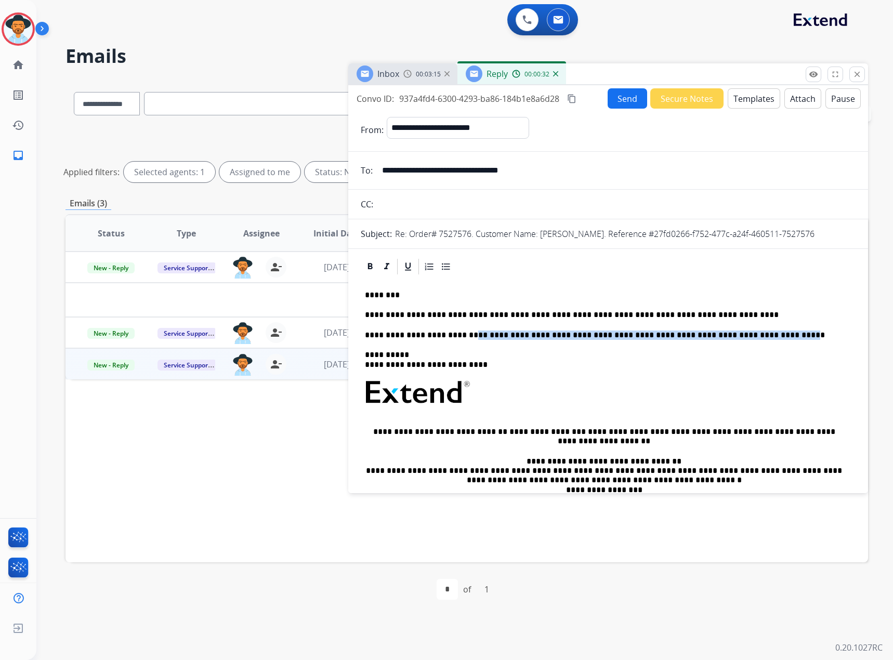
drag, startPoint x: 470, startPoint y: 335, endPoint x: 773, endPoint y: 338, distance: 303.5
click at [773, 338] on p "**********" at bounding box center [604, 334] width 478 height 9
drag, startPoint x: 466, startPoint y: 366, endPoint x: 412, endPoint y: 364, distance: 53.5
click at [412, 364] on p "**********" at bounding box center [604, 359] width 478 height 19
click at [618, 98] on button "Send" at bounding box center [626, 98] width 39 height 20
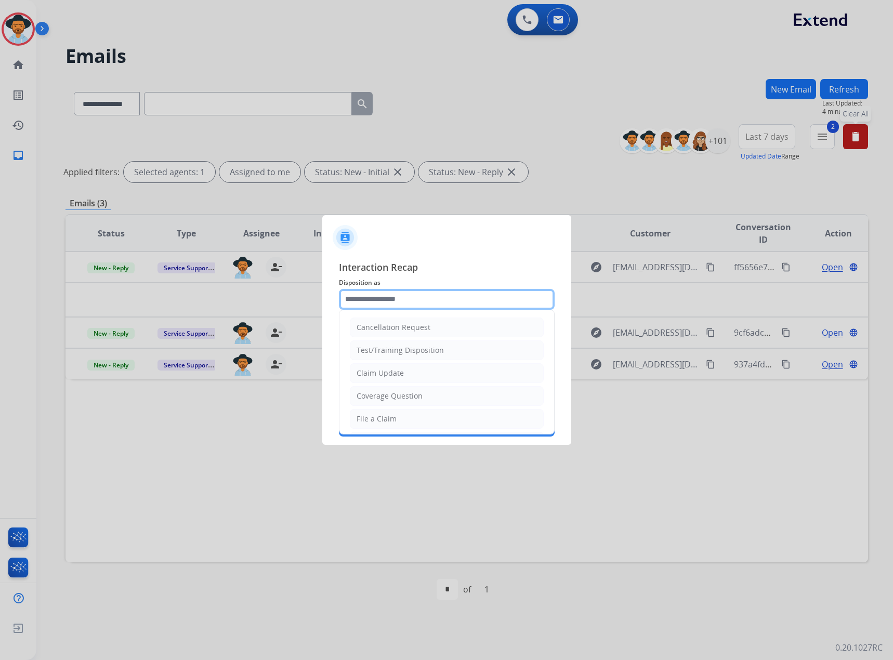
click at [389, 299] on input "text" at bounding box center [447, 299] width 216 height 21
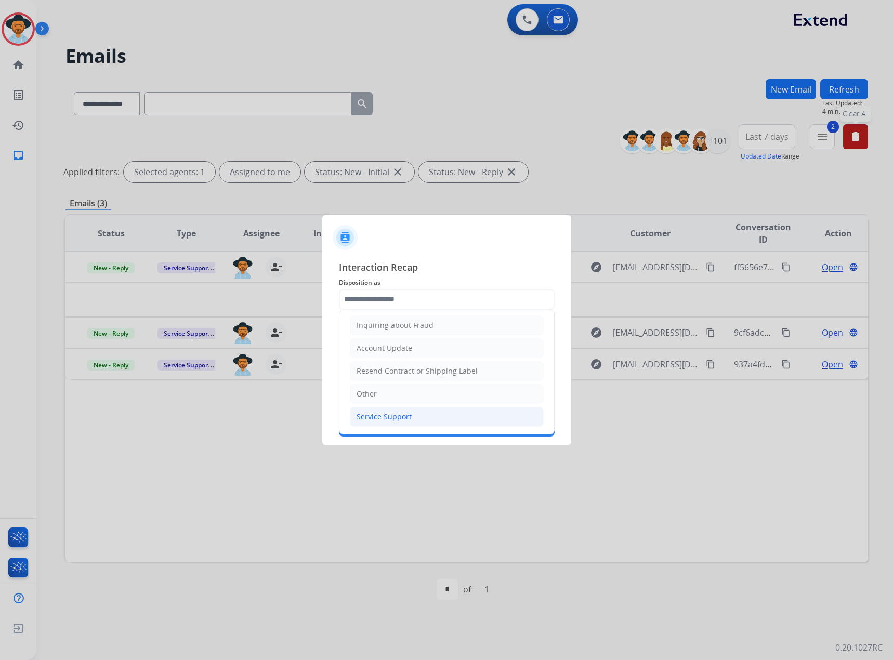
click at [381, 422] on li "Service Support" at bounding box center [447, 417] width 194 height 20
type input "**********"
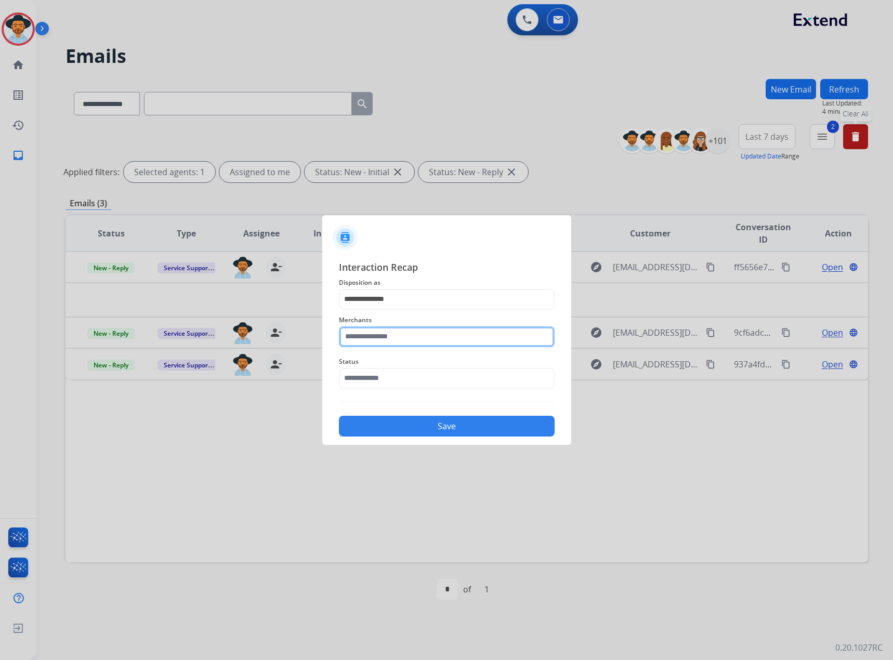
click at [387, 340] on input "text" at bounding box center [447, 336] width 216 height 21
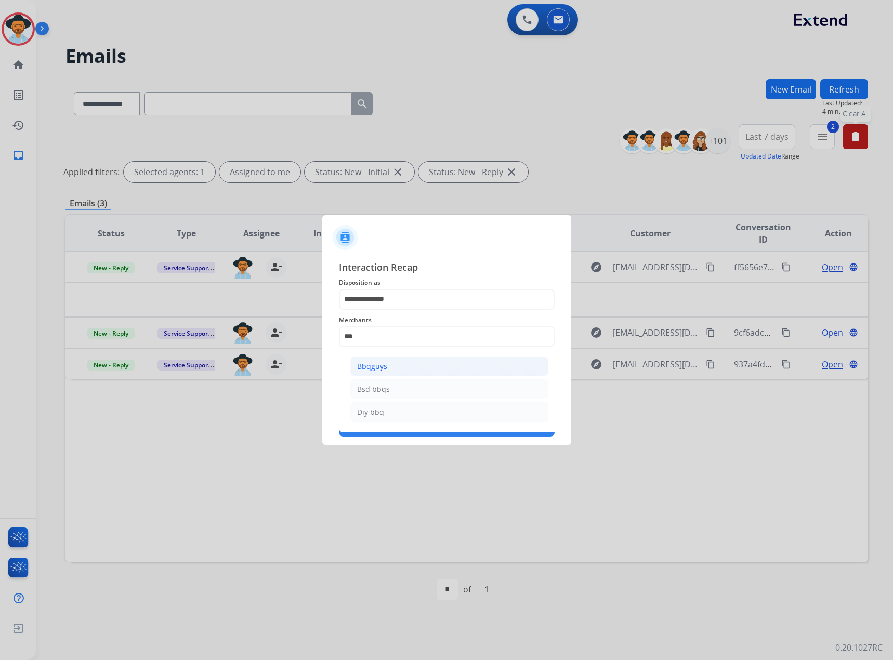
click at [383, 358] on li "Bbqguys" at bounding box center [449, 366] width 198 height 20
type input "*******"
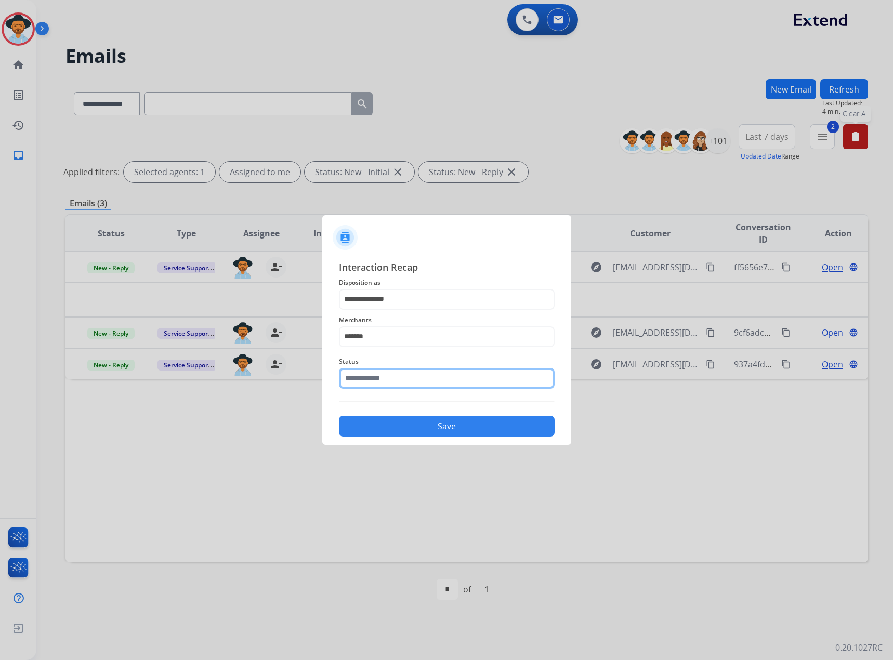
click at [383, 380] on input "text" at bounding box center [447, 378] width 216 height 21
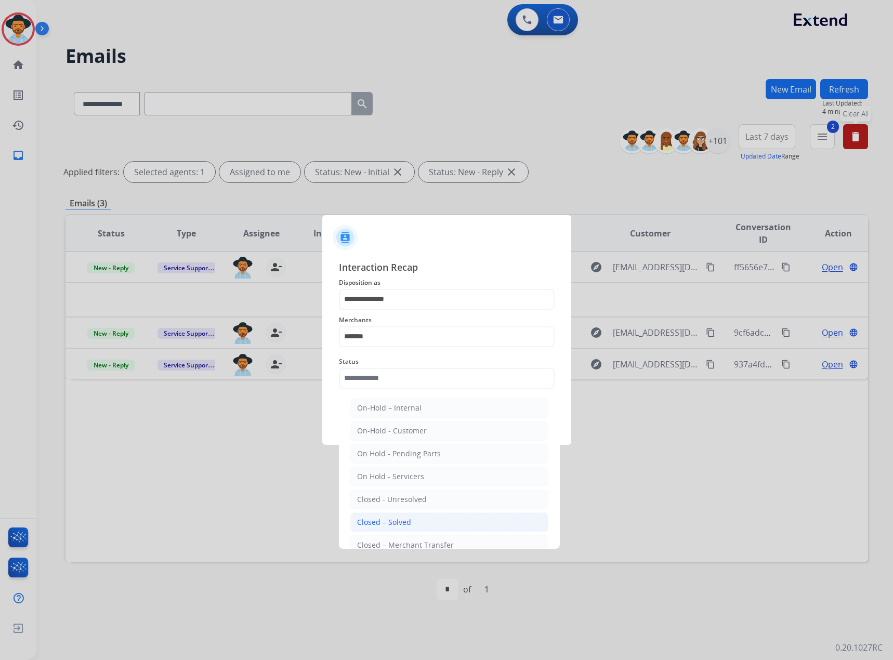
click at [388, 519] on div "Closed – Solved" at bounding box center [384, 522] width 54 height 10
type input "**********"
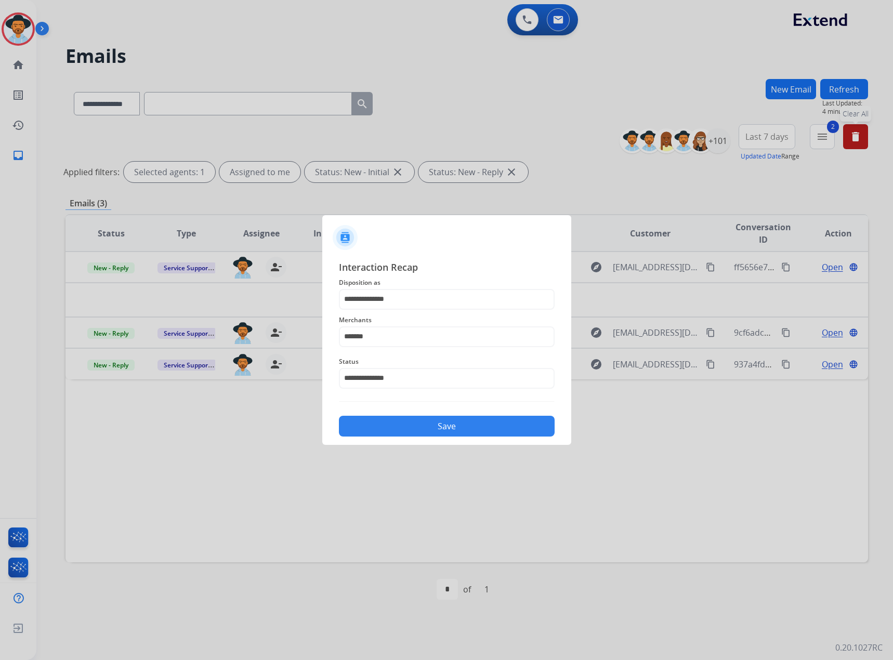
click at [364, 425] on button "Save" at bounding box center [447, 426] width 216 height 21
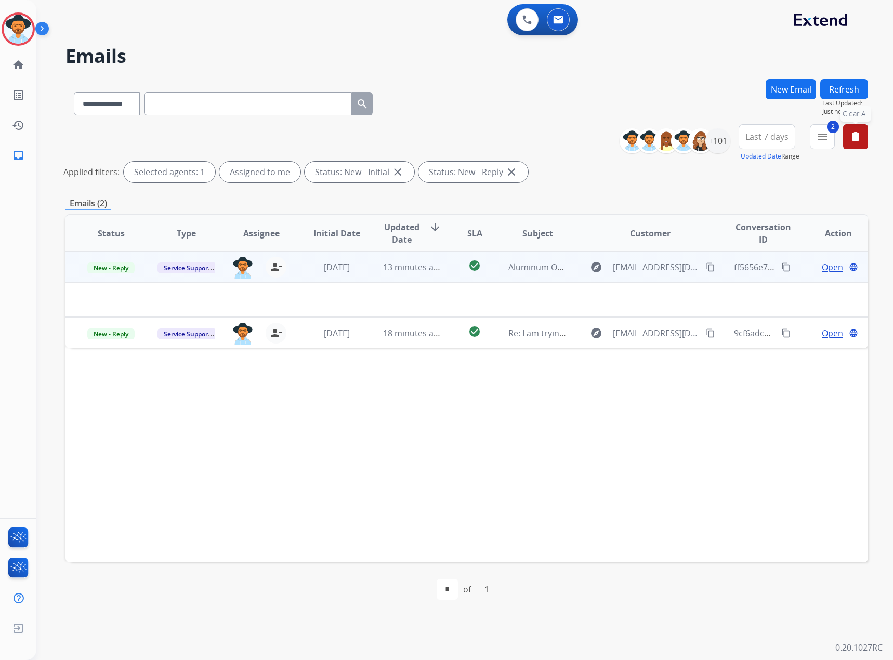
click at [833, 267] on span "Open" at bounding box center [832, 267] width 21 height 12
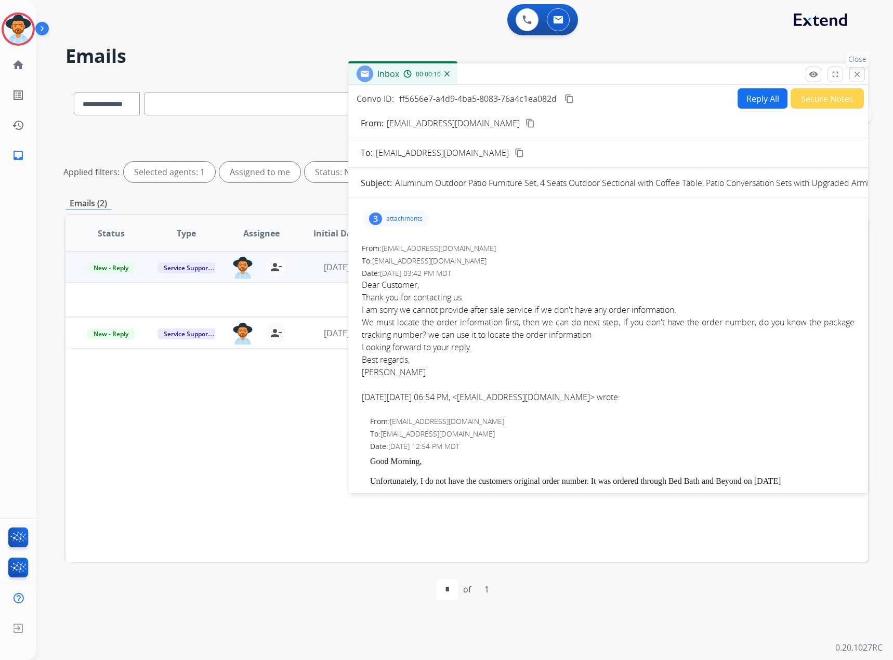
click at [854, 72] on mat-icon "close" at bounding box center [856, 74] width 9 height 9
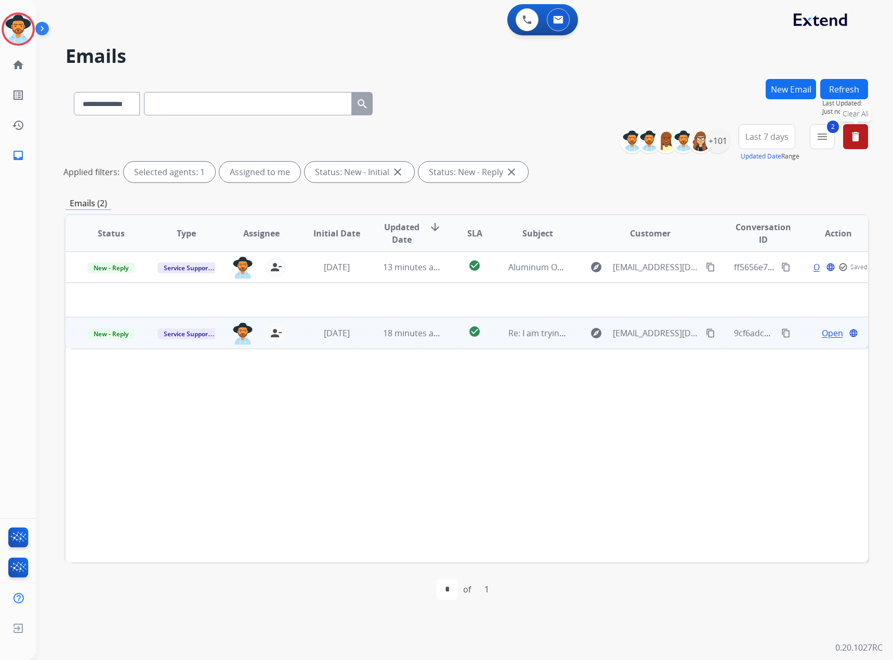
click at [822, 330] on span "Open" at bounding box center [832, 333] width 21 height 12
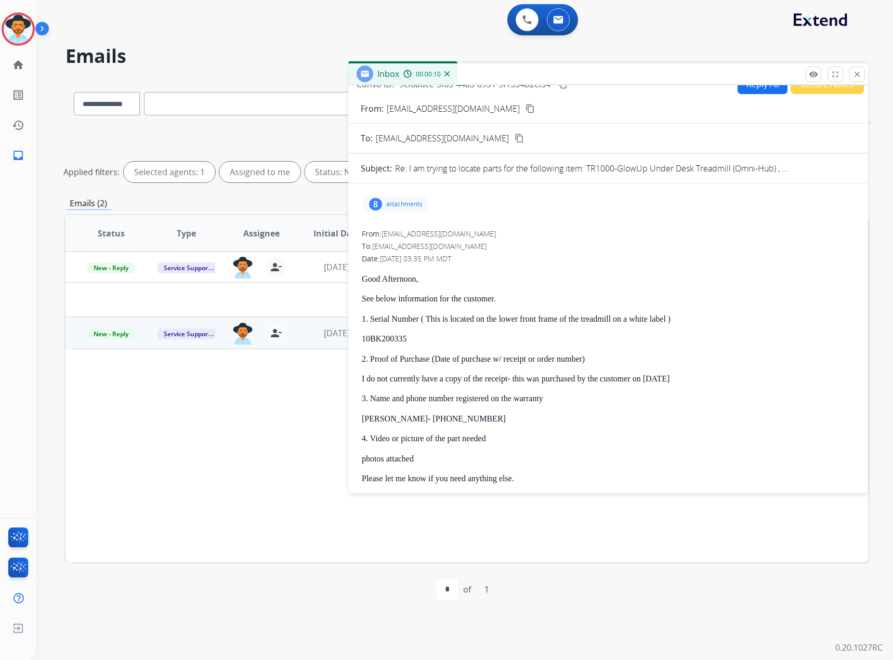
scroll to position [0, 0]
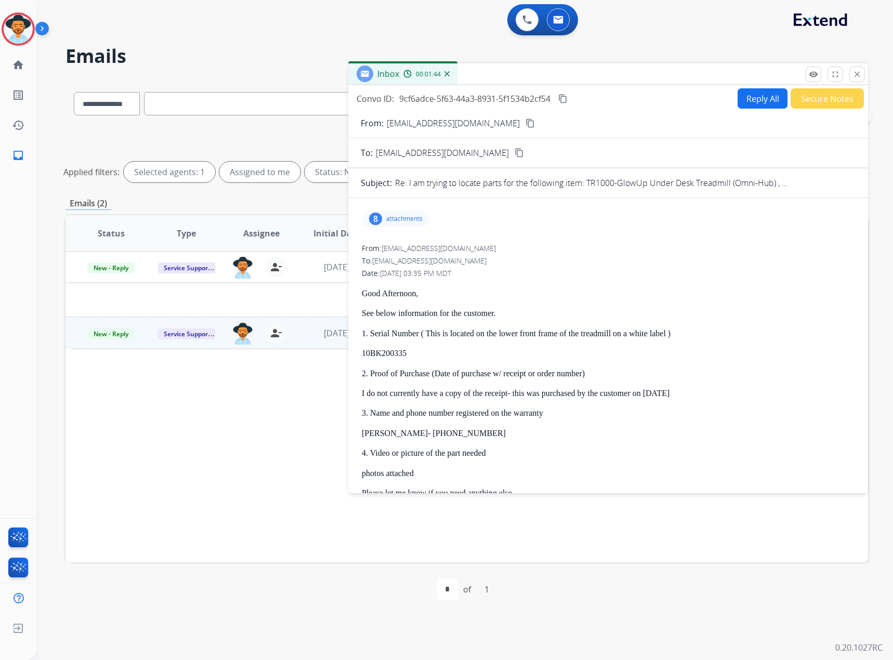
click at [407, 214] on div "8 attachments" at bounding box center [396, 218] width 66 height 17
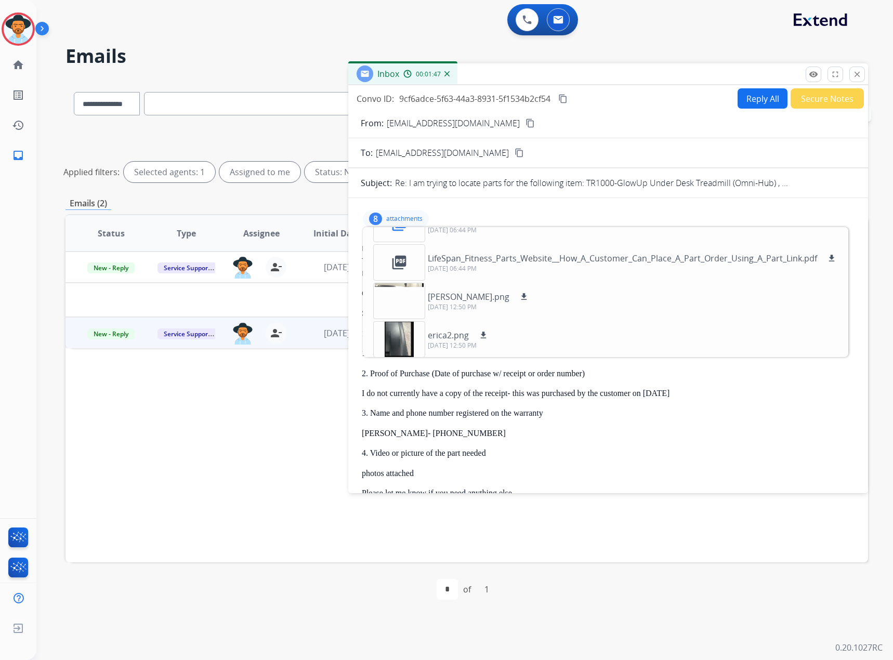
scroll to position [180, 0]
click at [858, 71] on mat-icon "close" at bounding box center [856, 74] width 9 height 9
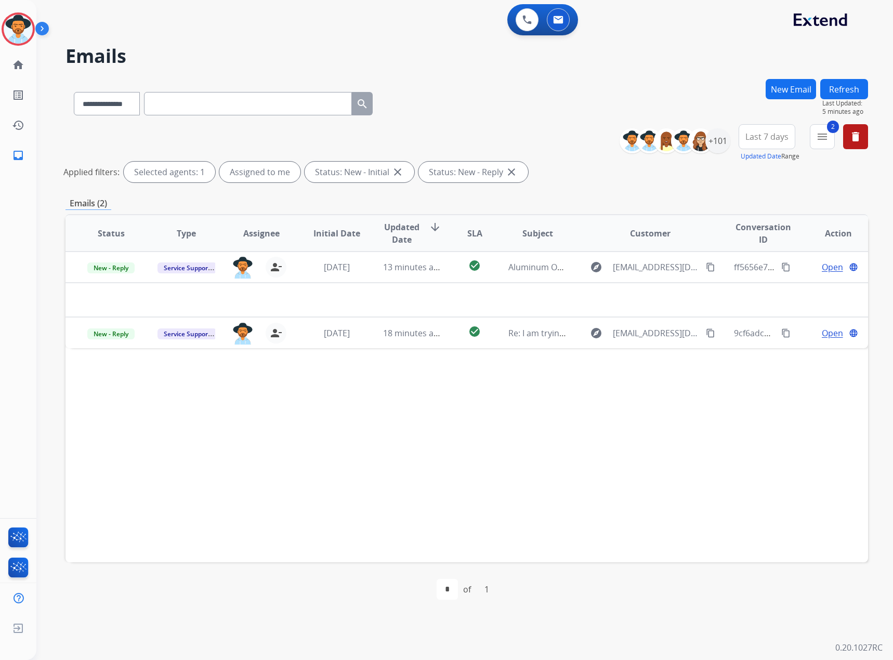
click at [36, 29] on img at bounding box center [44, 31] width 18 height 20
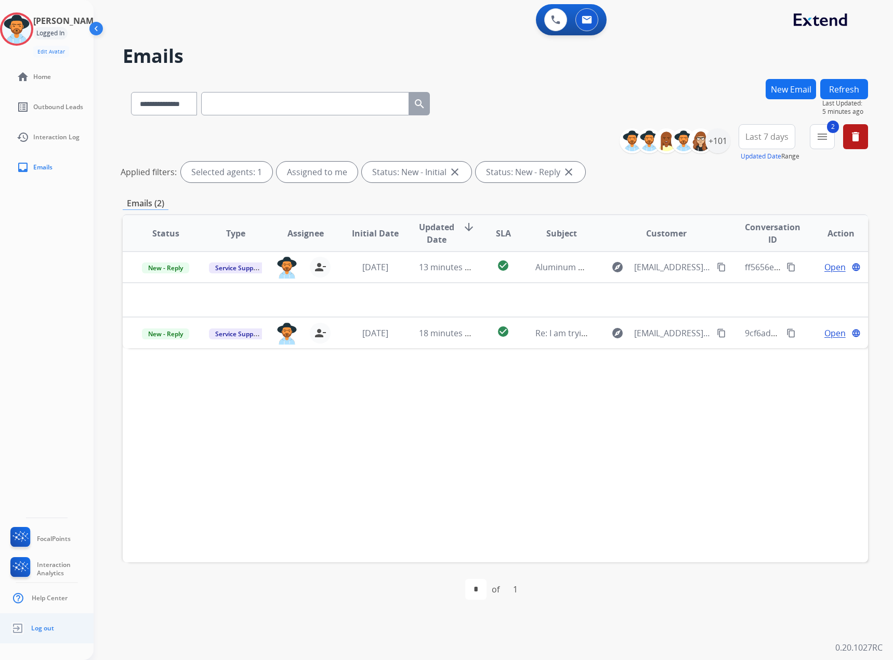
click at [34, 630] on span "Log out" at bounding box center [42, 628] width 23 height 8
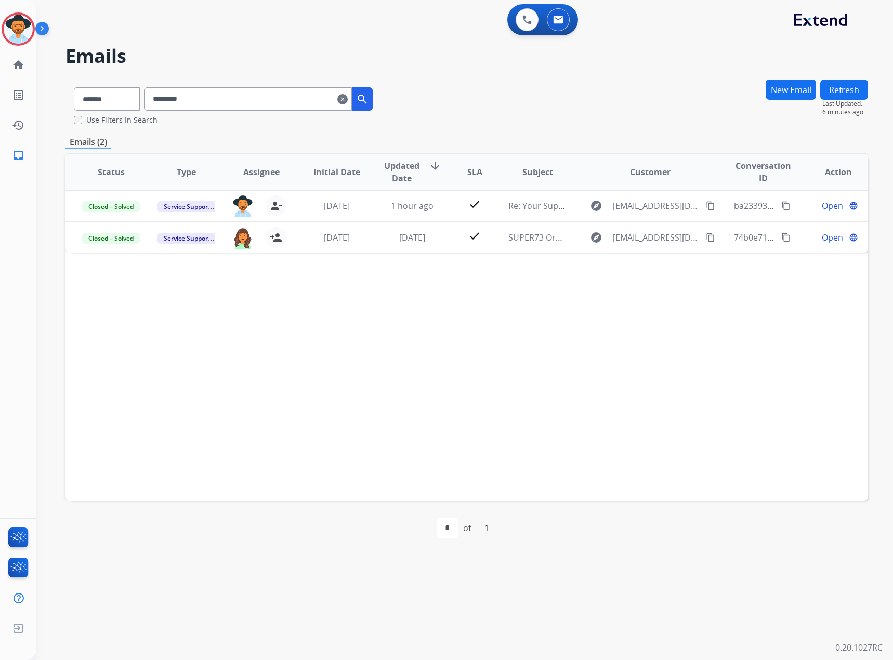
select select "*******"
click at [792, 91] on button "New Email" at bounding box center [790, 90] width 50 height 20
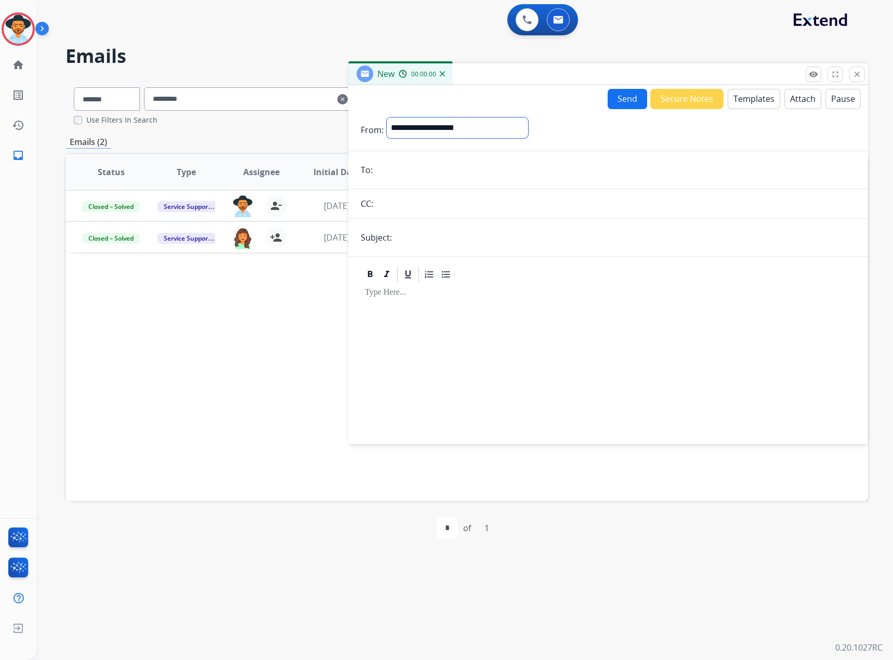
click at [437, 117] on select "**********" at bounding box center [457, 127] width 141 height 21
select select "**********"
click at [387, 117] on select "**********" at bounding box center [457, 127] width 141 height 21
paste input "**********"
type input "**********"
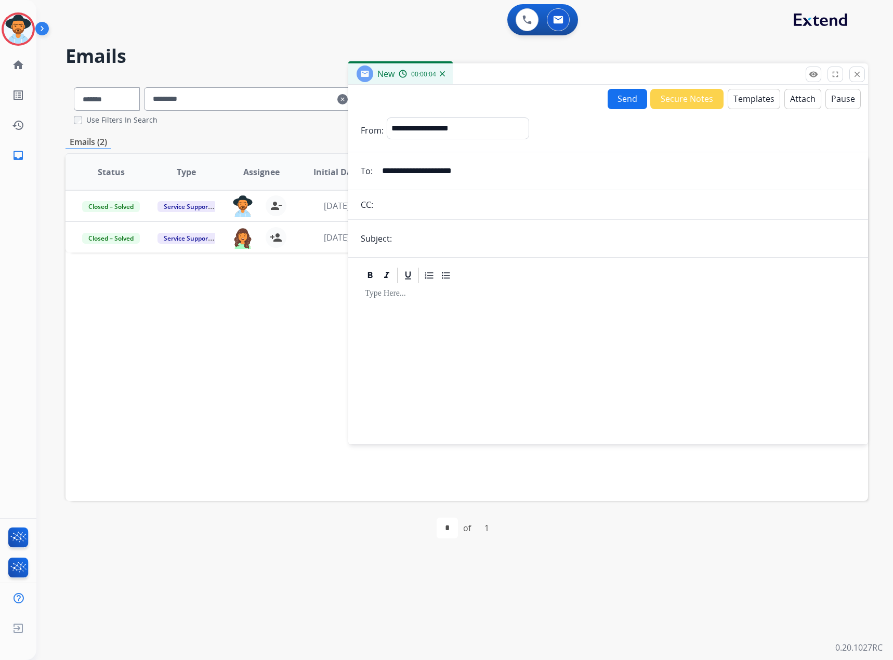
drag, startPoint x: 479, startPoint y: 246, endPoint x: 485, endPoint y: 243, distance: 7.2
click at [479, 246] on input "text" at bounding box center [625, 238] width 460 height 21
type input "**********"
drag, startPoint x: 409, startPoint y: 320, endPoint x: 605, endPoint y: 200, distance: 229.3
click at [413, 316] on div at bounding box center [608, 359] width 495 height 149
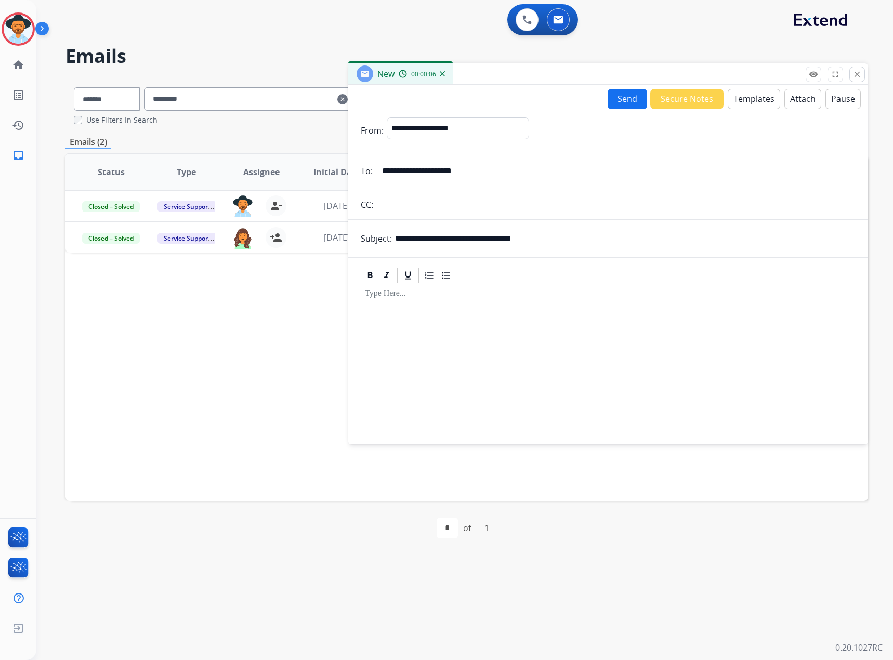
click at [746, 84] on div "New 00:00:06" at bounding box center [608, 74] width 520 height 22
click at [751, 92] on button "Templates" at bounding box center [753, 99] width 52 height 20
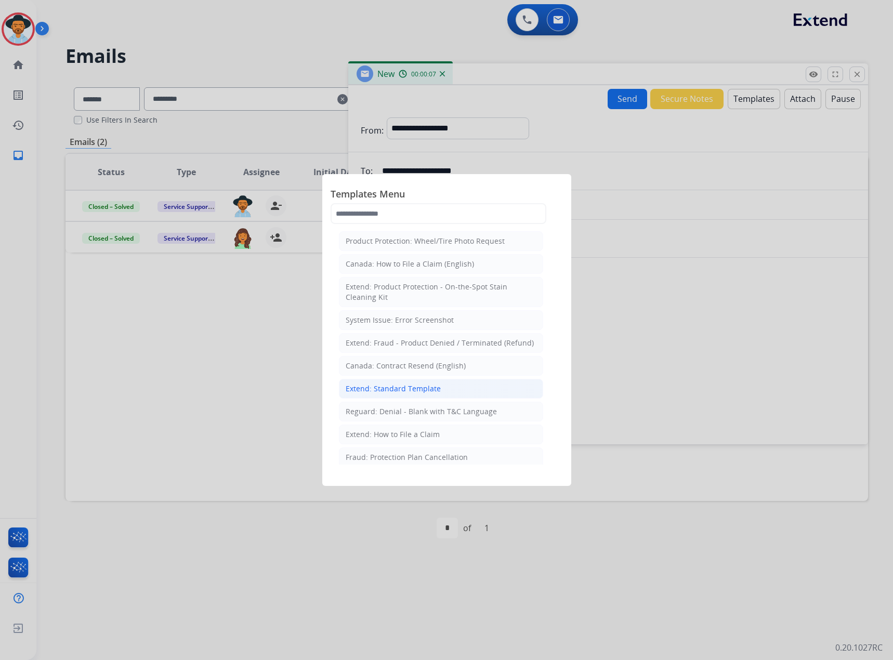
click at [414, 389] on div "Extend: Standard Template" at bounding box center [393, 388] width 95 height 10
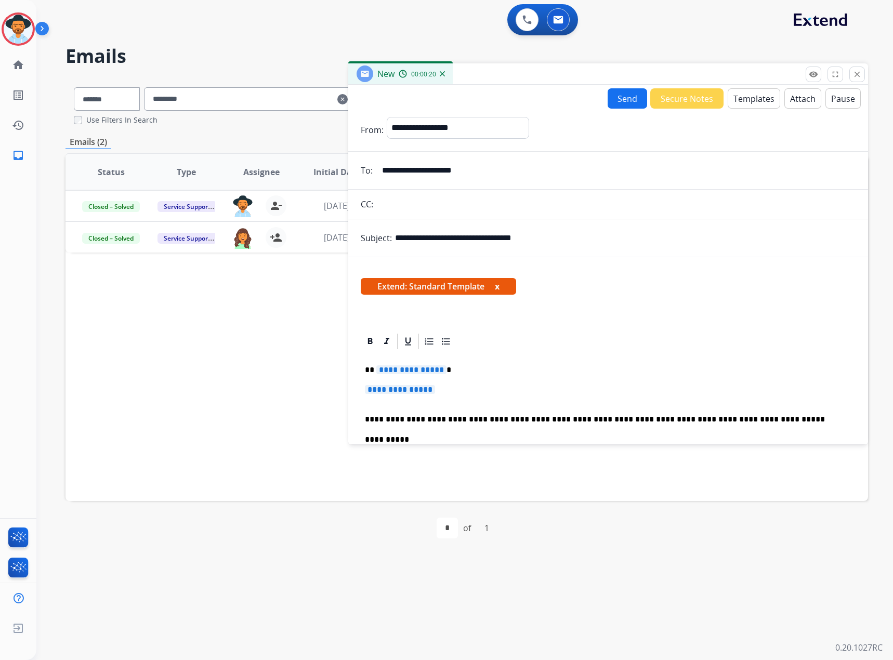
drag, startPoint x: 497, startPoint y: 288, endPoint x: 492, endPoint y: 296, distance: 9.5
click at [497, 288] on button "x" at bounding box center [497, 286] width 5 height 12
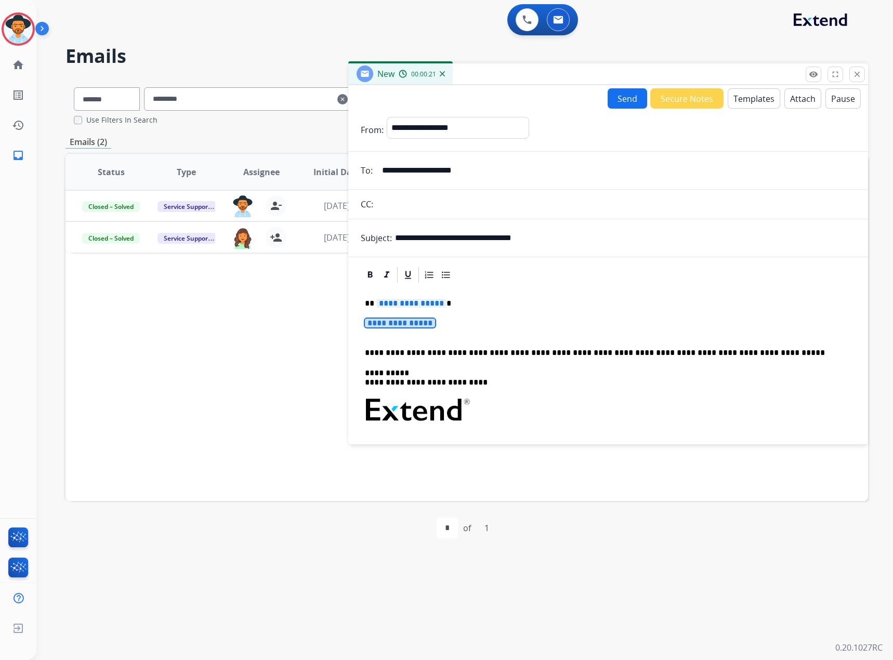
click at [430, 324] on span "**********" at bounding box center [400, 323] width 70 height 9
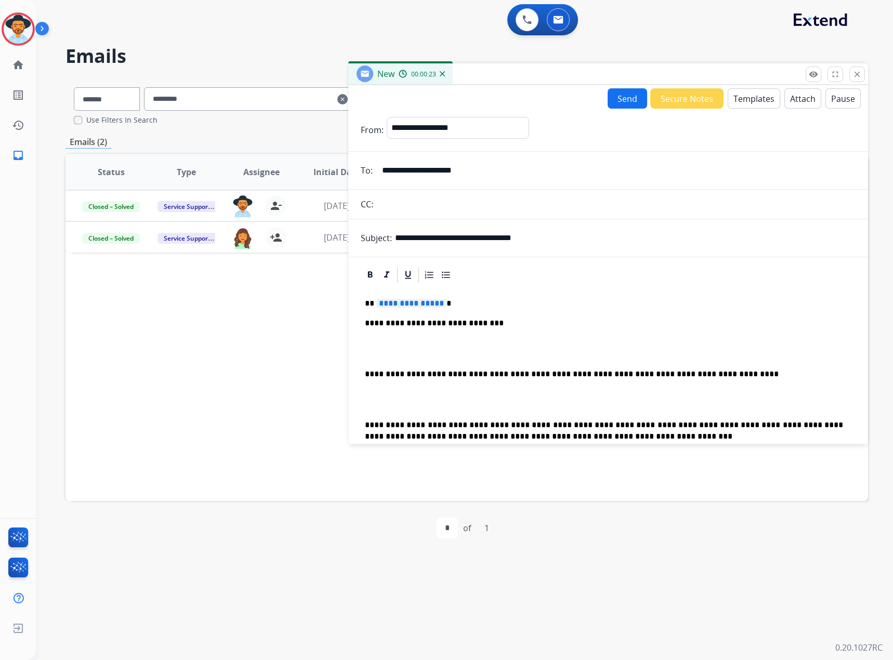
click at [429, 308] on span "**********" at bounding box center [411, 303] width 70 height 9
click at [371, 340] on p at bounding box center [608, 348] width 486 height 19
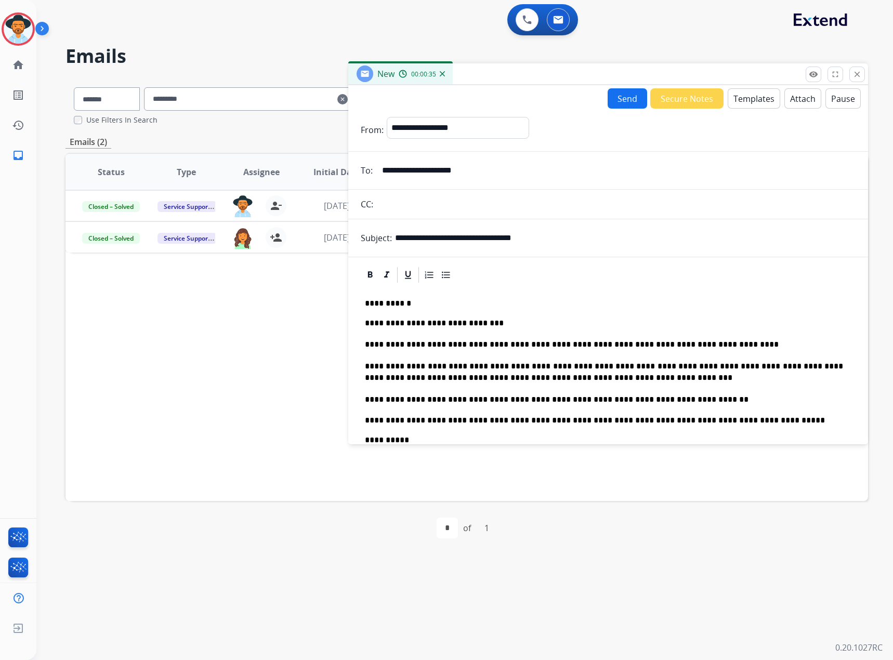
click at [628, 102] on button "Send" at bounding box center [626, 98] width 39 height 20
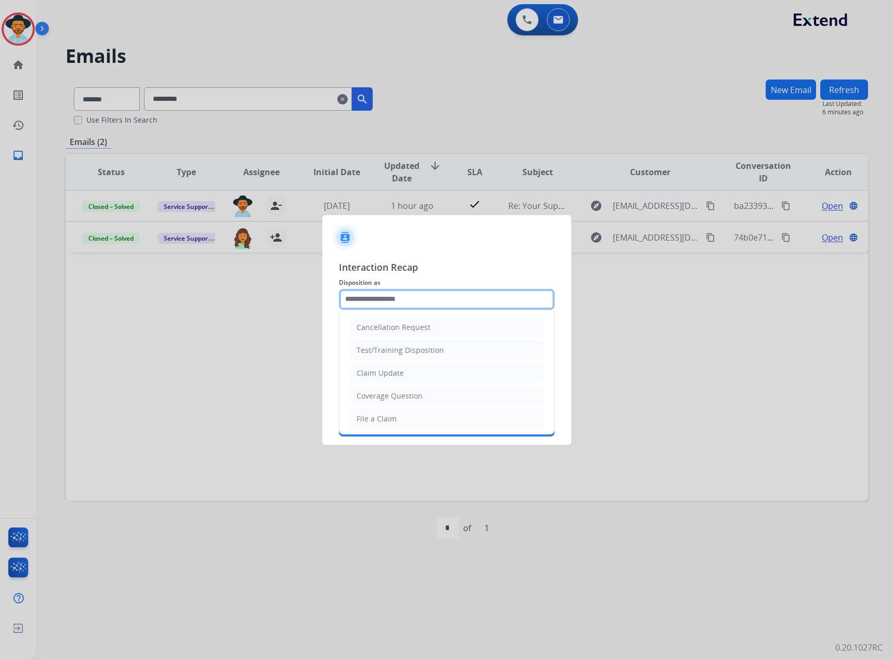
click at [471, 306] on input "text" at bounding box center [447, 299] width 216 height 21
click at [438, 368] on li "Claim Update" at bounding box center [447, 373] width 194 height 20
type input "**********"
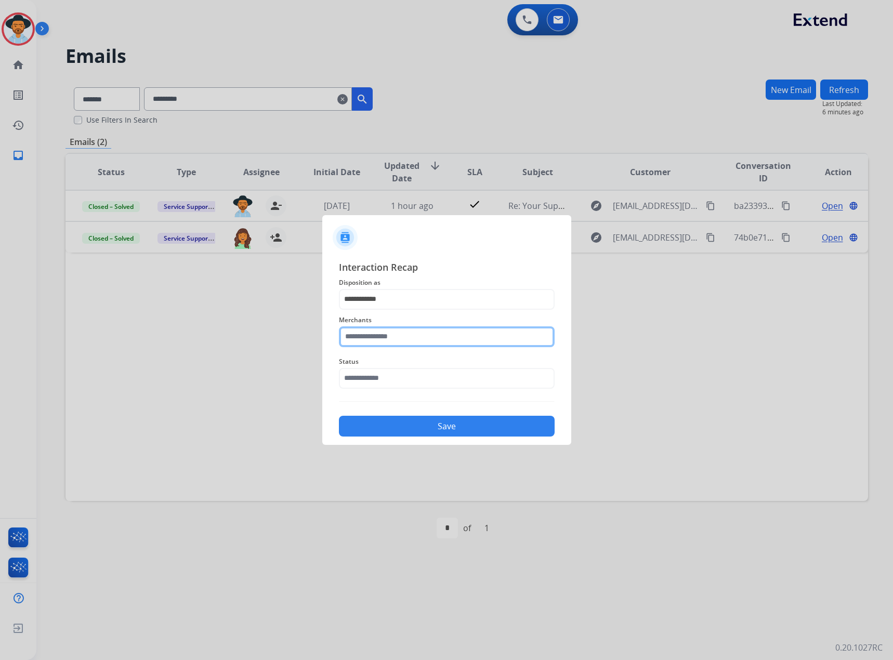
click at [433, 342] on input "text" at bounding box center [447, 336] width 216 height 21
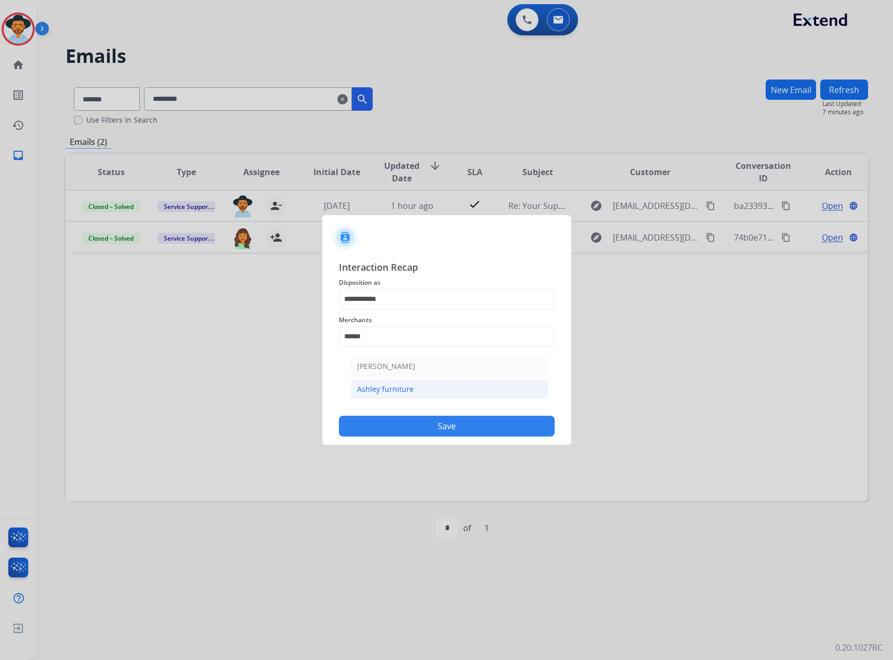
click at [419, 385] on li "Ashley furniture" at bounding box center [449, 389] width 198 height 20
type input "**********"
click at [419, 385] on input "text" at bounding box center [447, 378] width 216 height 21
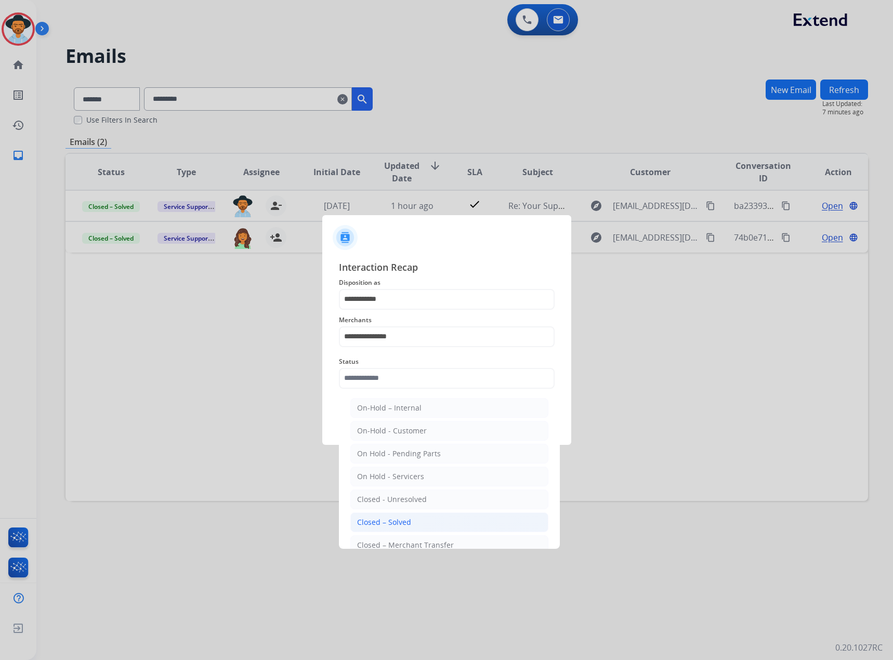
click at [405, 520] on div "Closed – Solved" at bounding box center [384, 522] width 54 height 10
type input "**********"
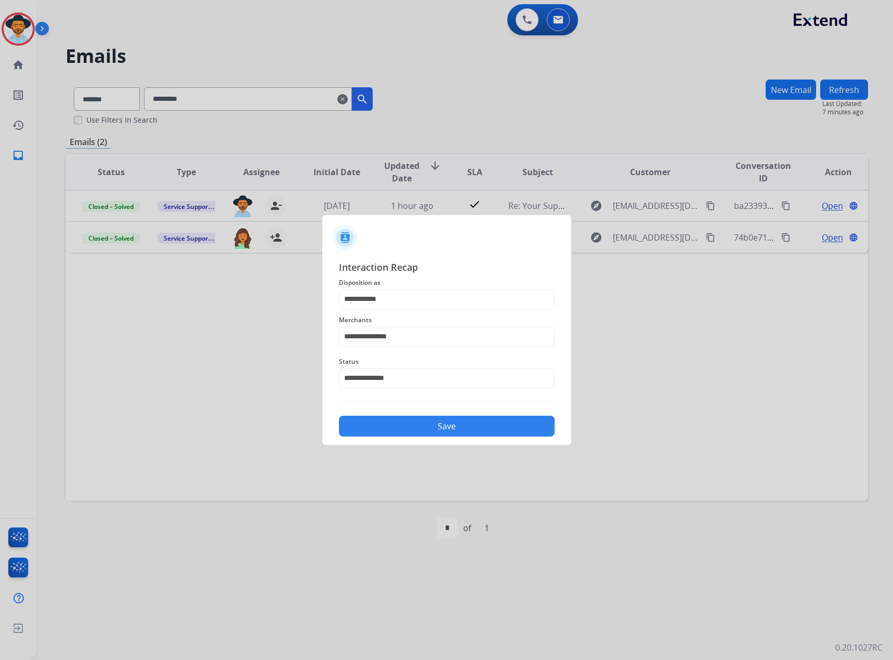
click at [450, 427] on button "Save" at bounding box center [447, 426] width 216 height 21
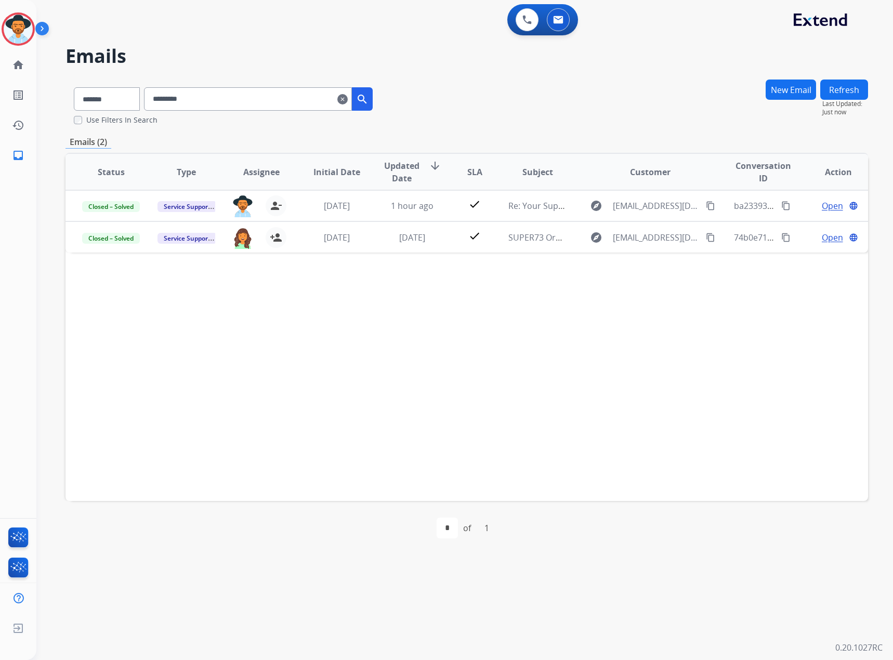
click at [348, 97] on mat-icon "clear" at bounding box center [342, 99] width 10 height 12
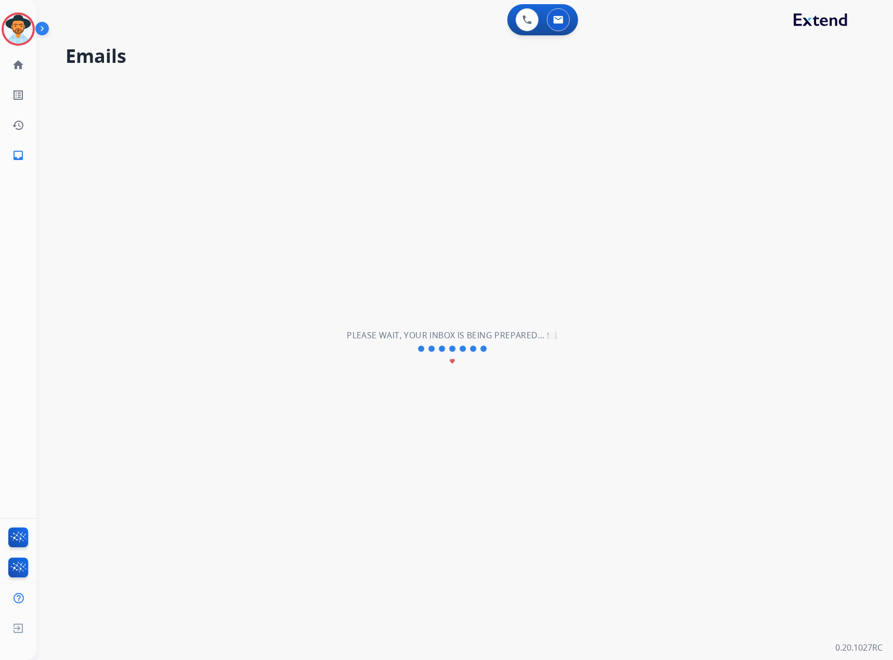
select select "**********"
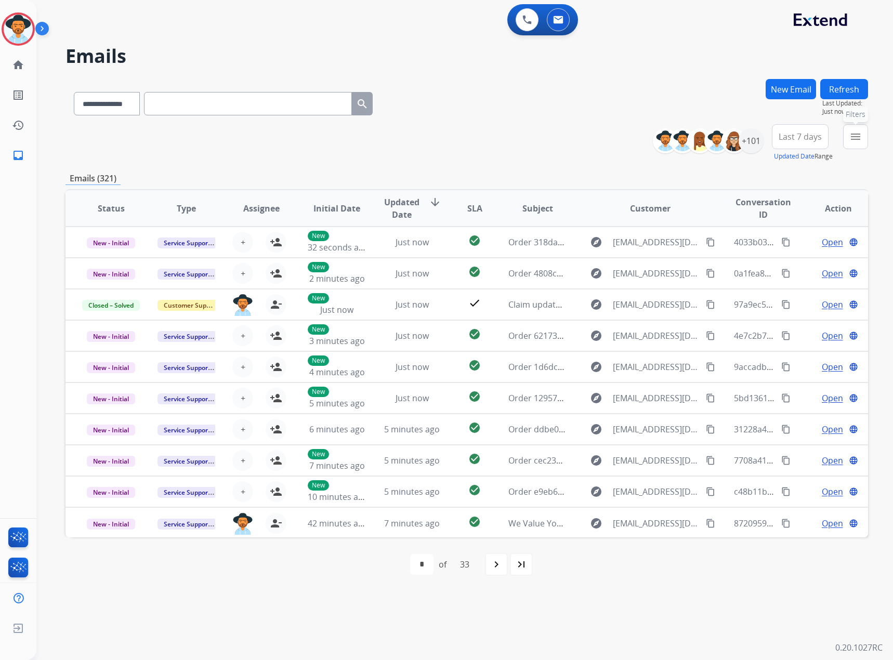
click at [844, 137] on button "menu Filters" at bounding box center [855, 136] width 25 height 25
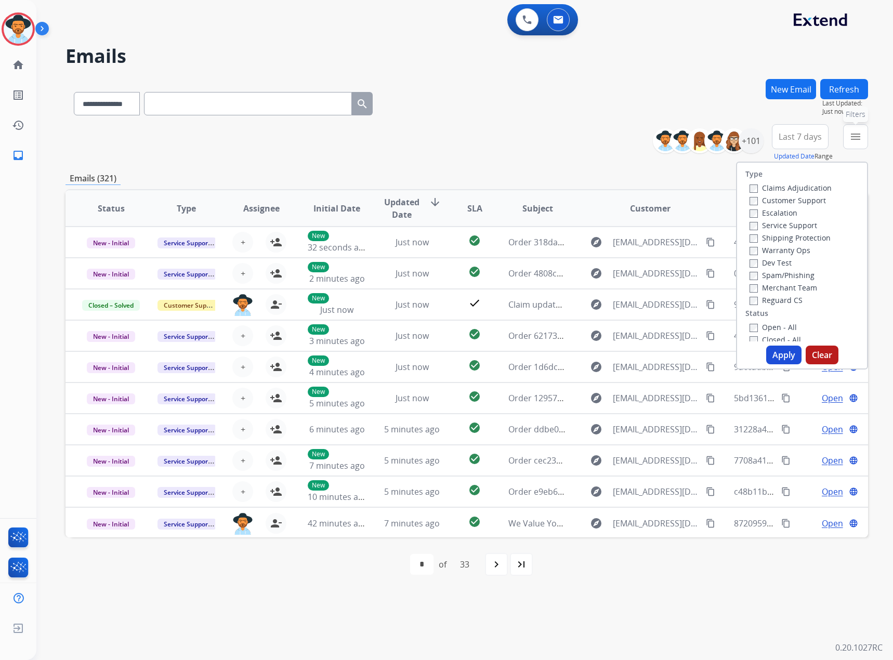
click at [848, 136] on button "menu Filters" at bounding box center [855, 136] width 25 height 25
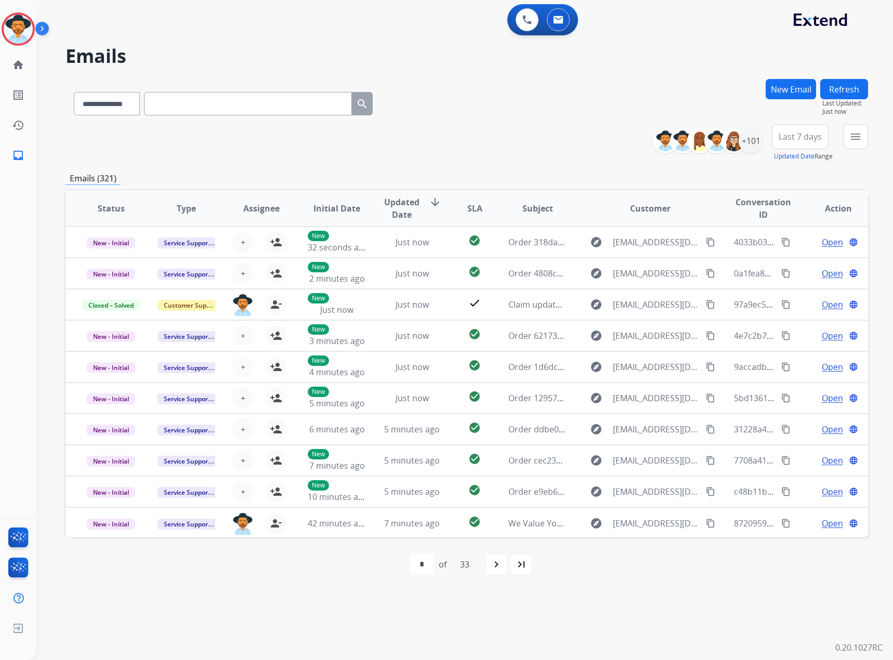
click at [845, 85] on button "Refresh" at bounding box center [844, 89] width 48 height 20
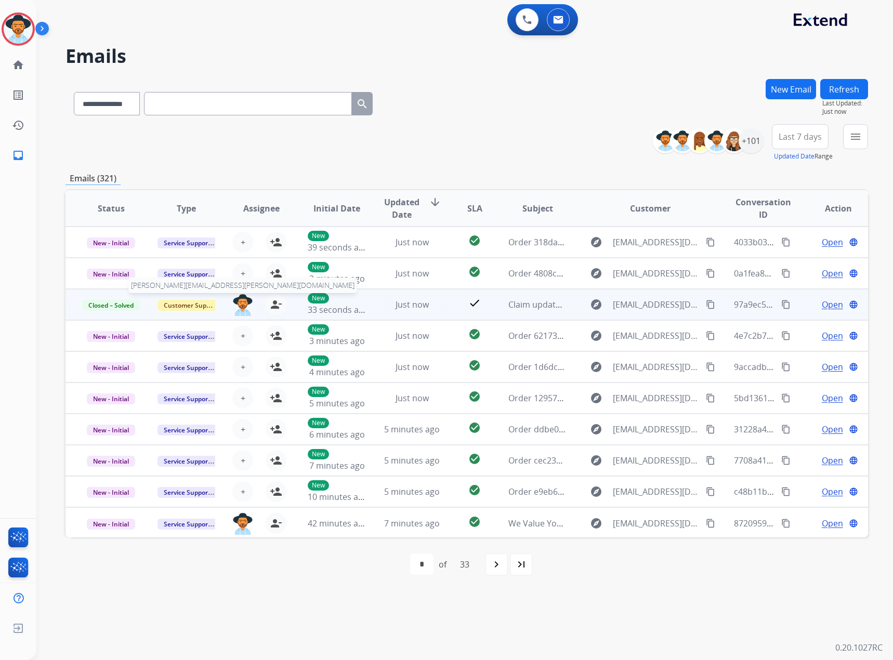
click at [234, 306] on img at bounding box center [242, 305] width 21 height 22
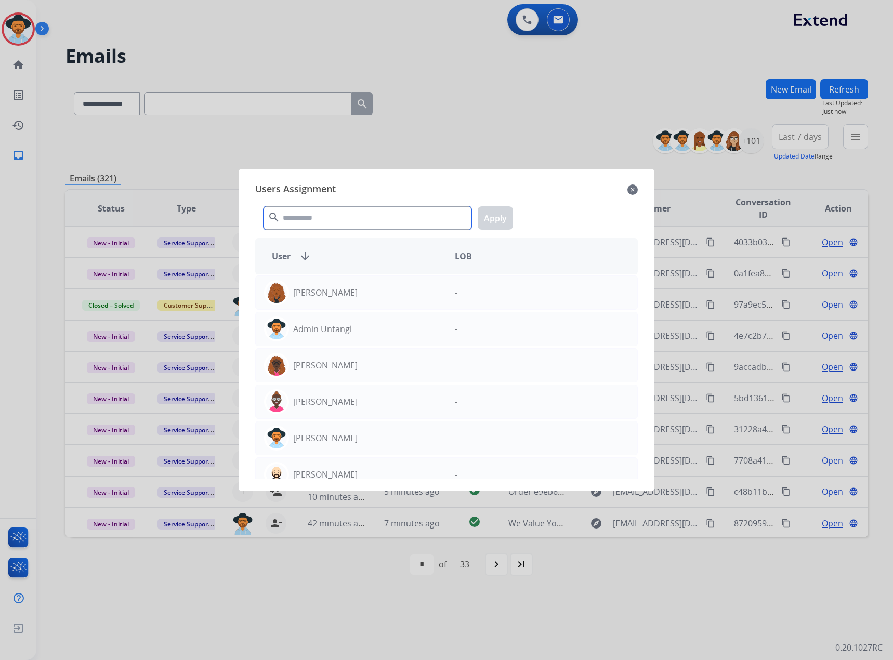
click at [310, 216] on input "text" at bounding box center [367, 217] width 208 height 23
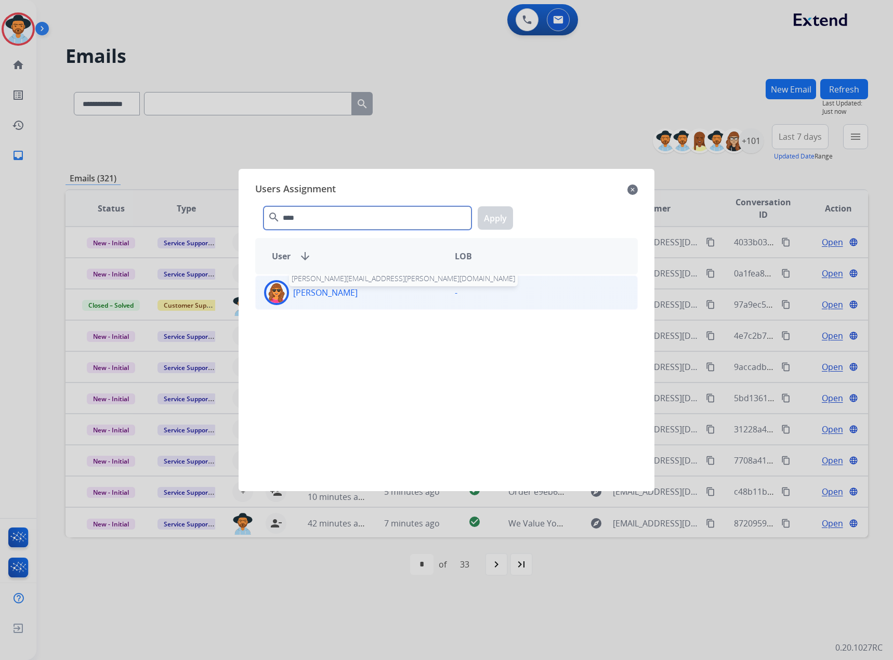
type input "****"
click at [349, 296] on p "[PERSON_NAME]" at bounding box center [325, 292] width 64 height 12
click at [494, 226] on button "Apply" at bounding box center [495, 217] width 35 height 23
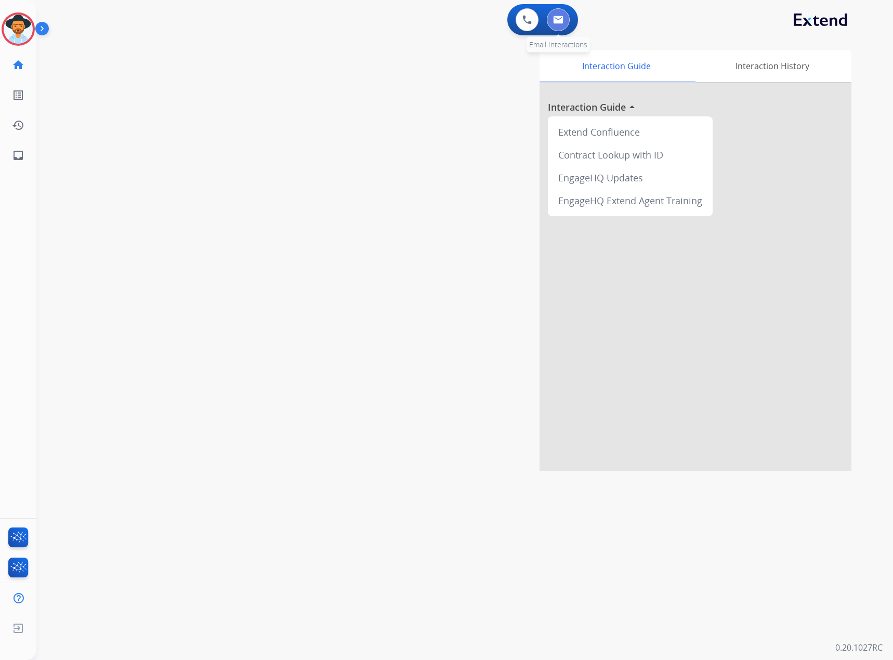
click at [555, 20] on img at bounding box center [558, 20] width 10 height 8
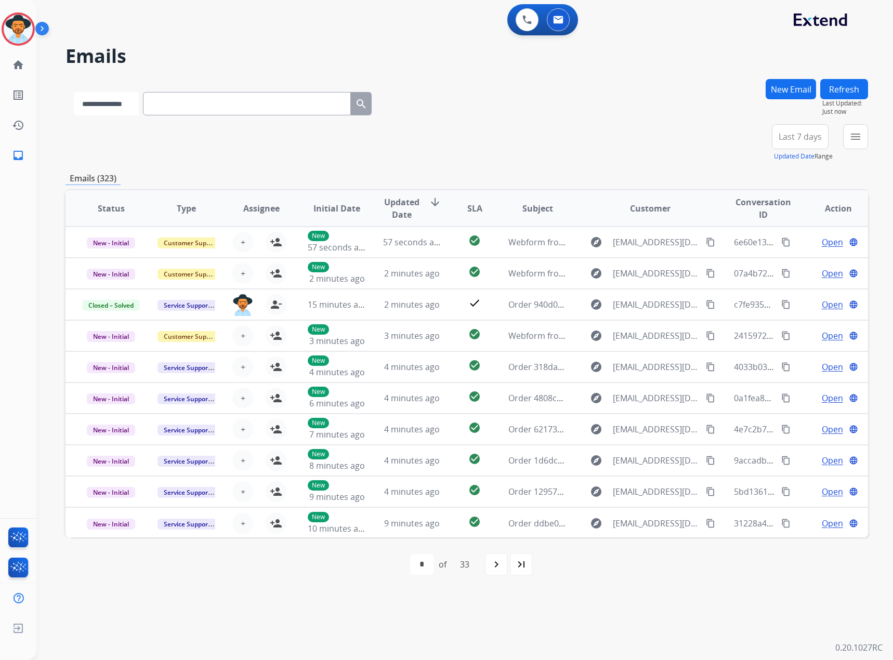
click at [106, 103] on select "**********" at bounding box center [106, 103] width 65 height 23
select select "**********"
click at [74, 92] on select "**********" at bounding box center [106, 103] width 65 height 23
drag, startPoint x: 213, startPoint y: 91, endPoint x: 185, endPoint y: 108, distance: 32.4
paste input "**********"
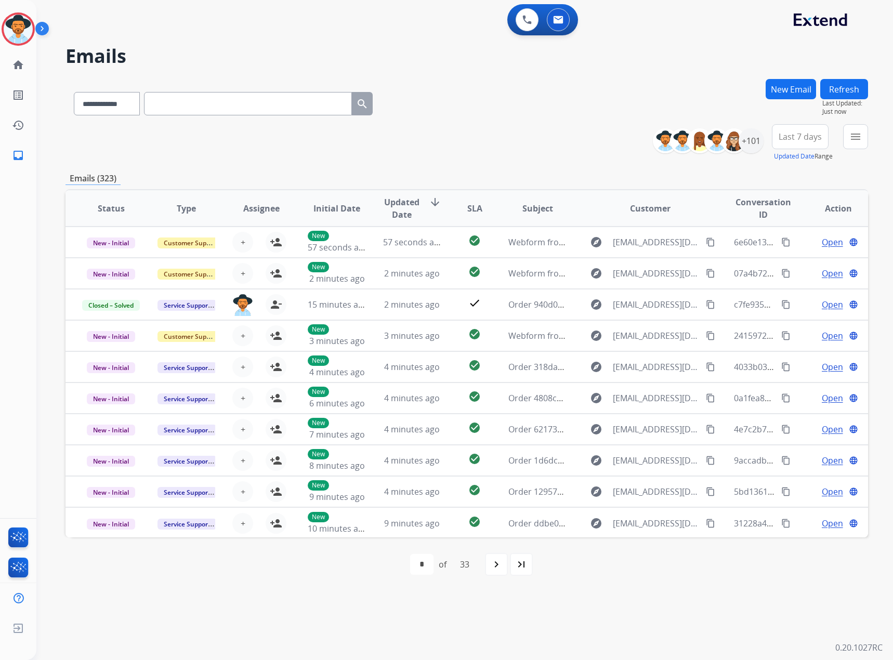
type input "**********"
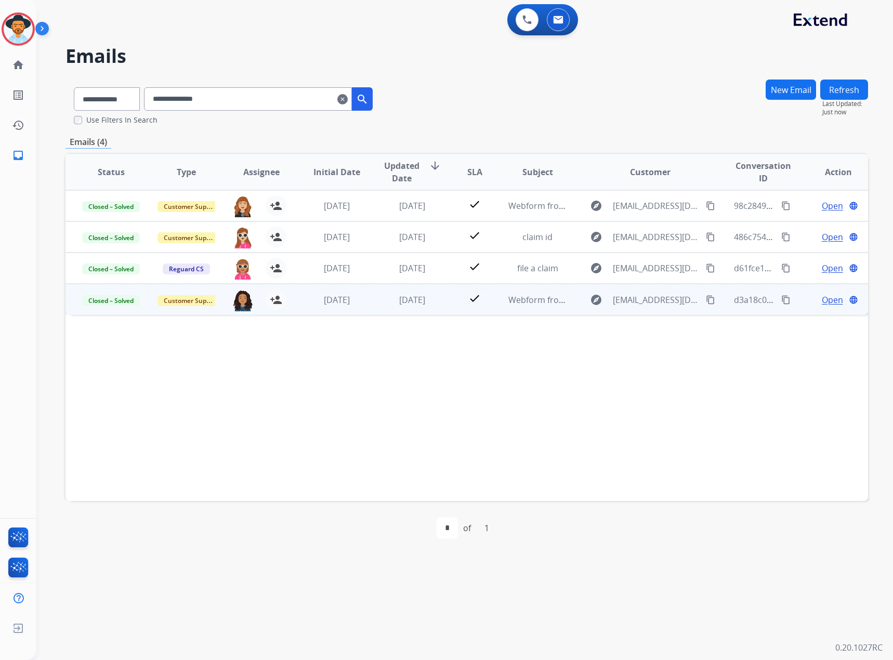
click at [811, 300] on div "Open language" at bounding box center [838, 300] width 58 height 12
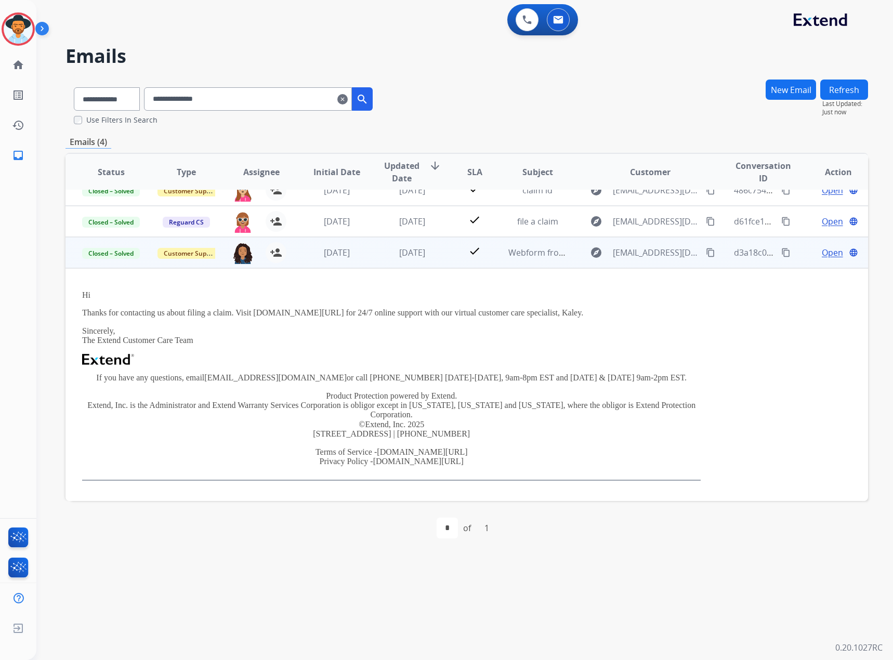
scroll to position [48, 0]
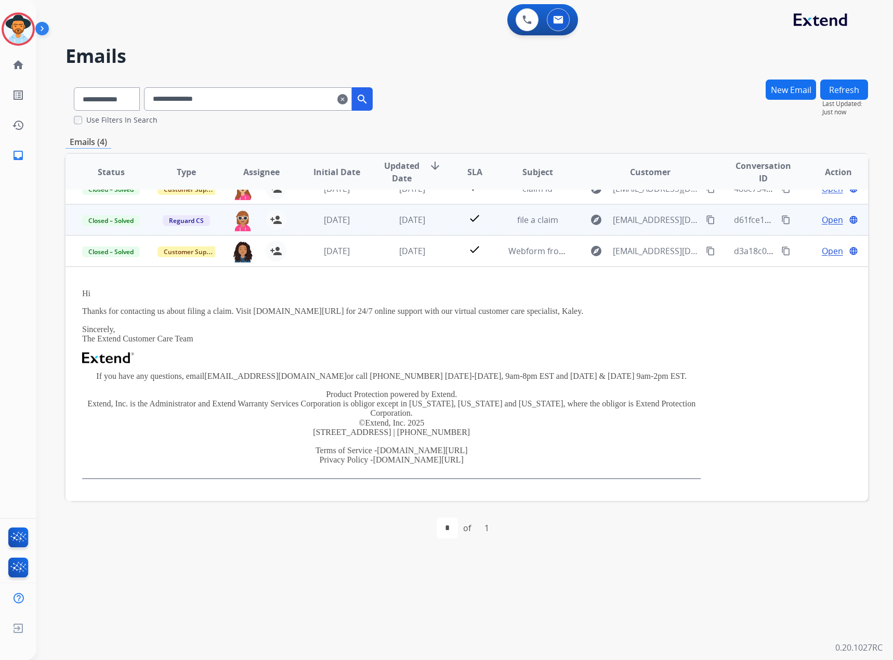
click at [825, 216] on span "Open" at bounding box center [832, 220] width 21 height 12
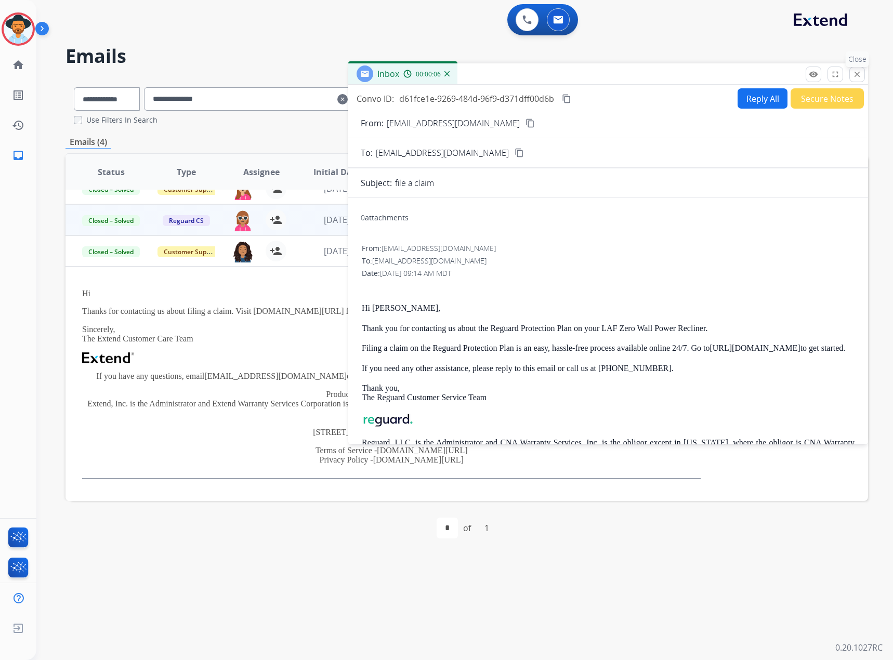
click at [857, 72] on mat-icon "close" at bounding box center [856, 74] width 9 height 9
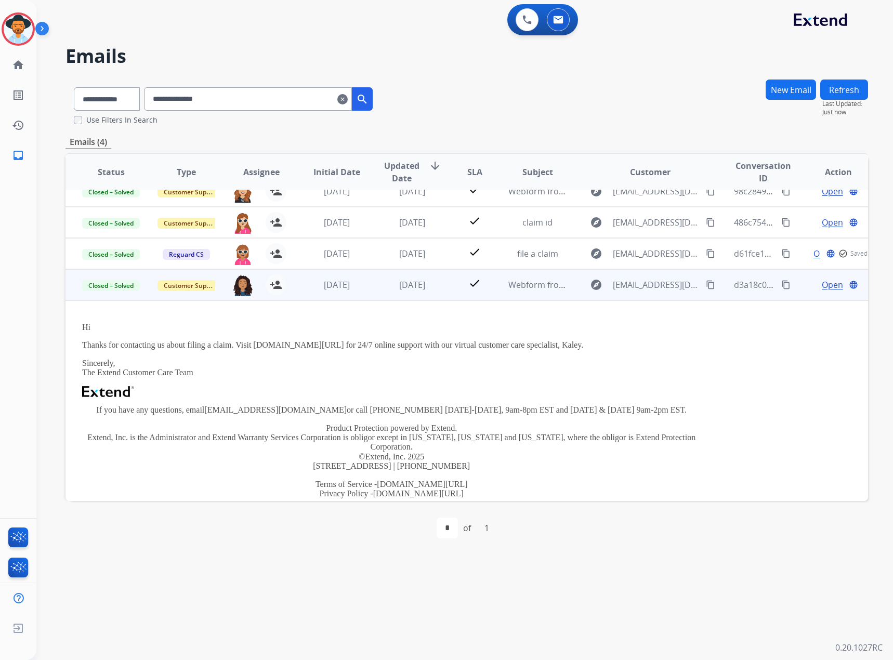
scroll to position [0, 0]
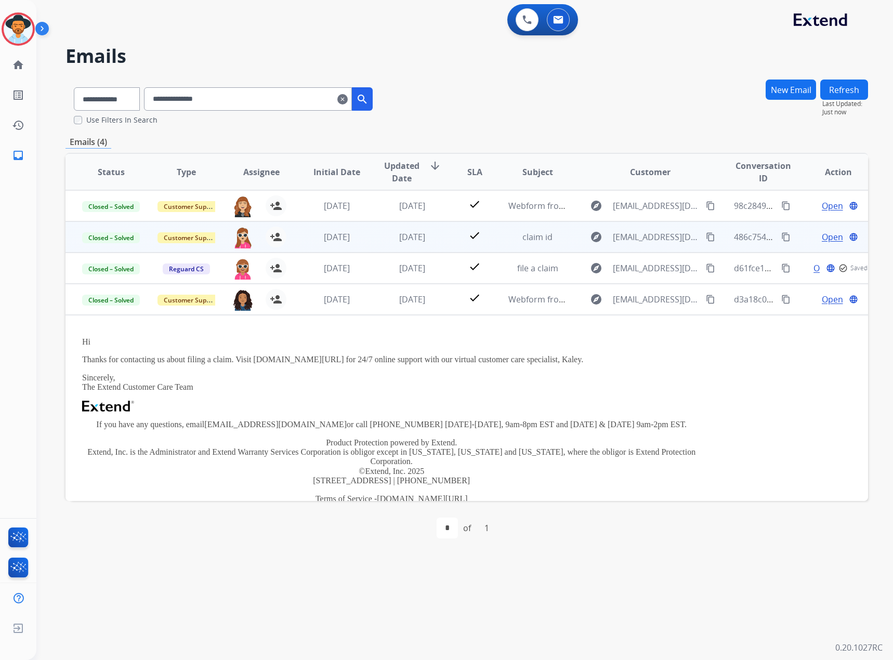
click at [814, 227] on td "Open language" at bounding box center [829, 236] width 75 height 31
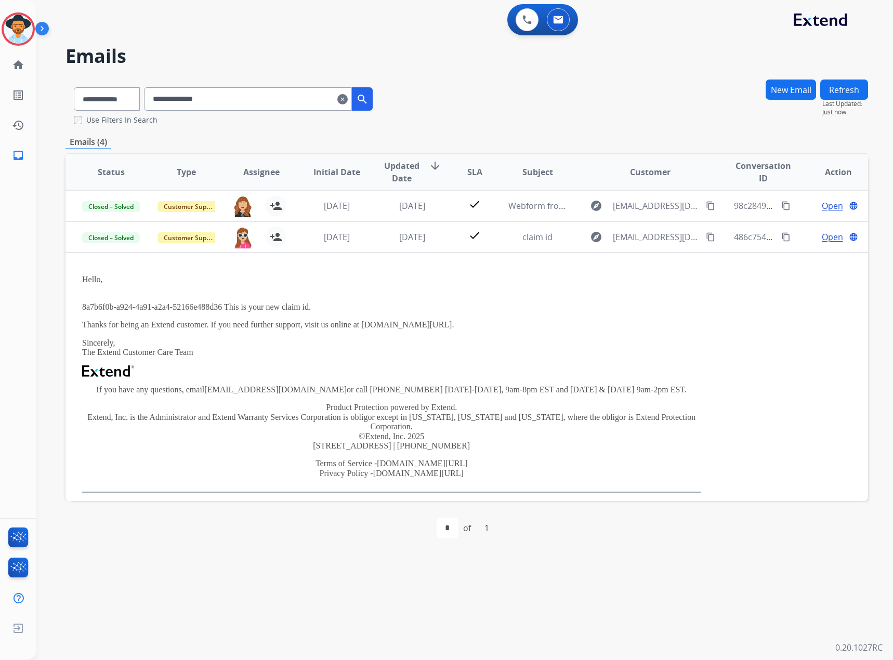
scroll to position [31, 0]
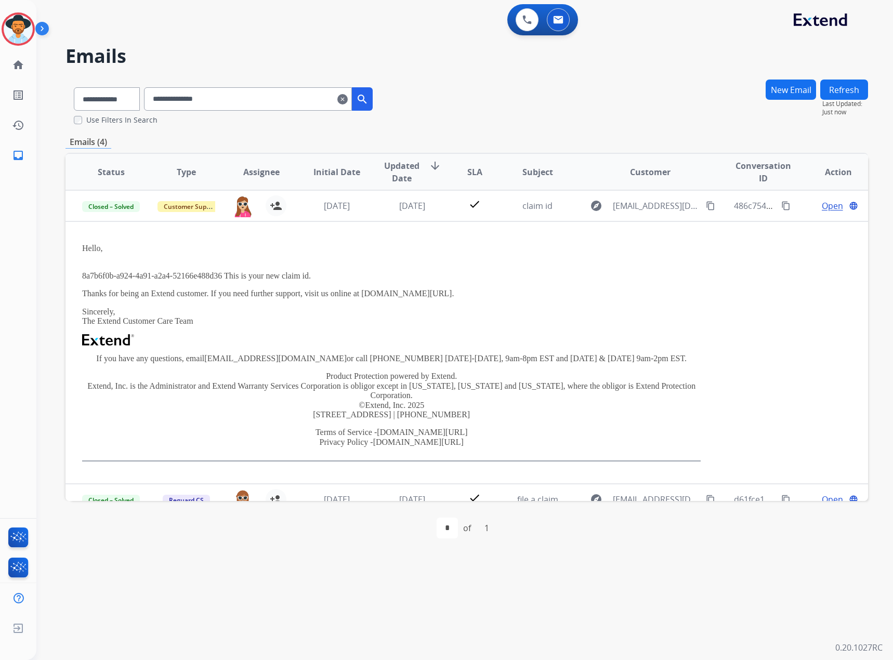
click at [824, 237] on table "Status Type Assignee Initial Date Updated Date arrow_downward SLA Subject Custo…" at bounding box center [466, 334] width 802 height 423
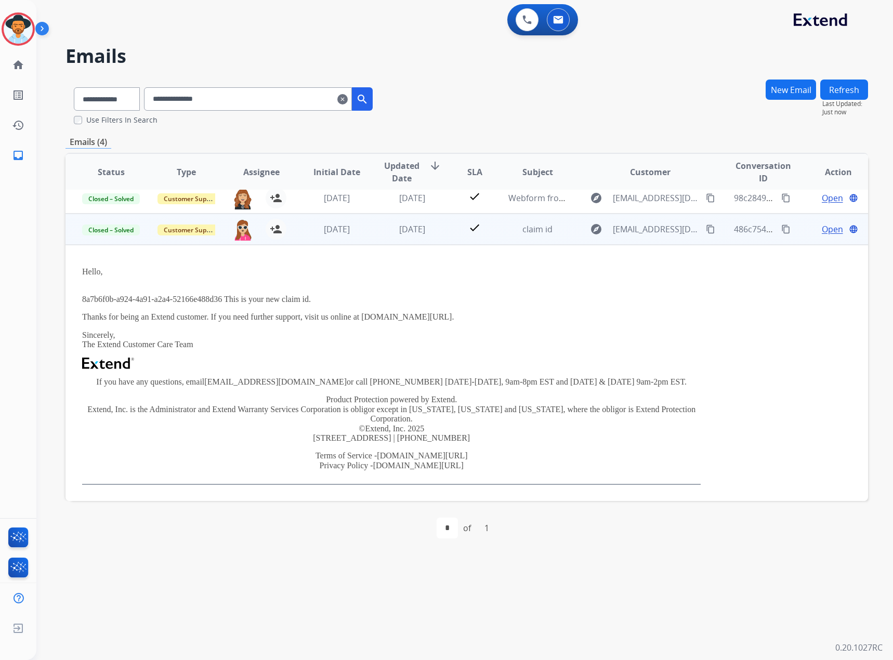
scroll to position [0, 0]
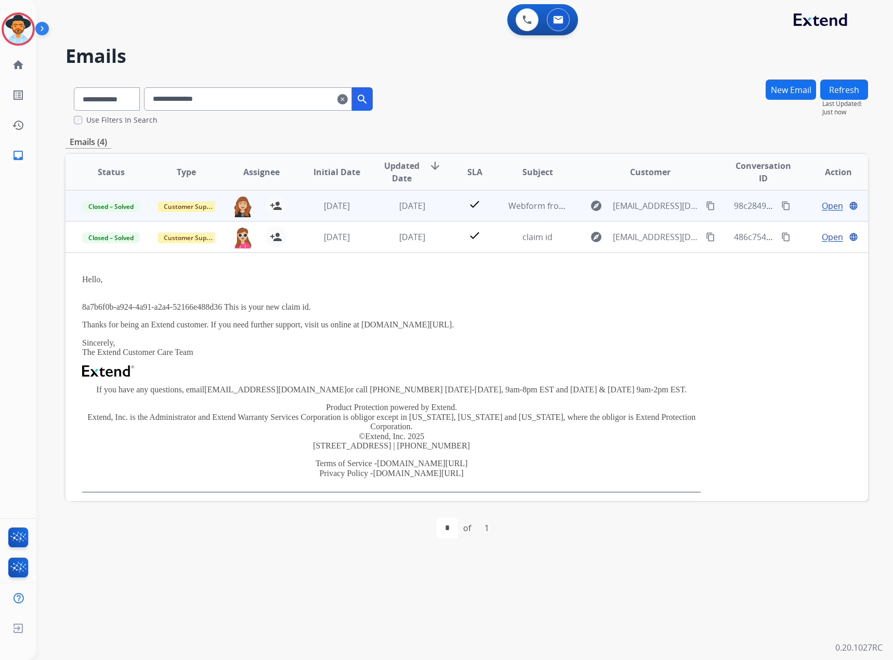
click at [827, 205] on span "Open" at bounding box center [832, 206] width 21 height 12
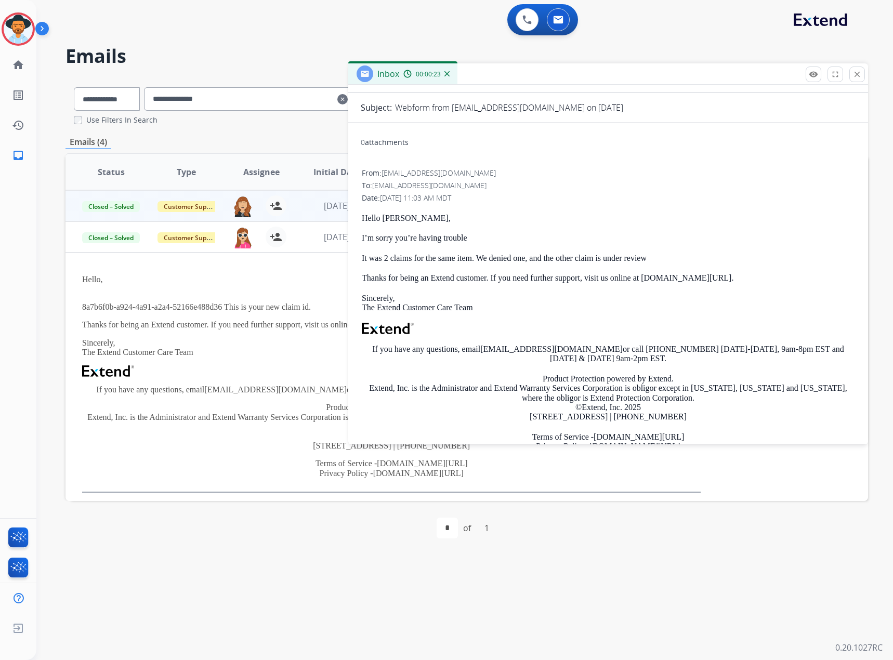
scroll to position [178, 0]
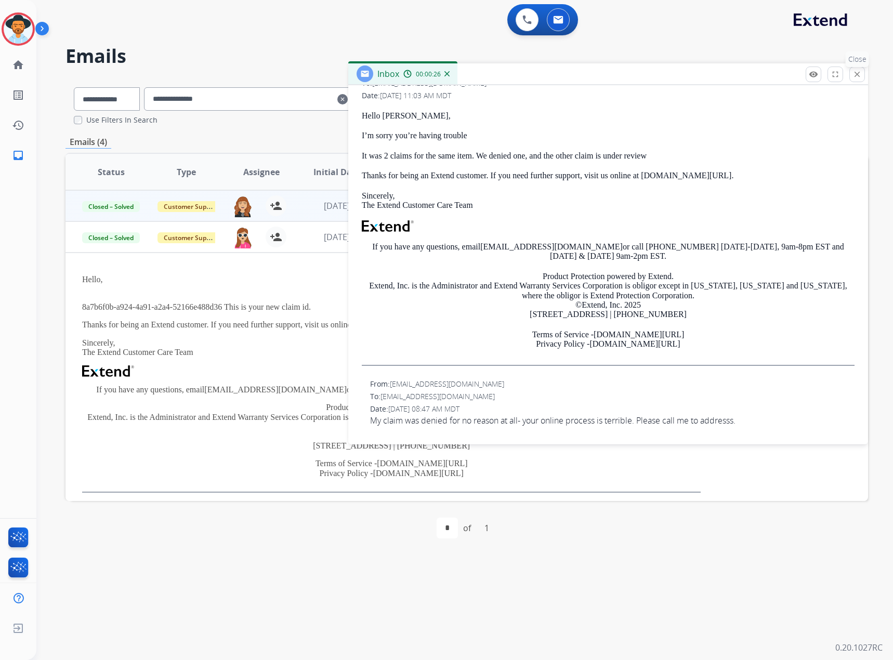
click at [853, 71] on mat-icon "close" at bounding box center [856, 74] width 9 height 9
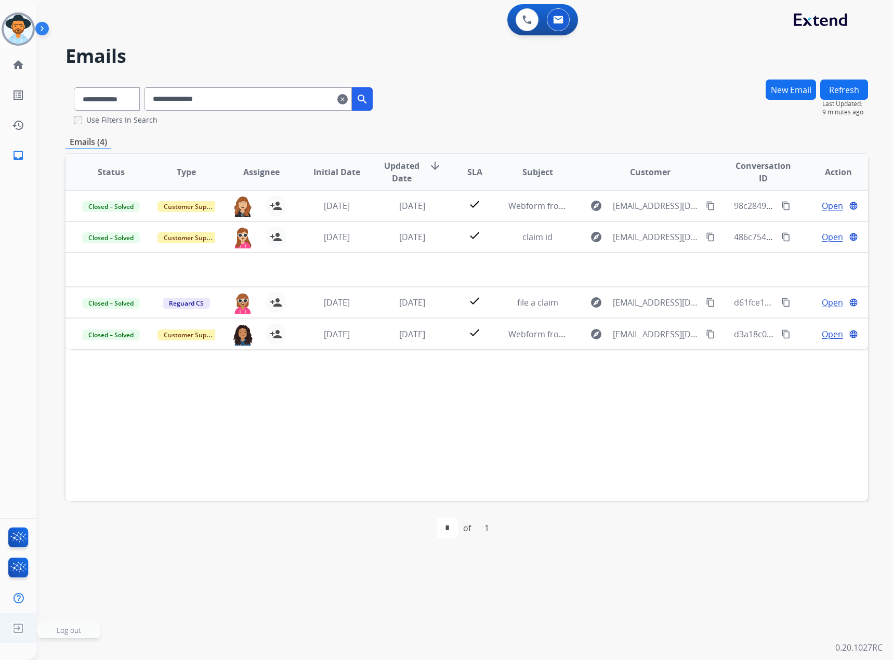
click at [18, 629] on img at bounding box center [18, 628] width 19 height 20
